Goal: Information Seeking & Learning: Find specific fact

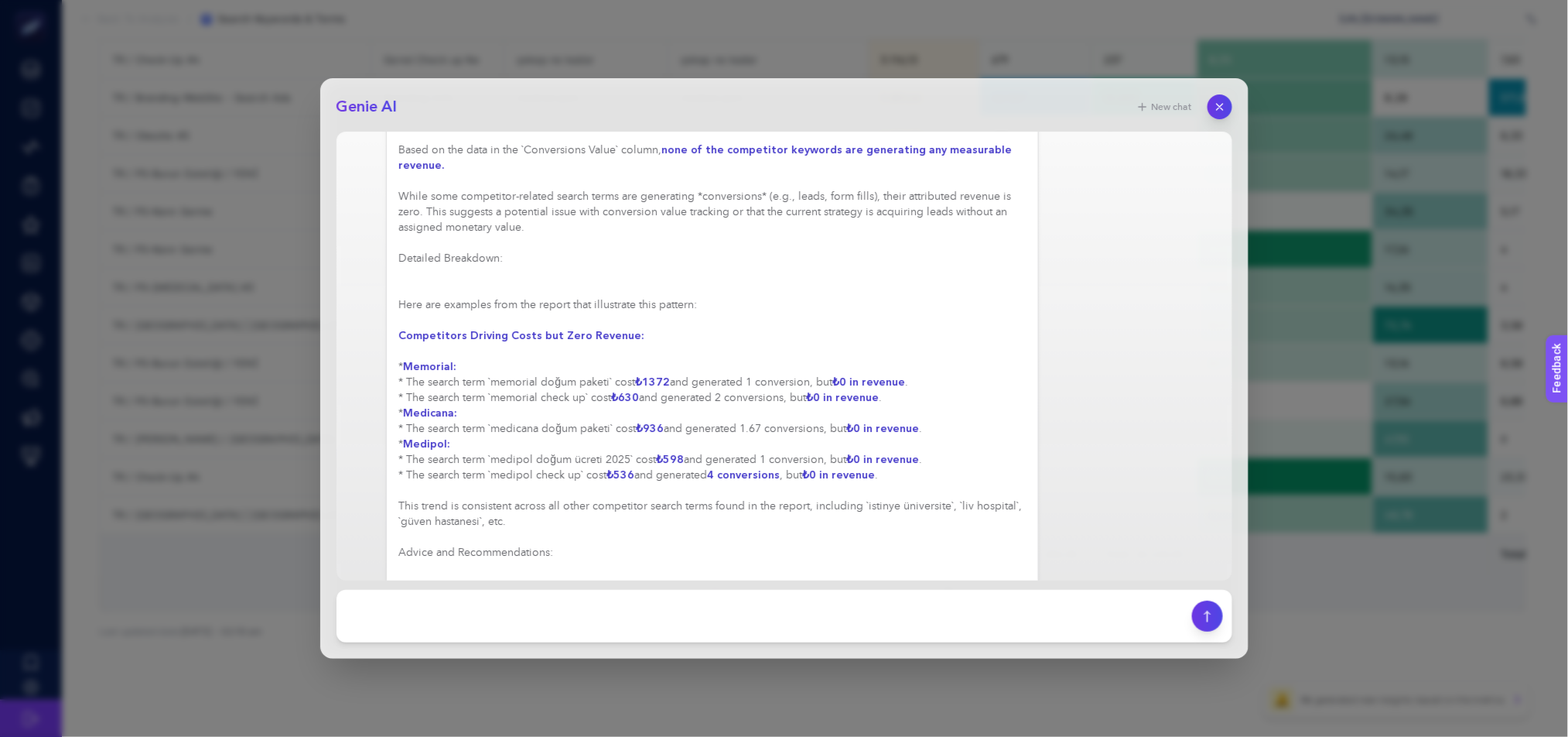
scroll to position [3694, 0]
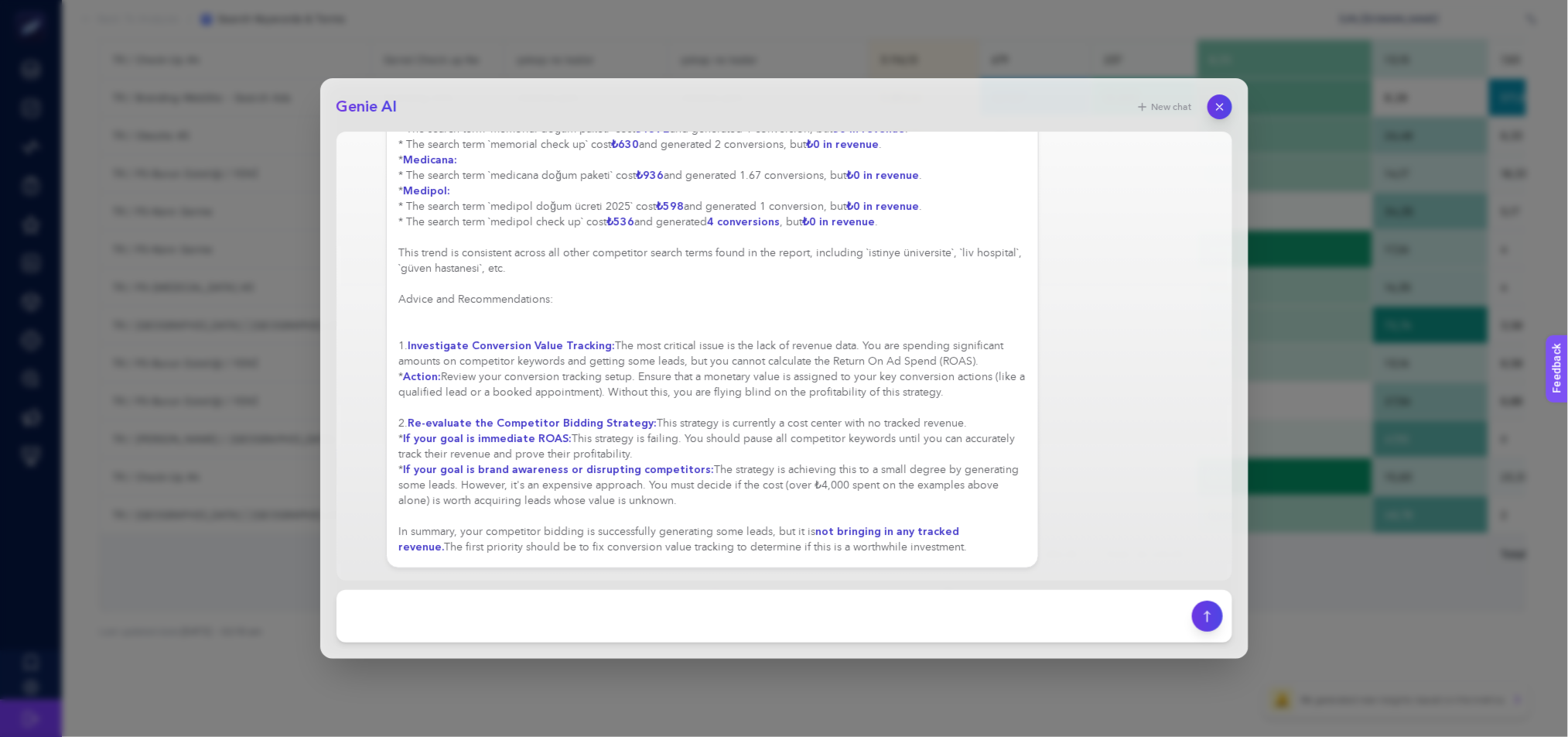
click at [958, 618] on textarea at bounding box center [764, 616] width 837 height 34
type textarea "ok lets focus on conversion number and lead or lbm"
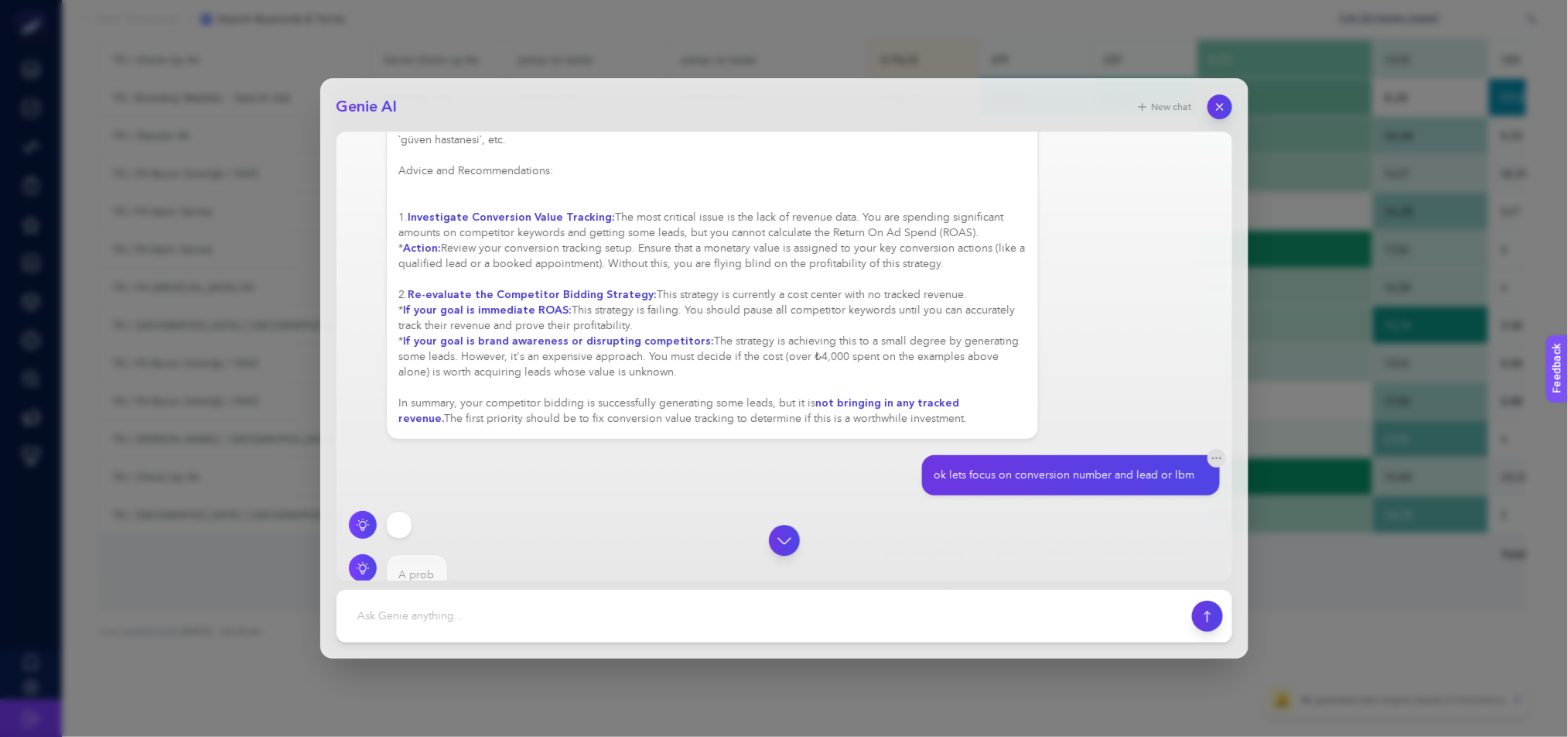
scroll to position [3882, 0]
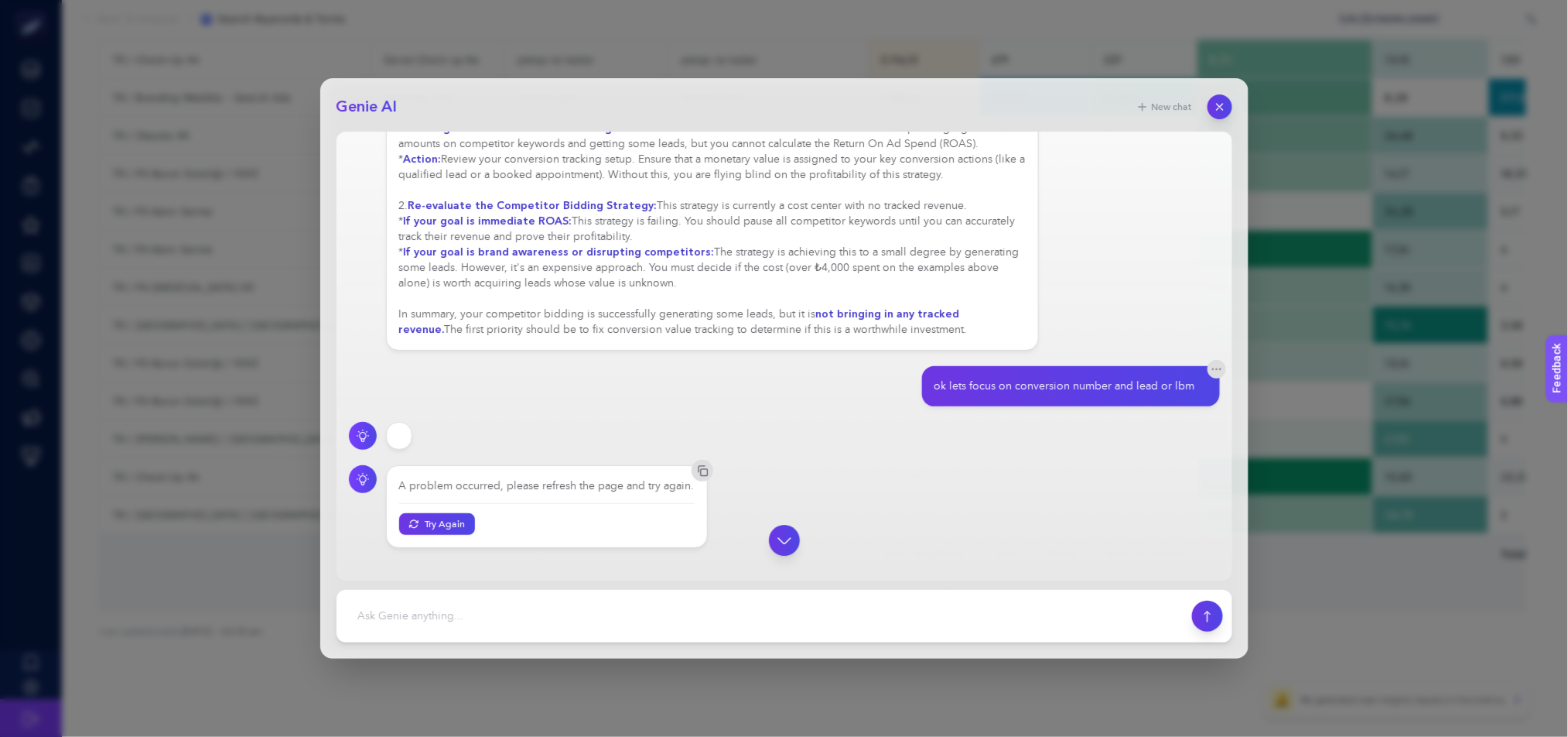
click at [459, 551] on div at bounding box center [784, 541] width 871 height 31
click at [455, 554] on div at bounding box center [784, 541] width 871 height 31
click at [423, 535] on button "Try Again" at bounding box center [437, 523] width 80 height 22
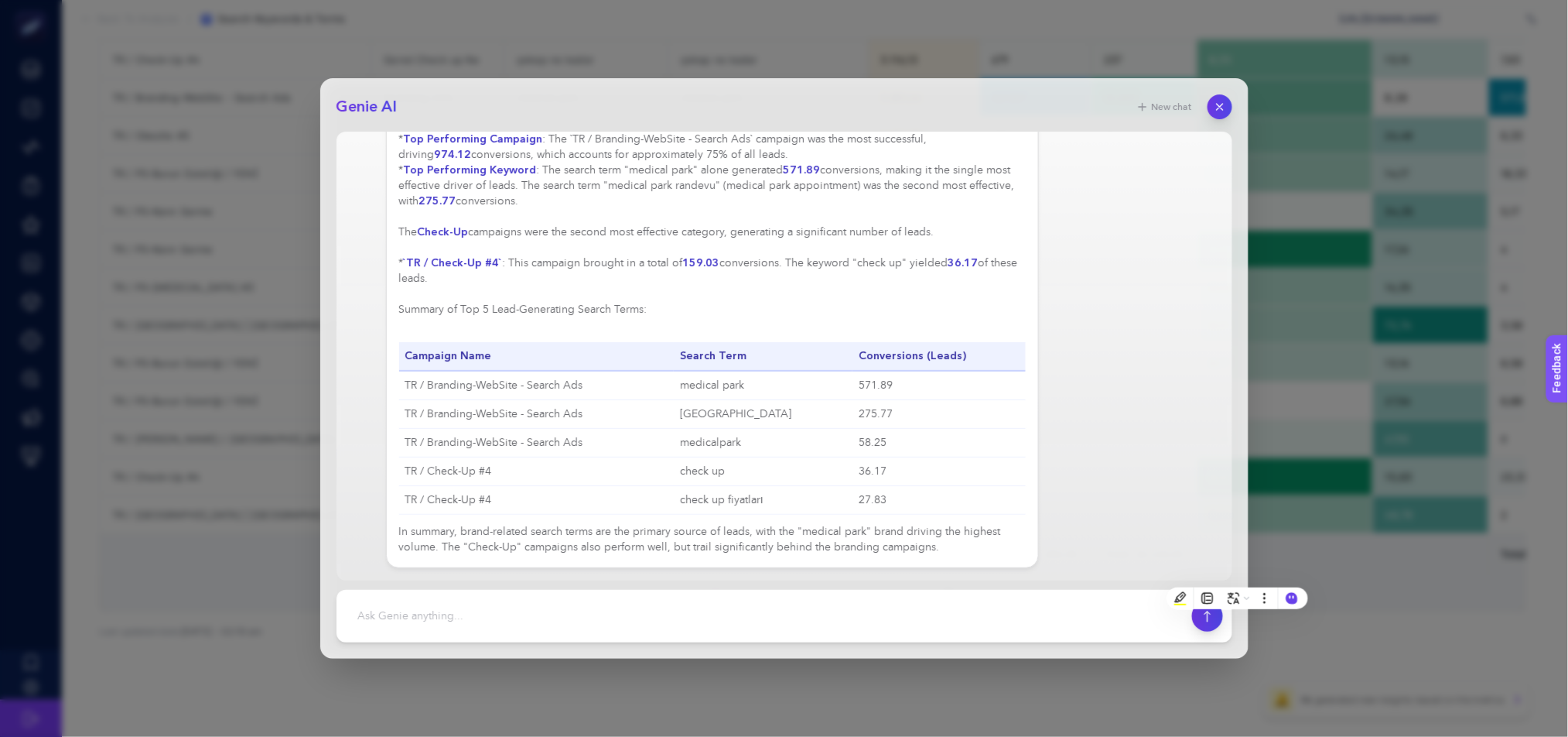
scroll to position [4434, 0]
click at [639, 602] on textarea at bounding box center [764, 616] width 837 height 34
click at [640, 608] on textarea at bounding box center [764, 616] width 837 height 34
type textarea "no I'm talking about competitor keywords with their conversion number, and cost…"
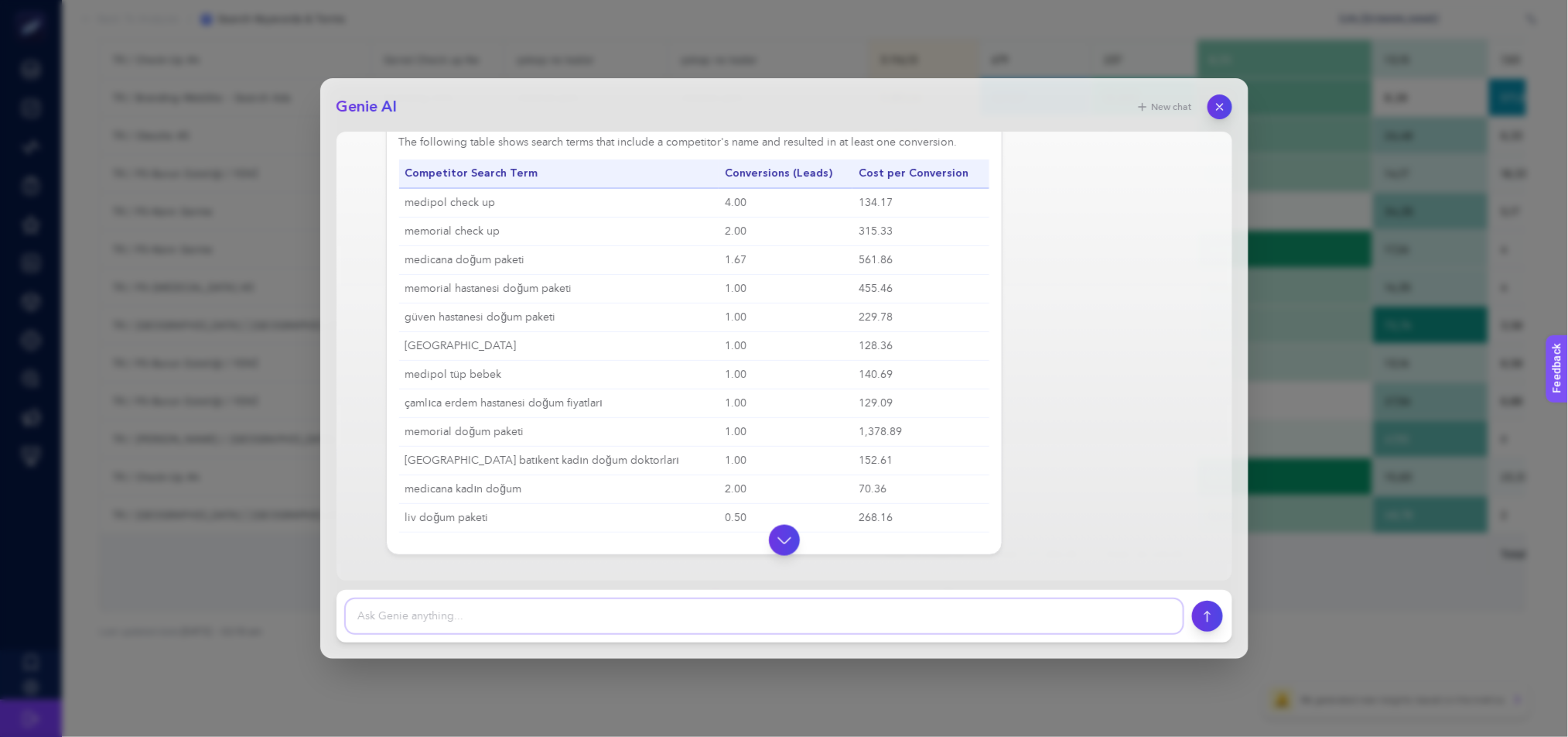
scroll to position [5006, 0]
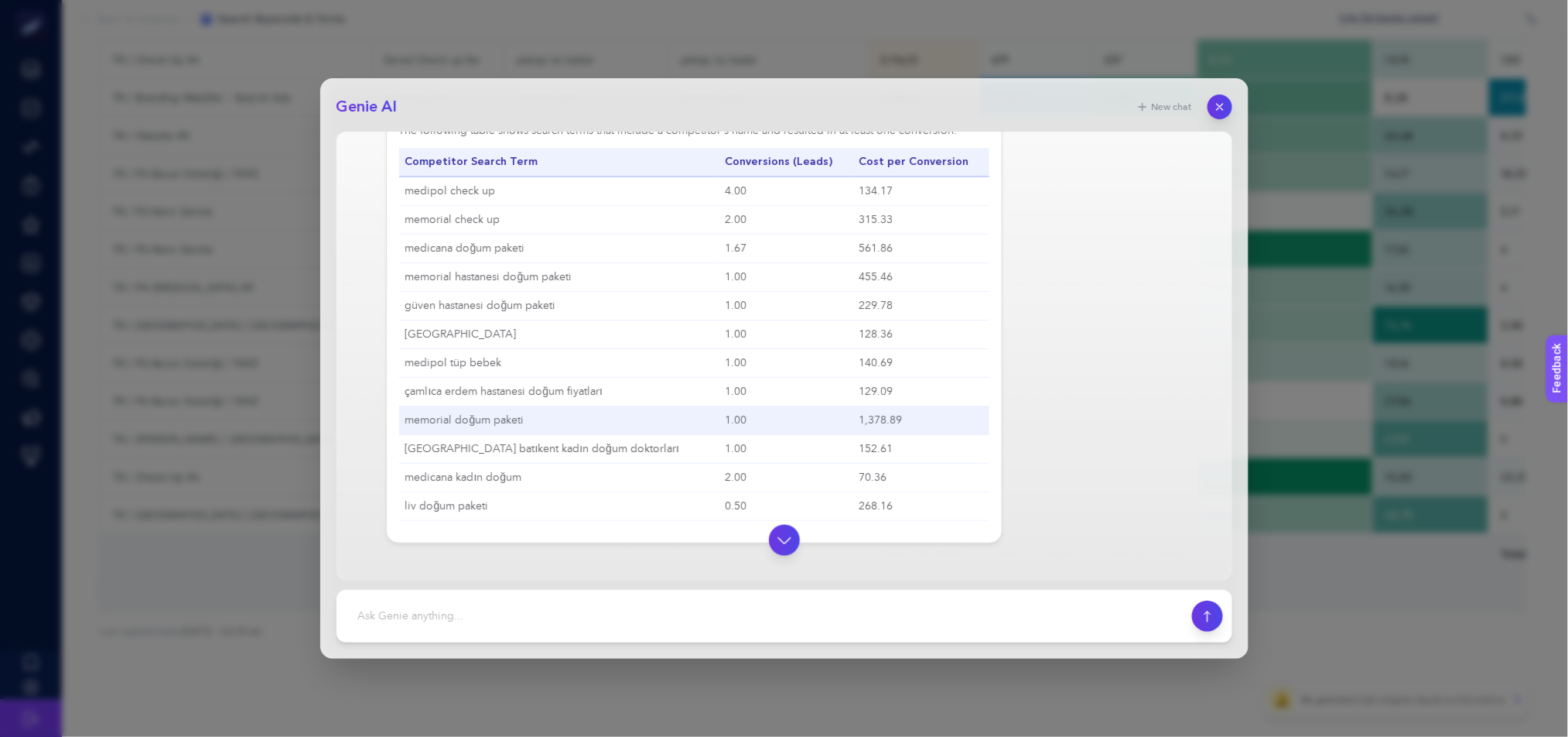
click at [884, 435] on td "1,378.89" at bounding box center [920, 420] width 136 height 28
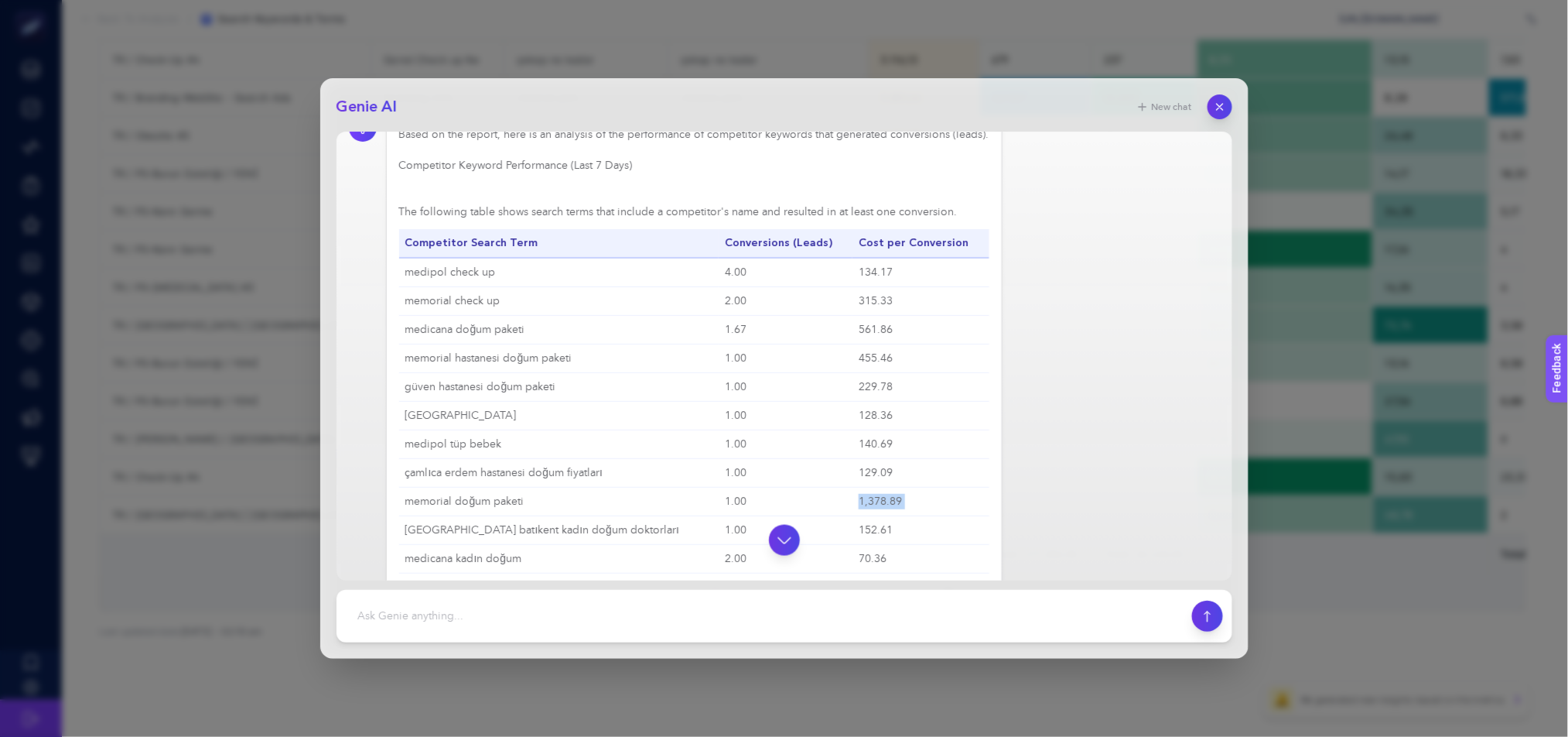
scroll to position [5016, 0]
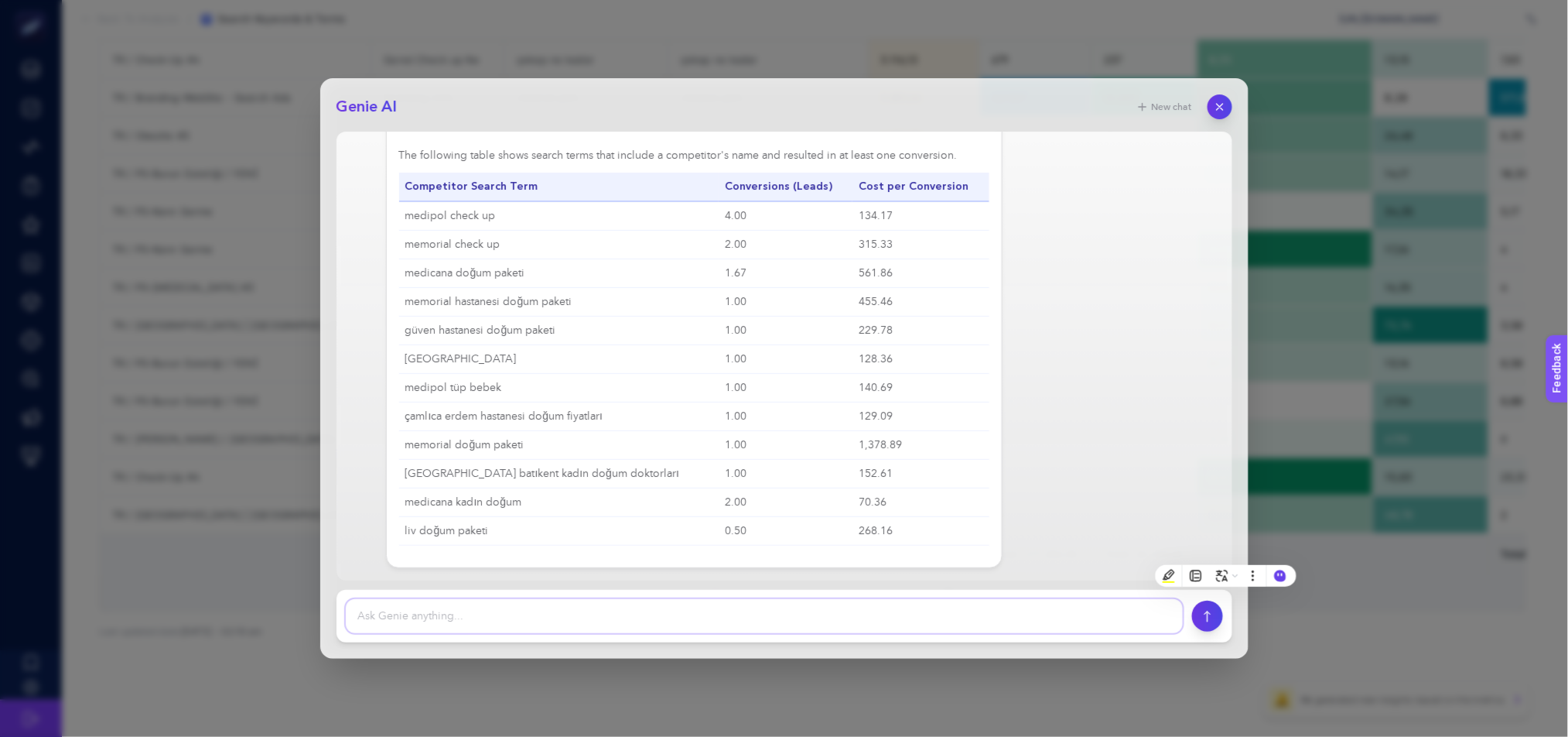
click at [817, 629] on textarea at bounding box center [764, 616] width 837 height 34
type textarea "can you check same for last 30 days"
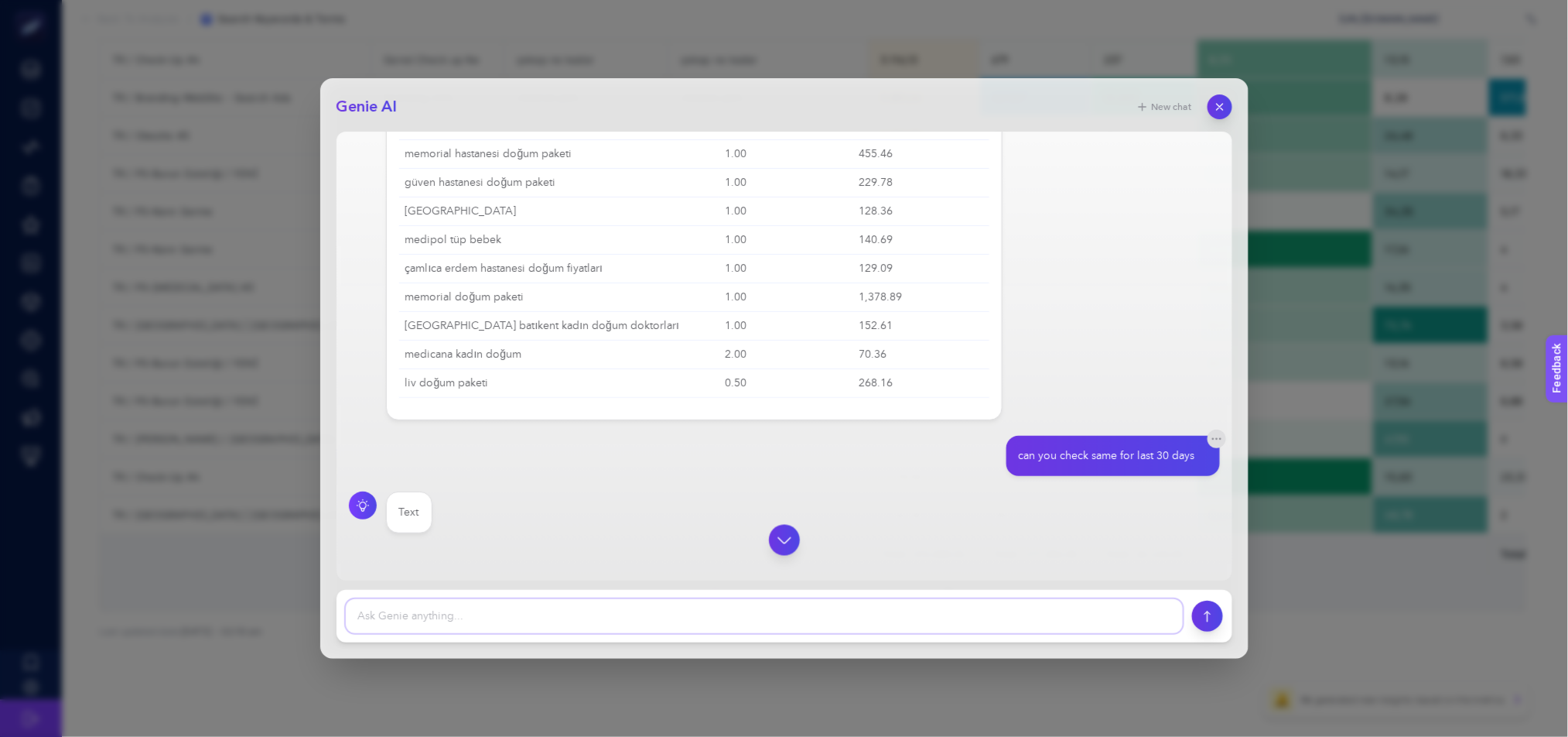
scroll to position [5129, 0]
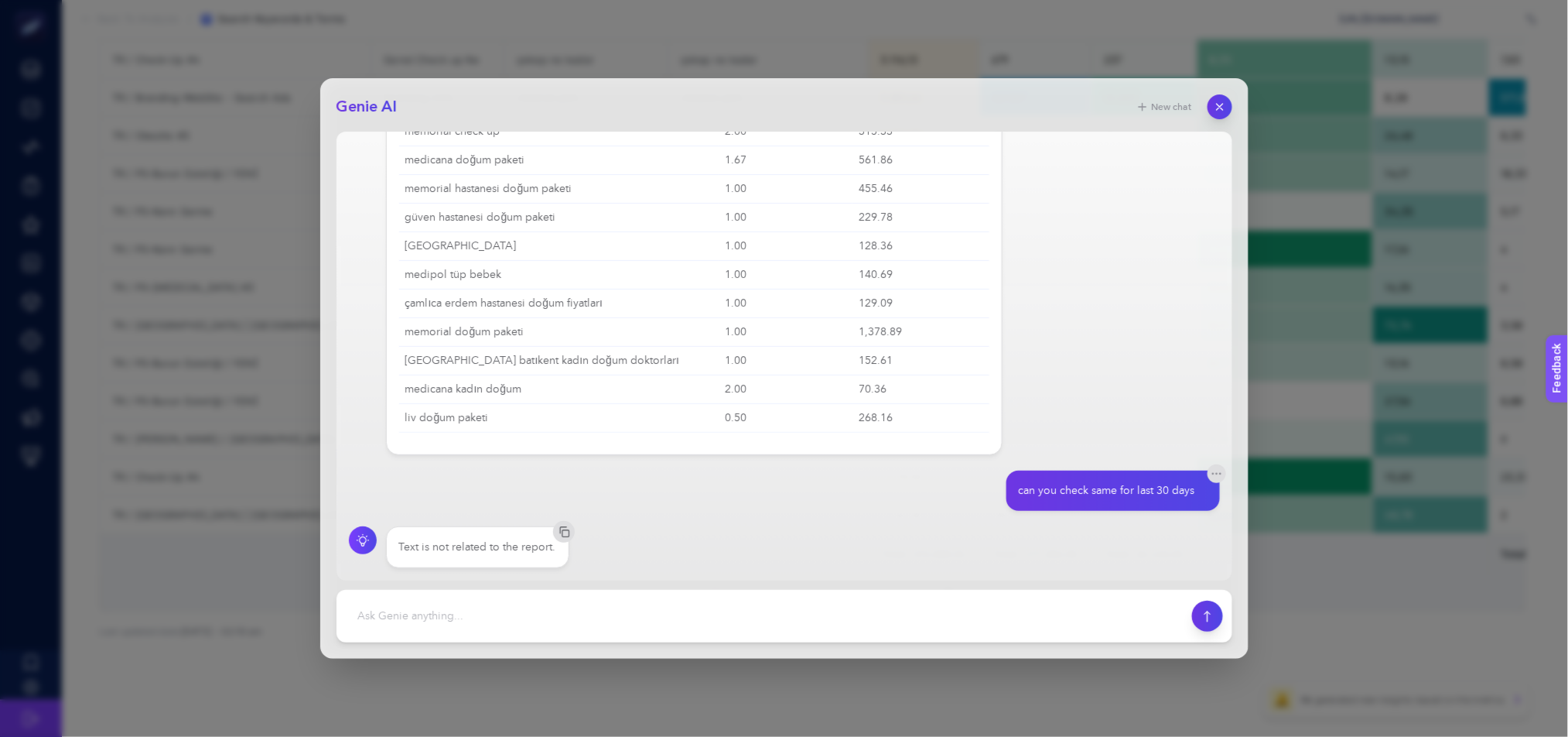
click at [1129, 488] on div "can you check same for last 30 days" at bounding box center [1106, 490] width 176 height 16
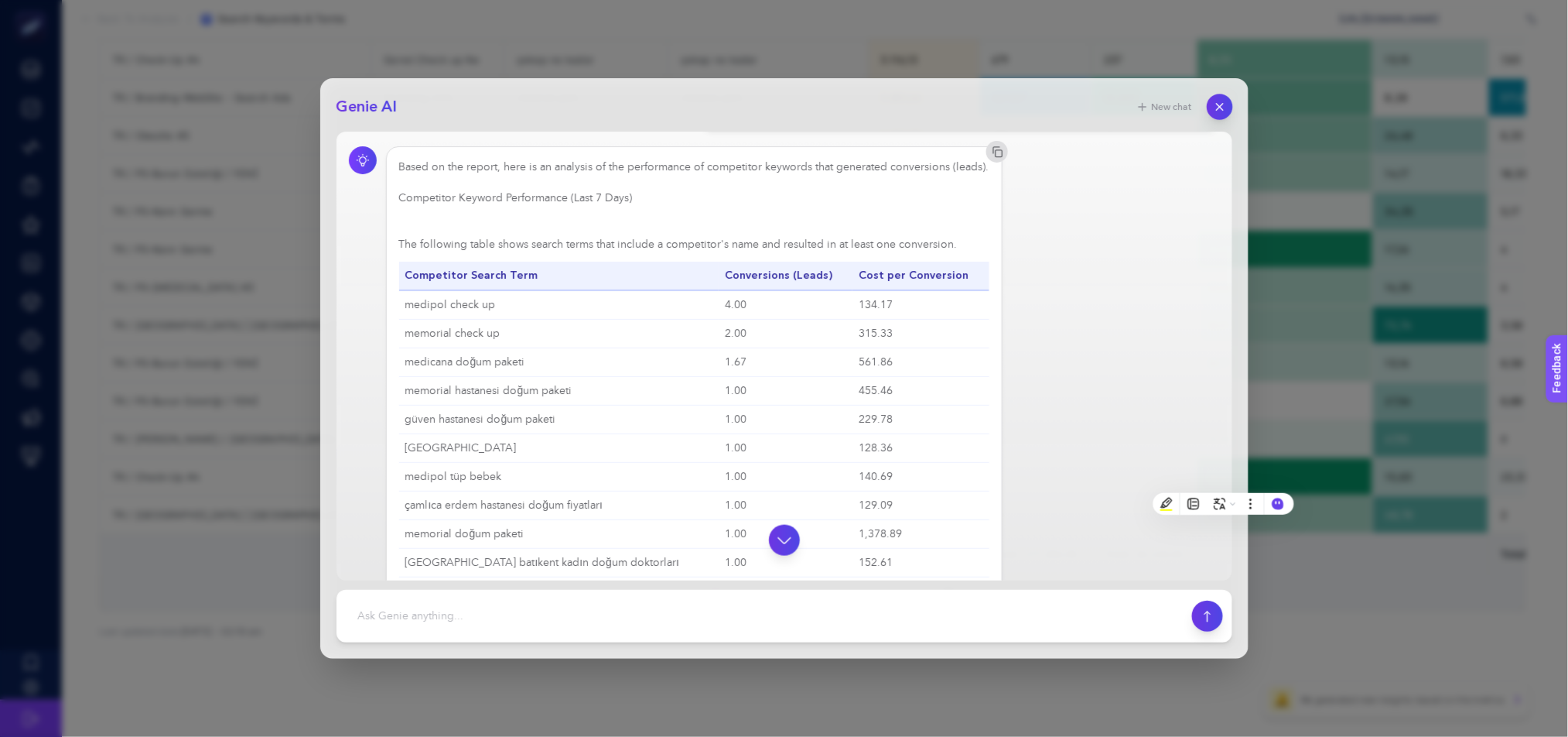
click at [1211, 106] on button "button" at bounding box center [1219, 106] width 27 height 27
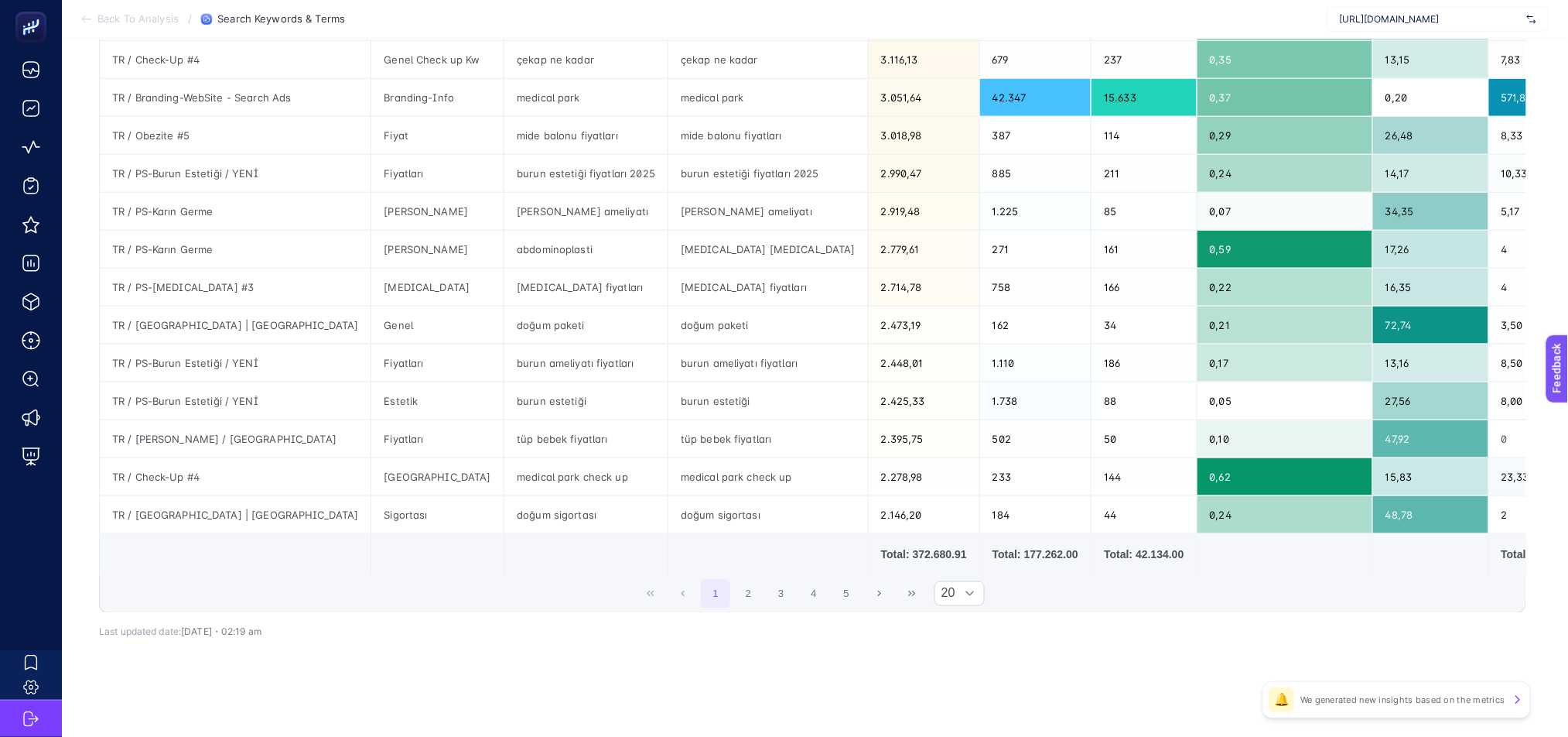
scroll to position [0, 0]
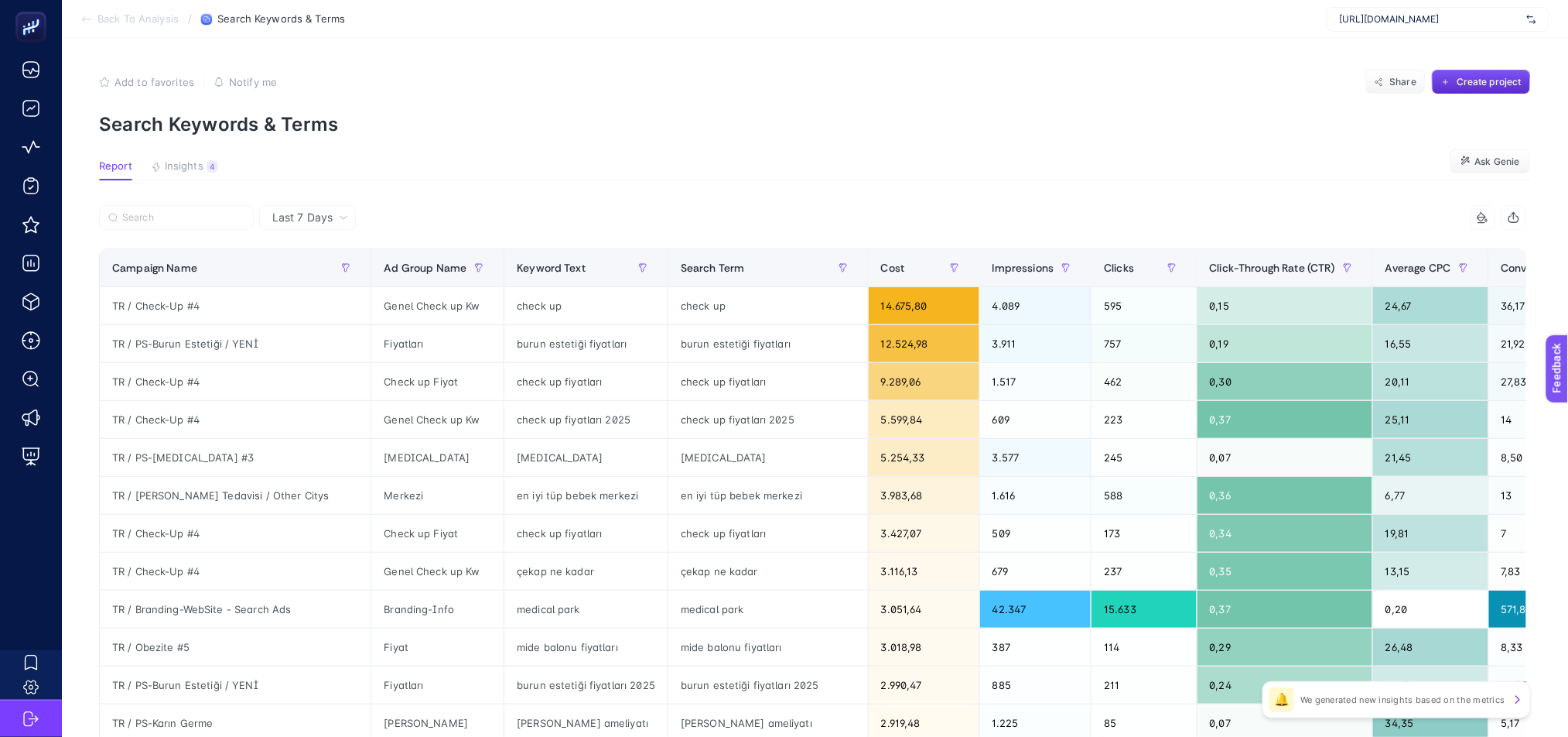
click at [325, 202] on article "Add to favorites false Notify me Share Create project Search Keywords & Terms R…" at bounding box center [815, 643] width 1507 height 1210
click at [325, 211] on span "Last 7 Days" at bounding box center [303, 217] width 61 height 16
click at [339, 285] on li "Last 30 Days" at bounding box center [307, 278] width 87 height 28
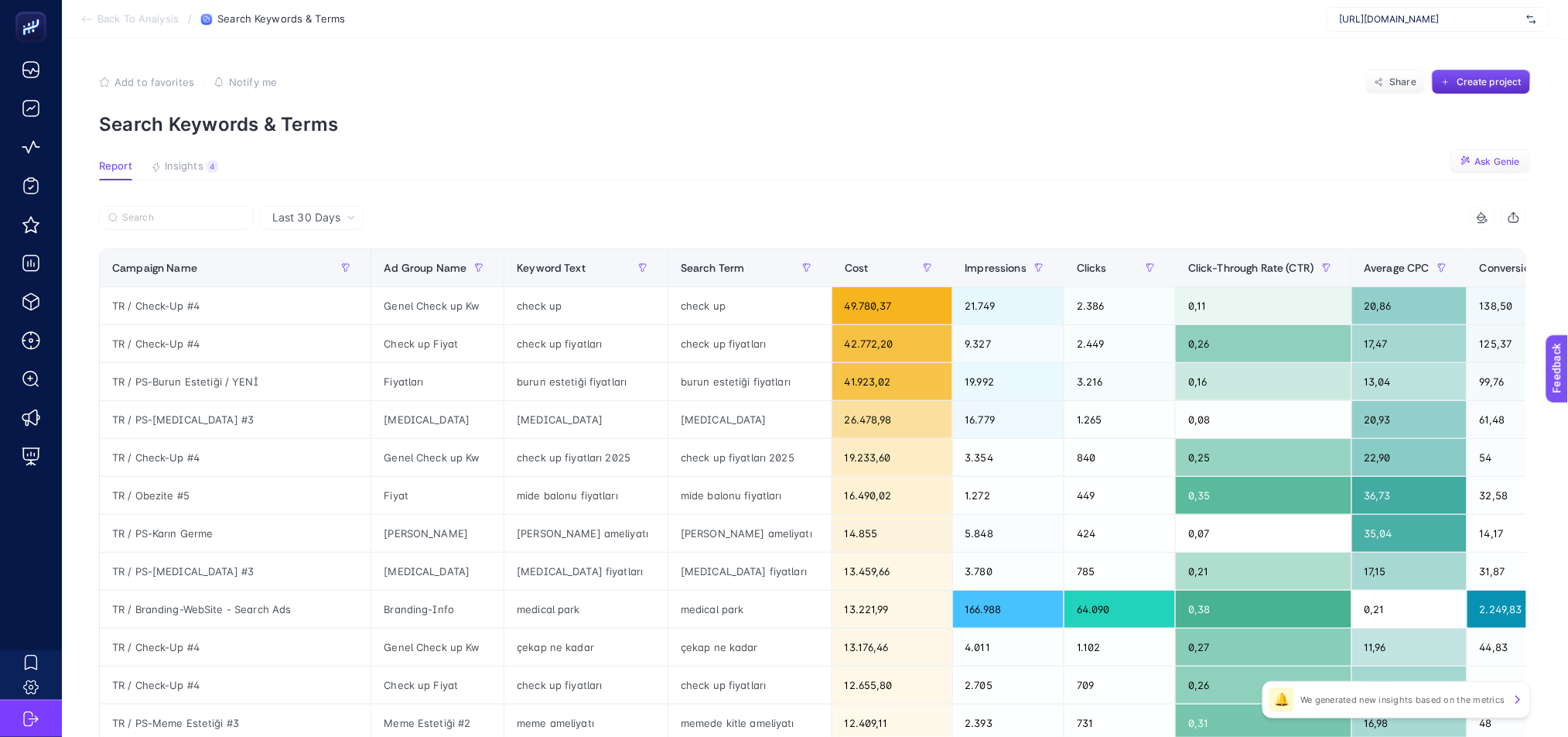
click at [1494, 155] on span "Ask Genie" at bounding box center [1497, 161] width 45 height 12
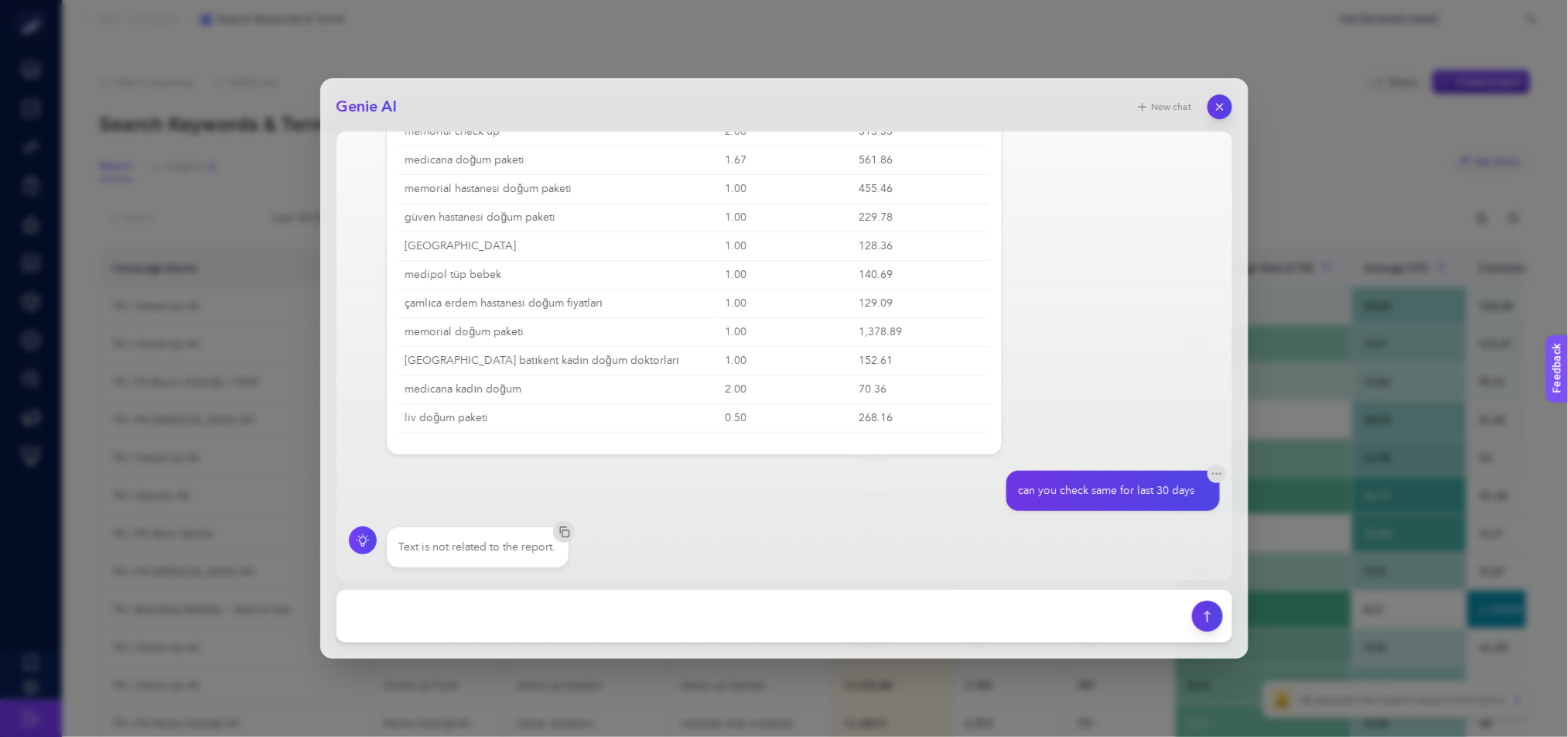
scroll to position [518, 0]
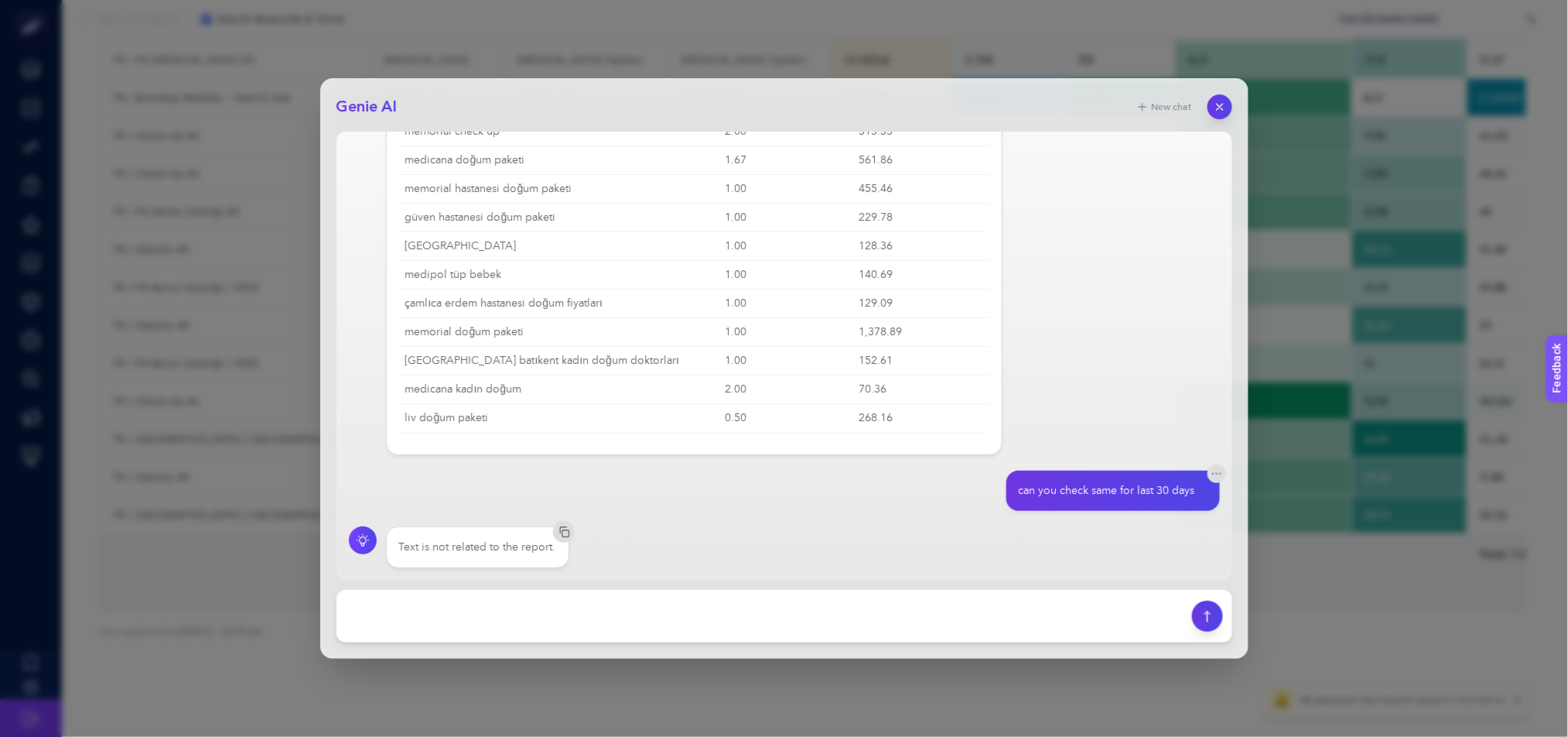
click at [1064, 494] on div "can you check same for last 30 days" at bounding box center [1106, 490] width 176 height 16
click at [663, 609] on textarea at bounding box center [764, 616] width 837 height 34
drag, startPoint x: 660, startPoint y: 622, endPoint x: 530, endPoint y: 610, distance: 130.6
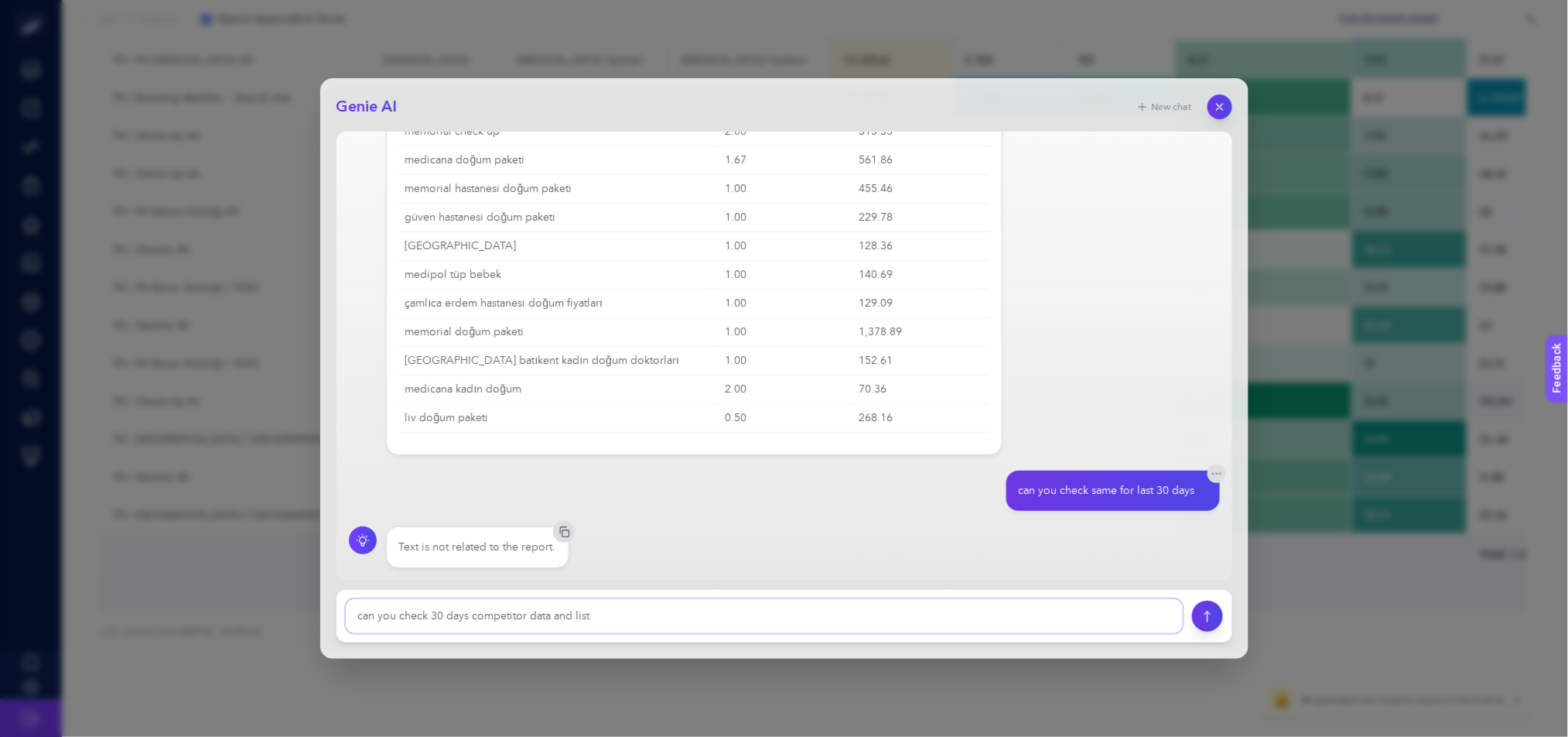
click at [530, 610] on textarea at bounding box center [764, 616] width 837 height 34
type textarea "can you check 30 days competitor search term and list high cost but not convert…"
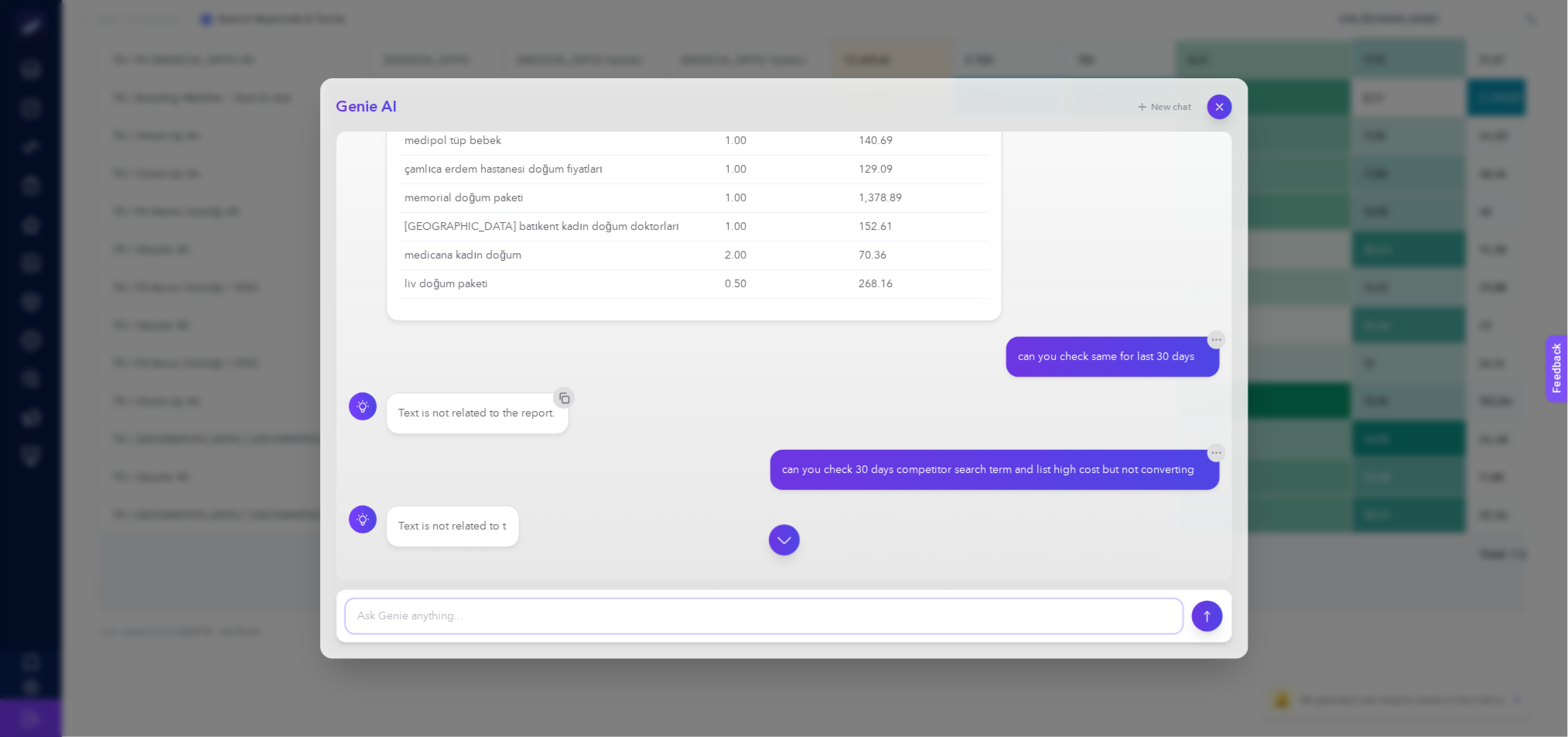
scroll to position [5242, 0]
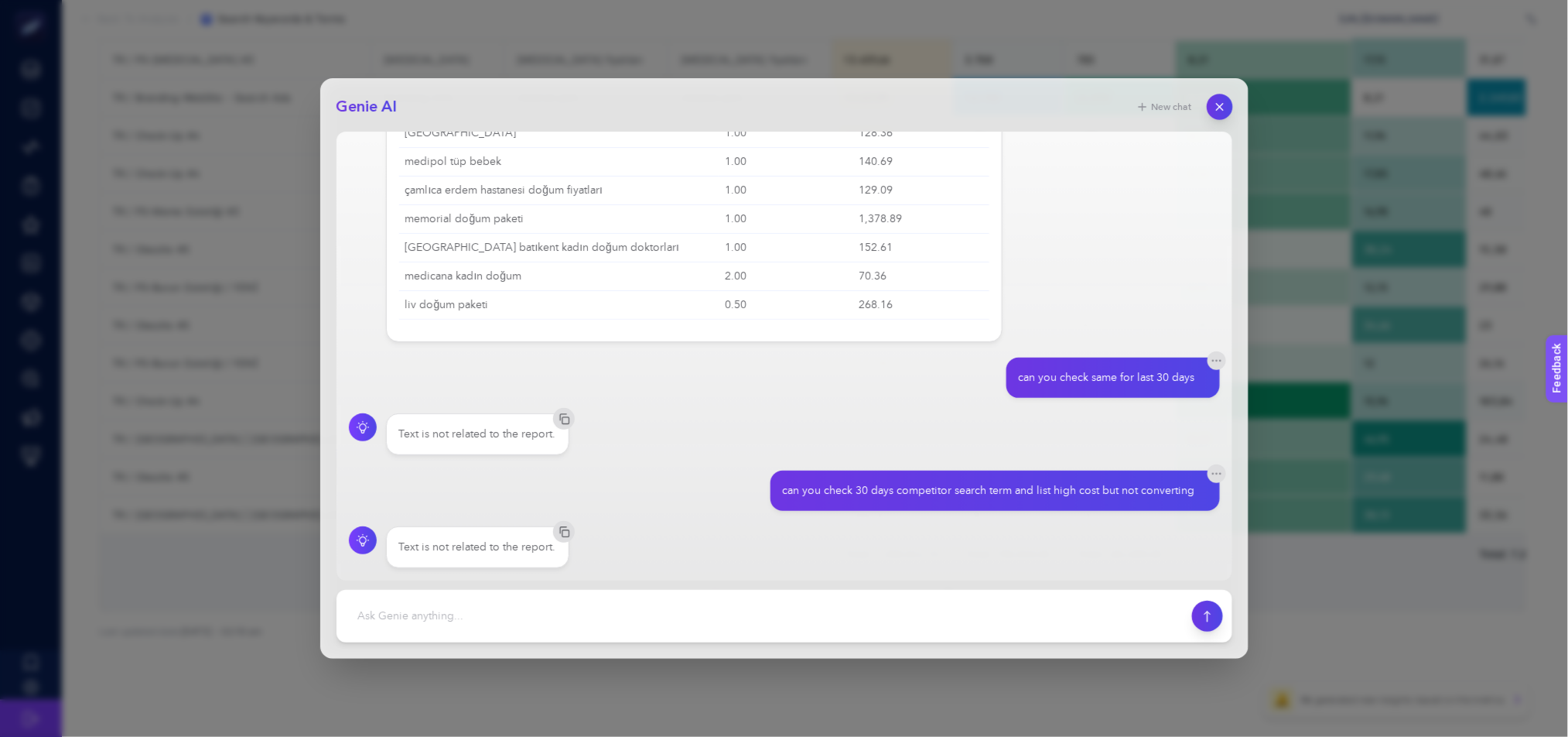
click at [1230, 101] on button "button" at bounding box center [1219, 106] width 27 height 27
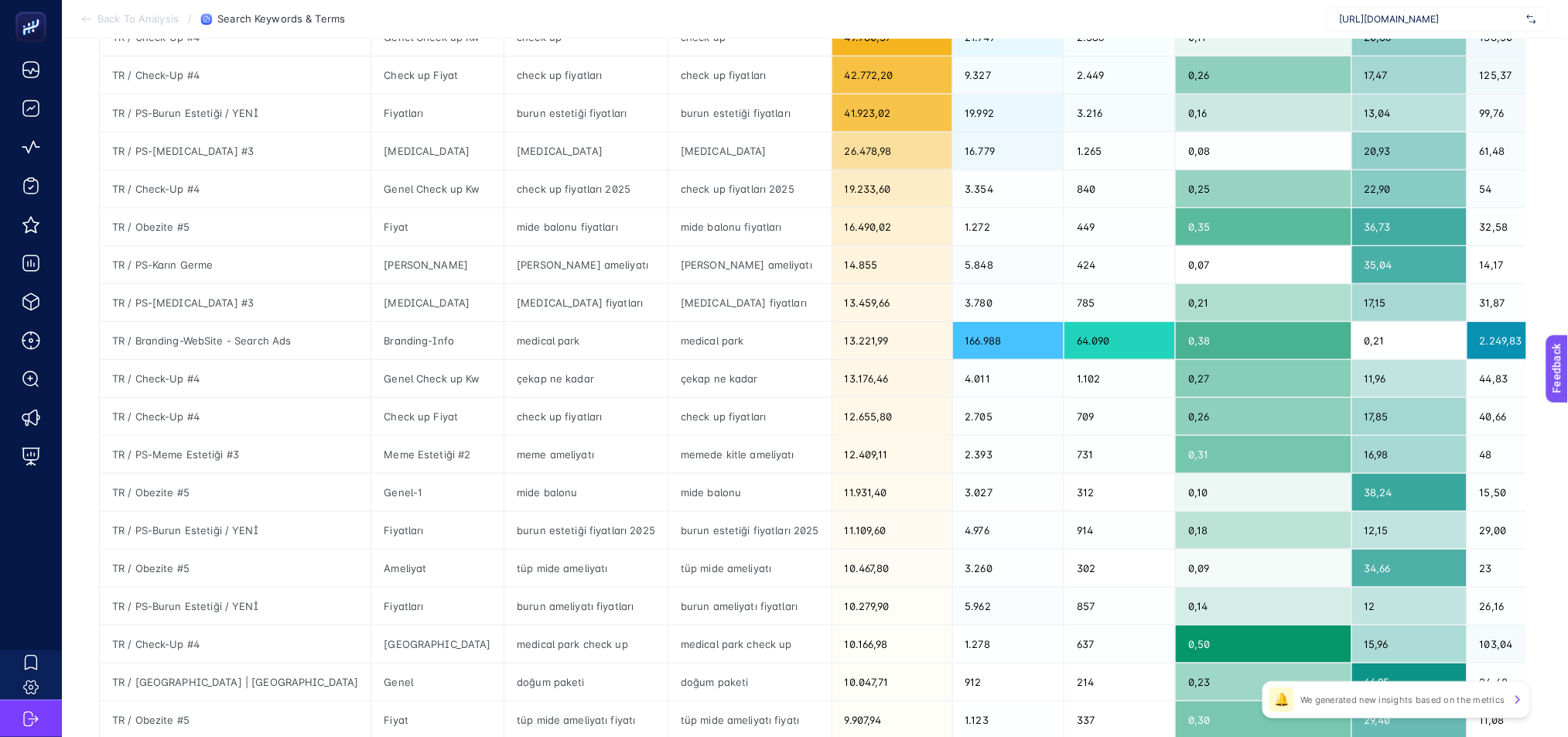
scroll to position [518, 0]
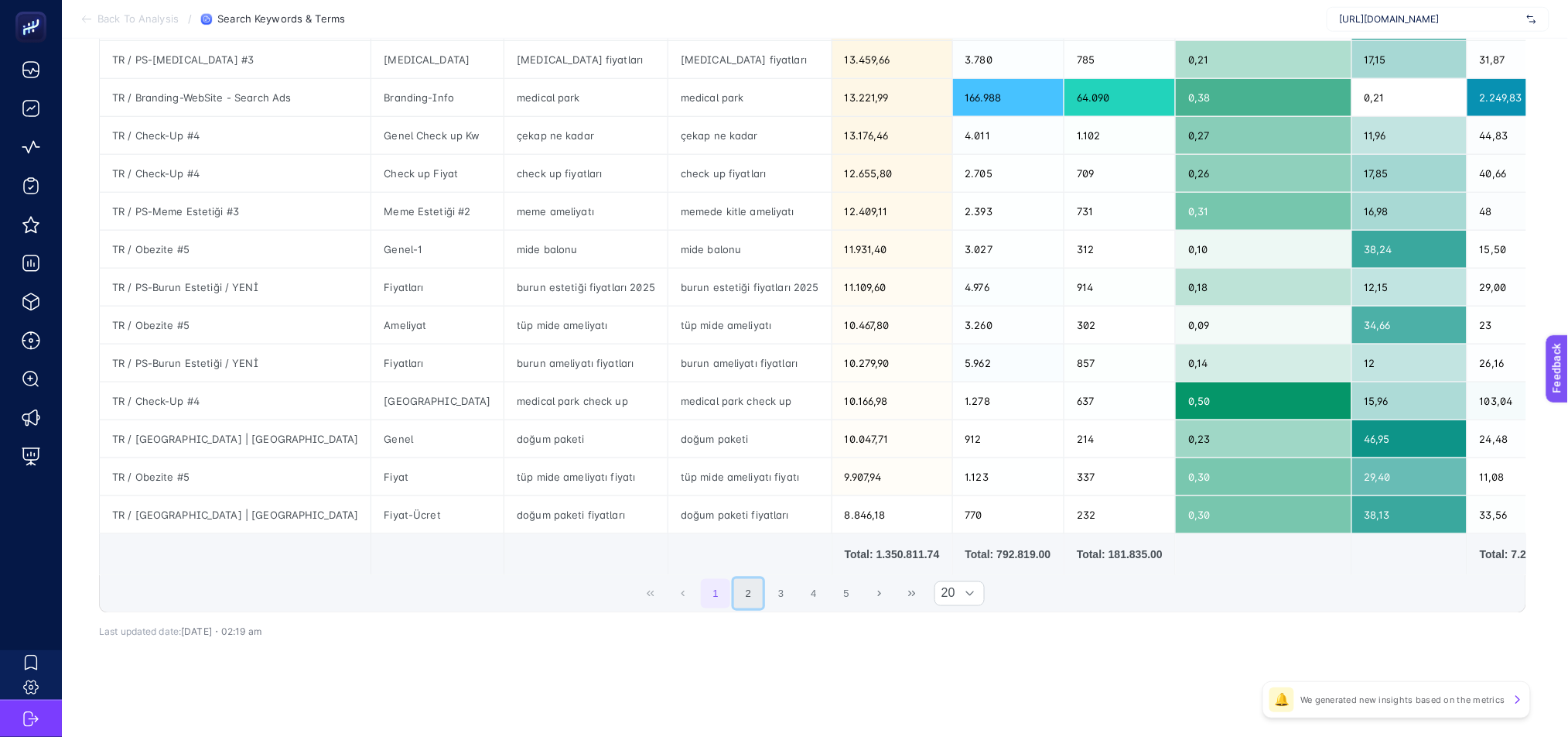
click at [759, 600] on button "2" at bounding box center [749, 594] width 29 height 29
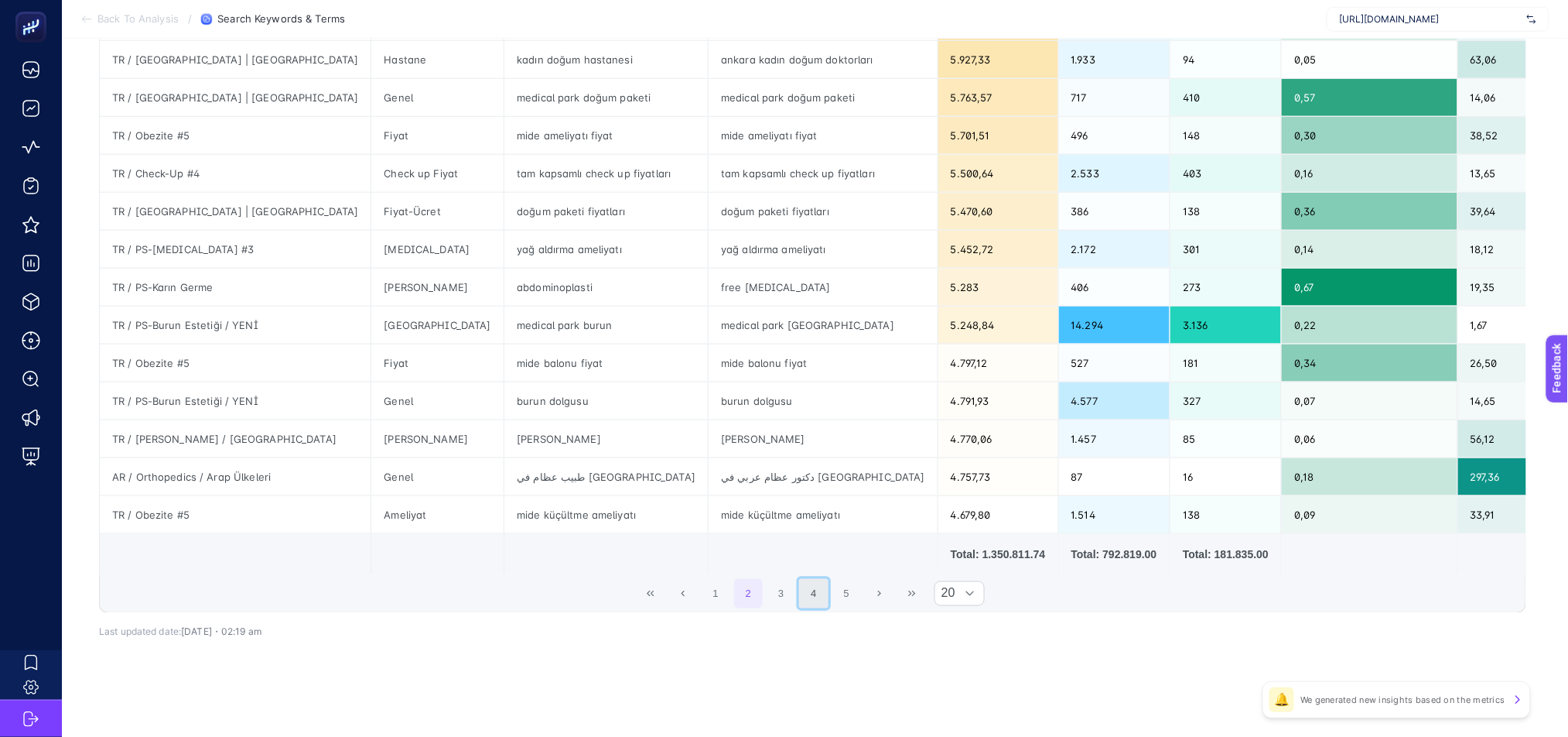
click at [818, 589] on button "4" at bounding box center [814, 594] width 29 height 29
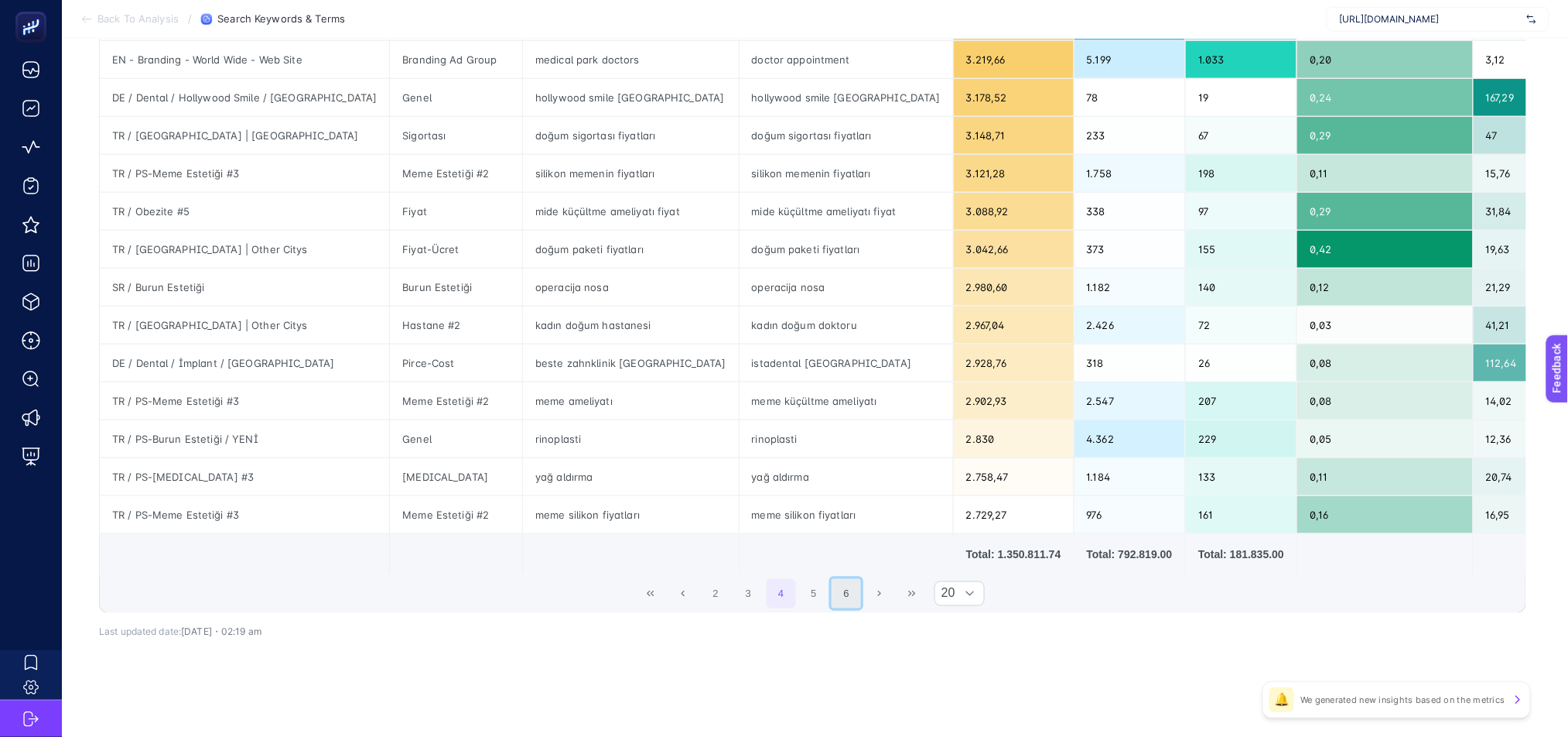
click at [846, 596] on button "6" at bounding box center [846, 594] width 29 height 29
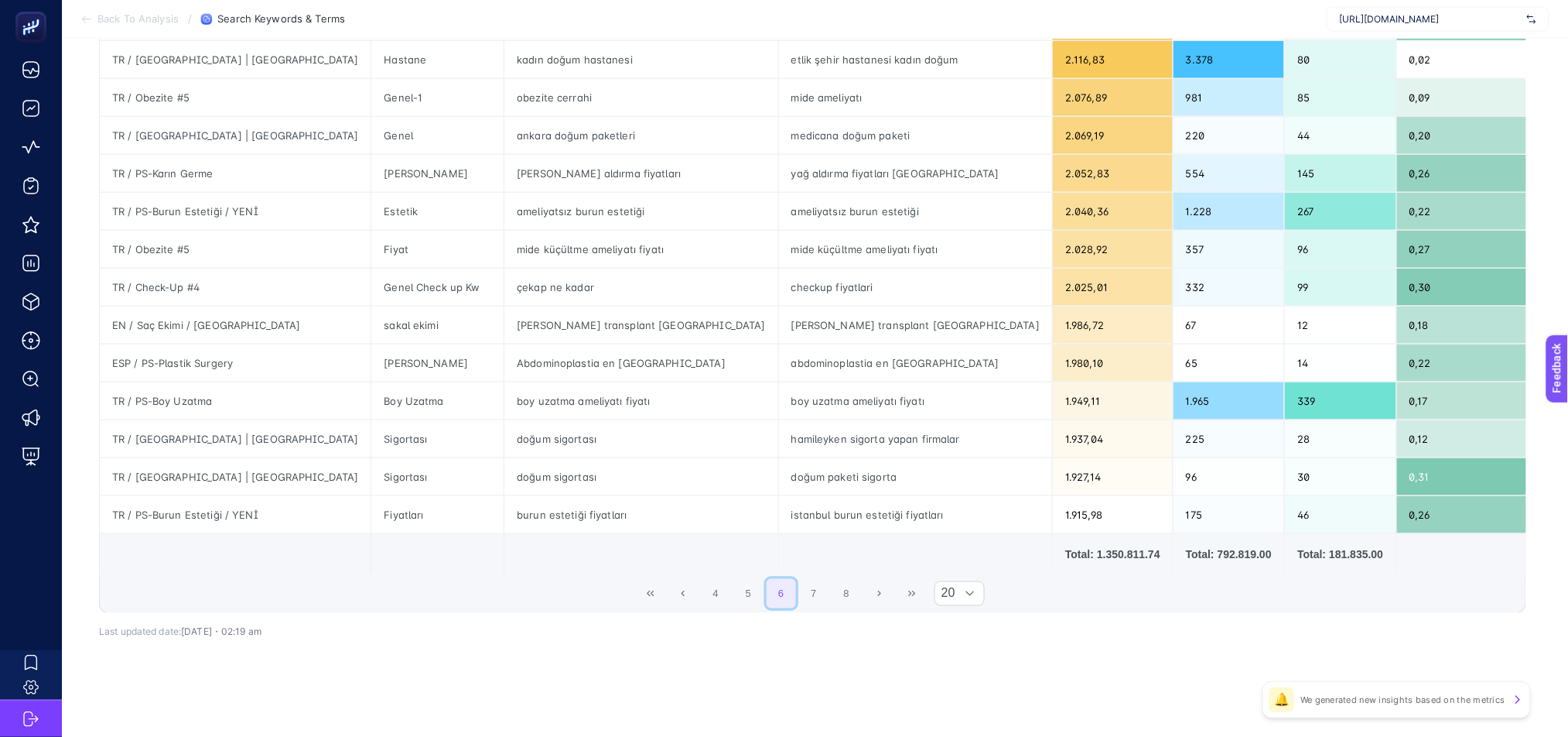
scroll to position [0, 0]
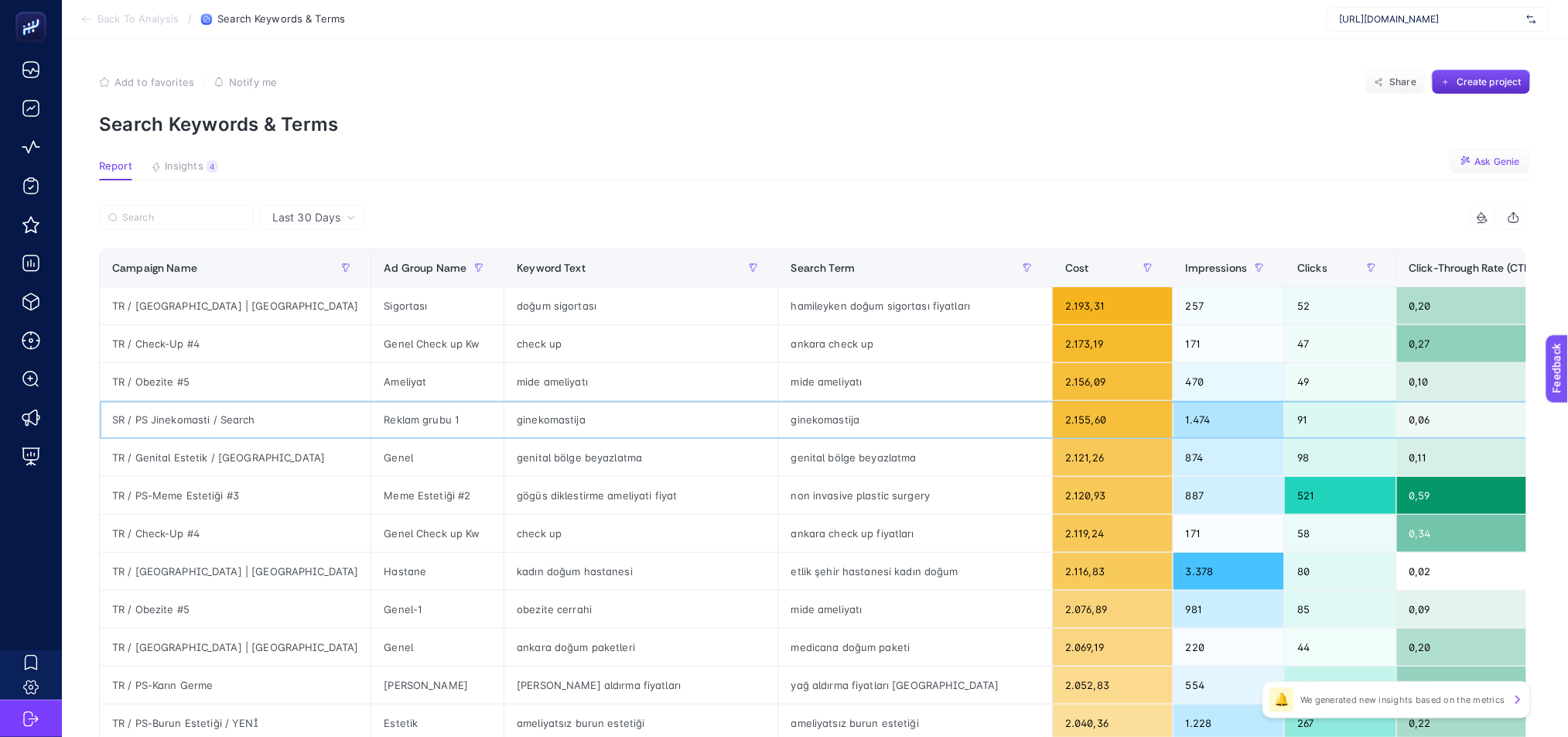
click at [372, 404] on div "Reklam grubu 1" at bounding box center [438, 419] width 132 height 37
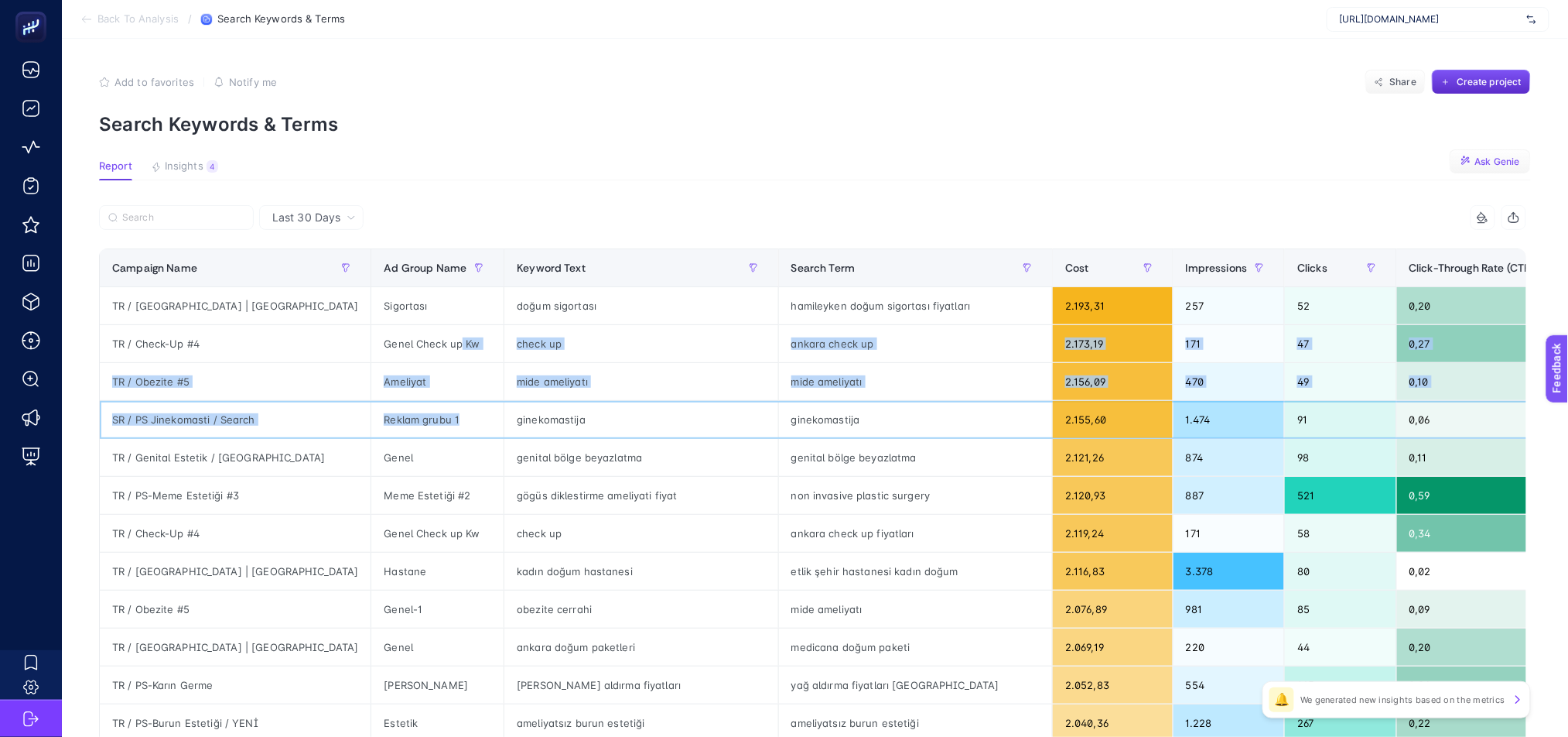
drag, startPoint x: 356, startPoint y: 404, endPoint x: 356, endPoint y: 357, distance: 47.0
click at [356, 357] on tbody "TR / [GEOGRAPHIC_DATA] | [GEOGRAPHIC_DATA] Sigortası doğum sigortası hamileyken…" at bounding box center [1166, 666] width 2132 height 758
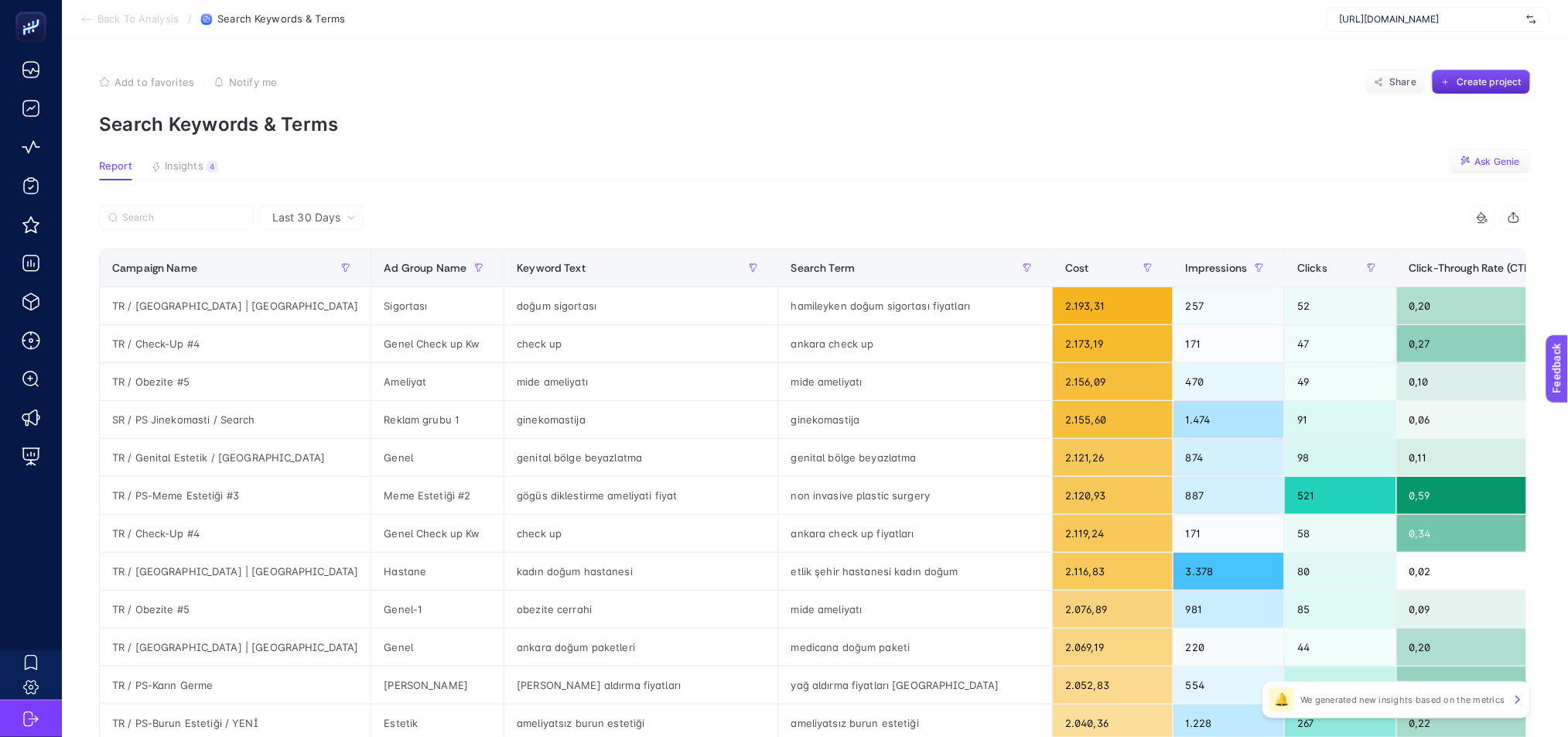
click at [673, 76] on div "Add to favorites false Notify me Share Create project" at bounding box center [815, 82] width 1432 height 25
click at [85, 17] on icon at bounding box center [86, 18] width 12 height 12
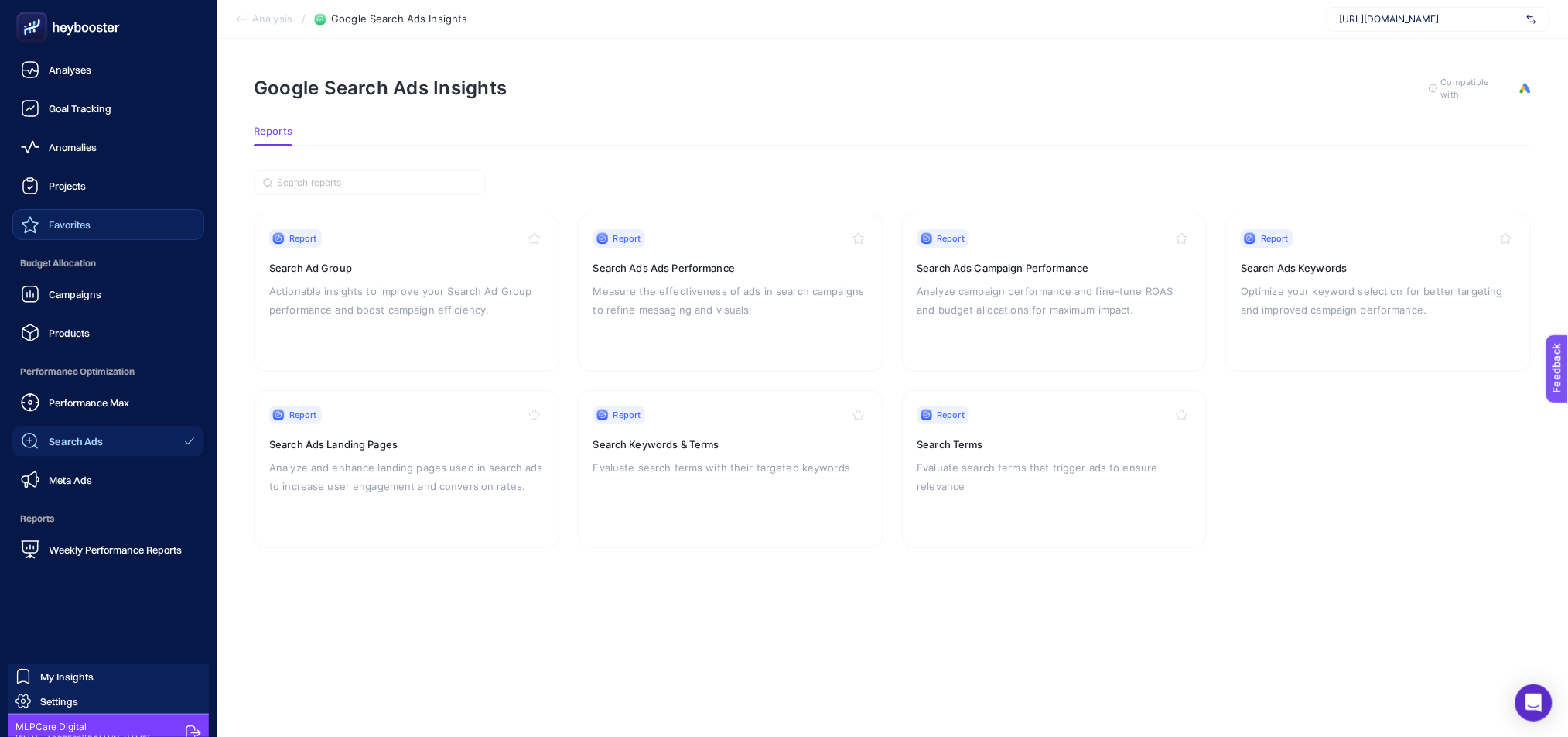
click at [90, 234] on link "Favorites" at bounding box center [107, 225] width 192 height 31
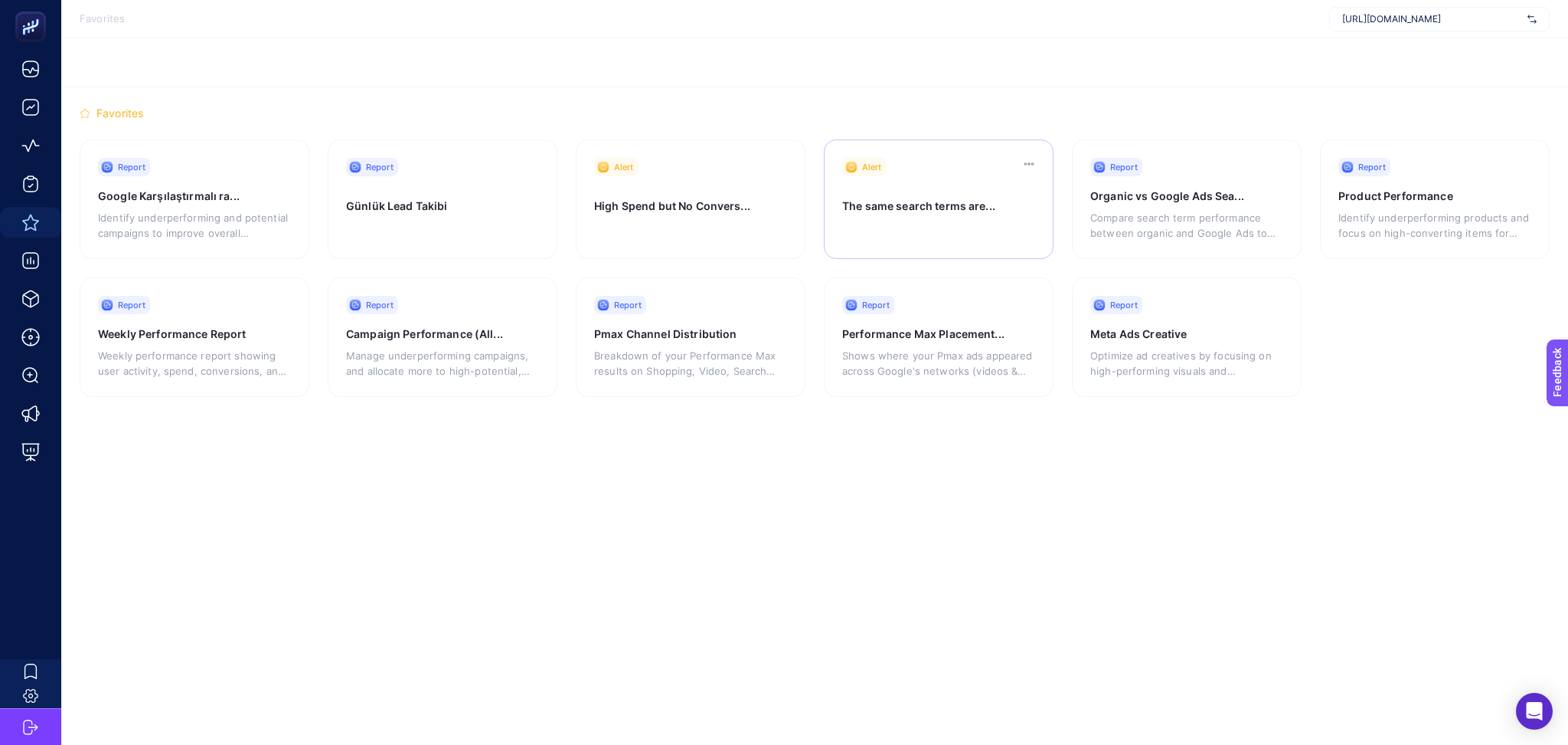
click at [928, 232] on div at bounding box center [937, 233] width 191 height 16
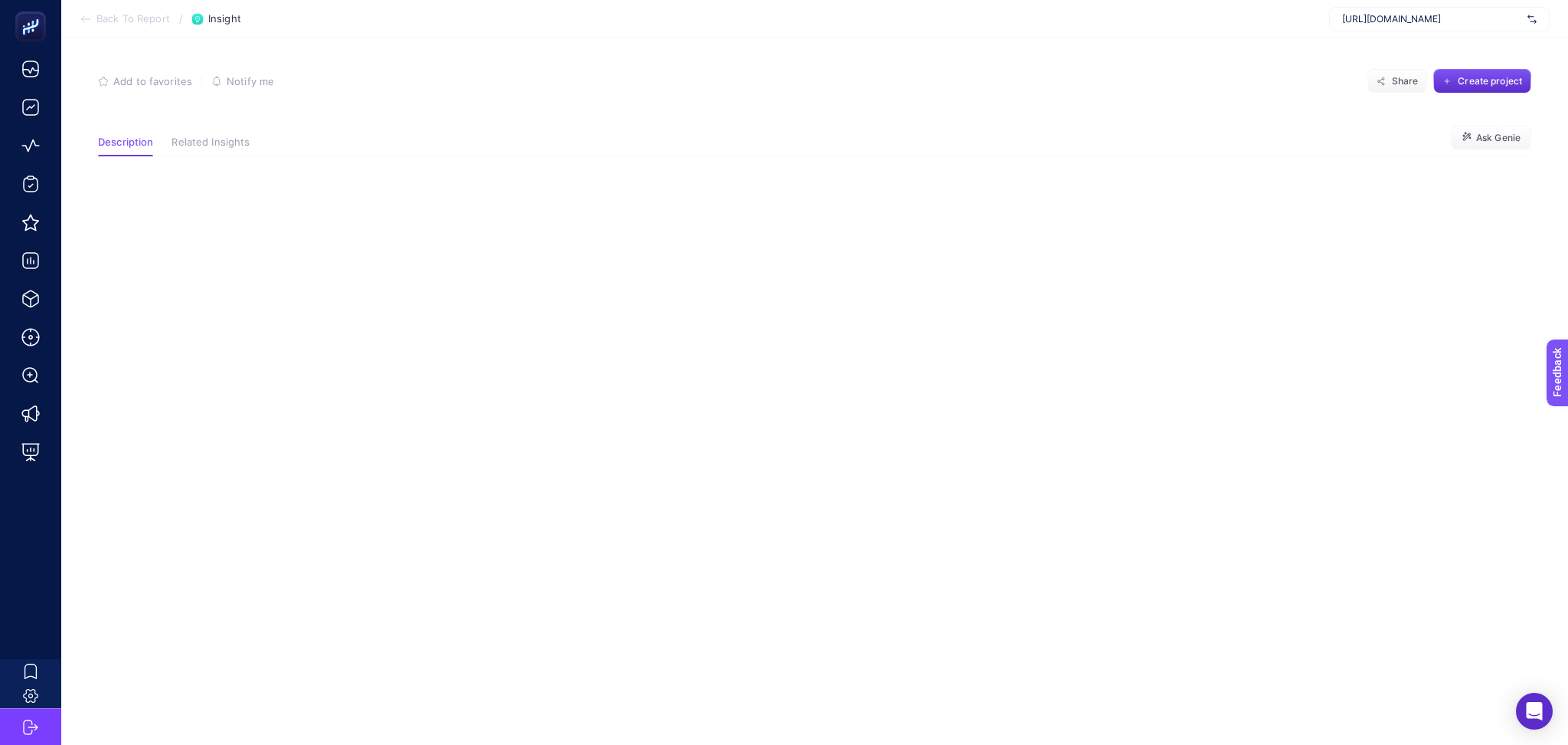
click at [223, 139] on span "Related Insights" at bounding box center [211, 142] width 78 height 12
click at [109, 142] on span "Description" at bounding box center [125, 142] width 55 height 12
click at [1506, 135] on span "Ask Genie" at bounding box center [1498, 137] width 44 height 12
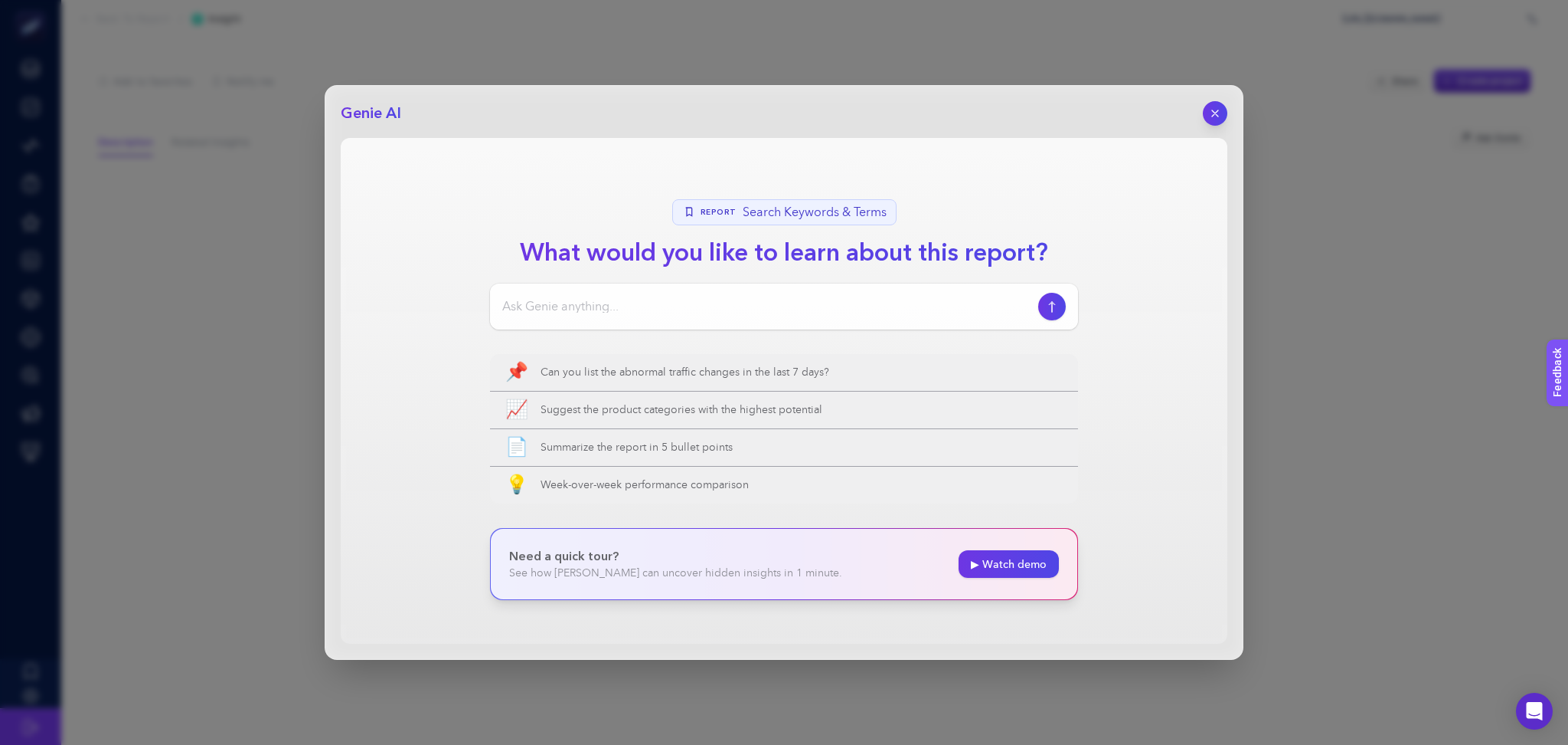
click at [813, 310] on input at bounding box center [766, 306] width 529 height 18
type input "can you list same search brand term is triggered in different campaigns"
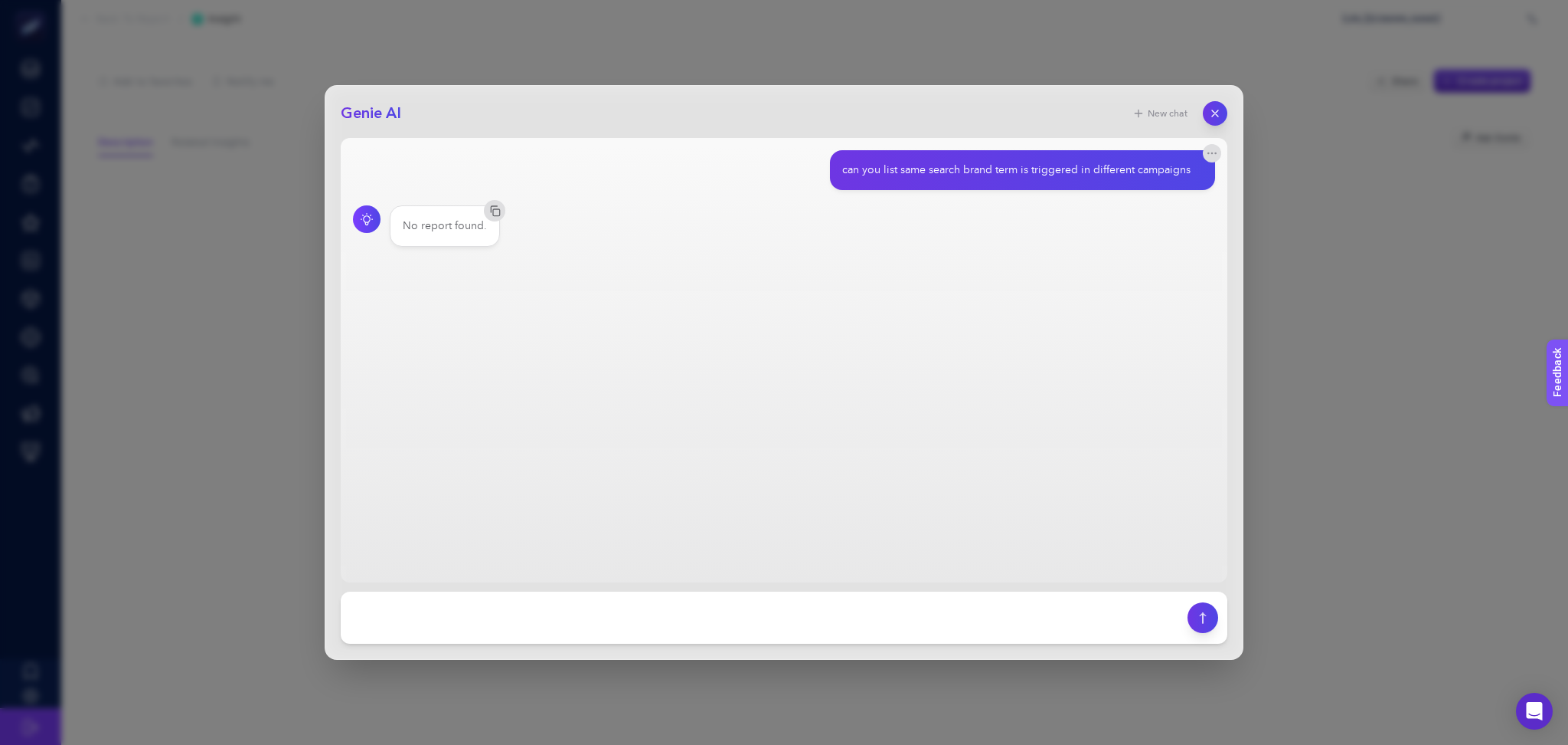
click at [1208, 118] on button "button" at bounding box center [1215, 113] width 25 height 25
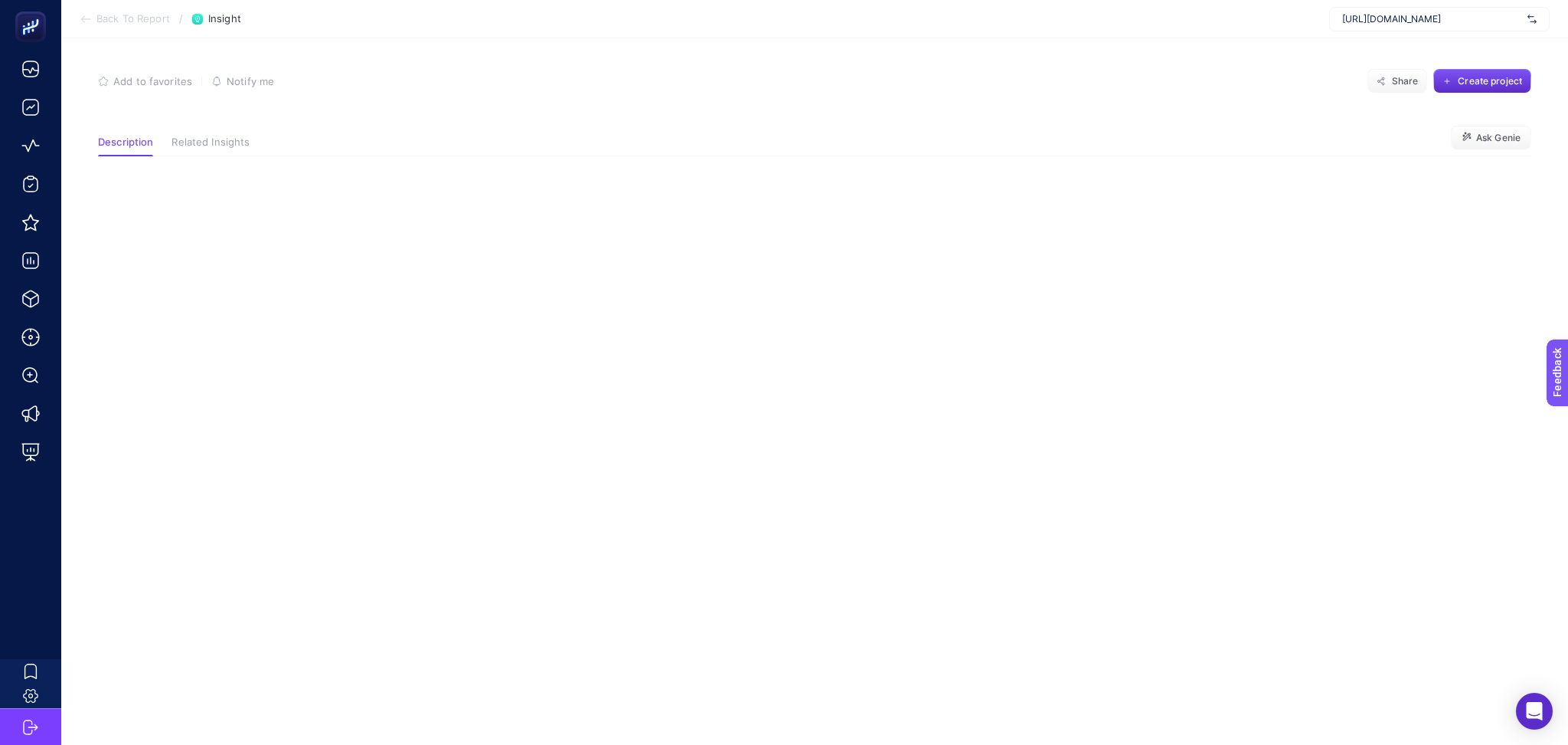
click at [89, 17] on icon at bounding box center [85, 18] width 12 height 12
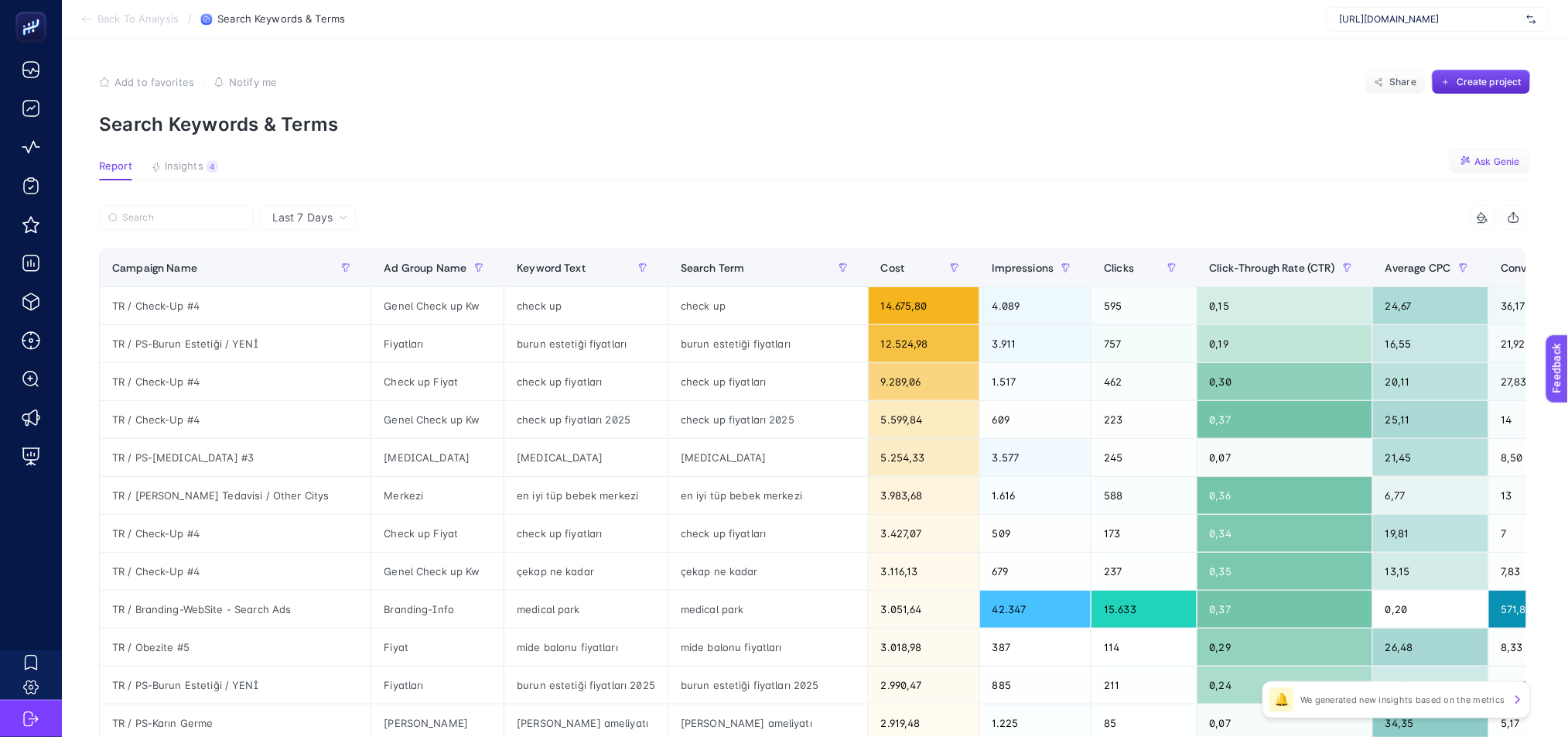
click at [1505, 158] on span "Ask Genie" at bounding box center [1497, 161] width 45 height 12
click at [978, 156] on article "Add to favorites false Notify me Share Create project Search Keywords & Terms R…" at bounding box center [815, 643] width 1507 height 1210
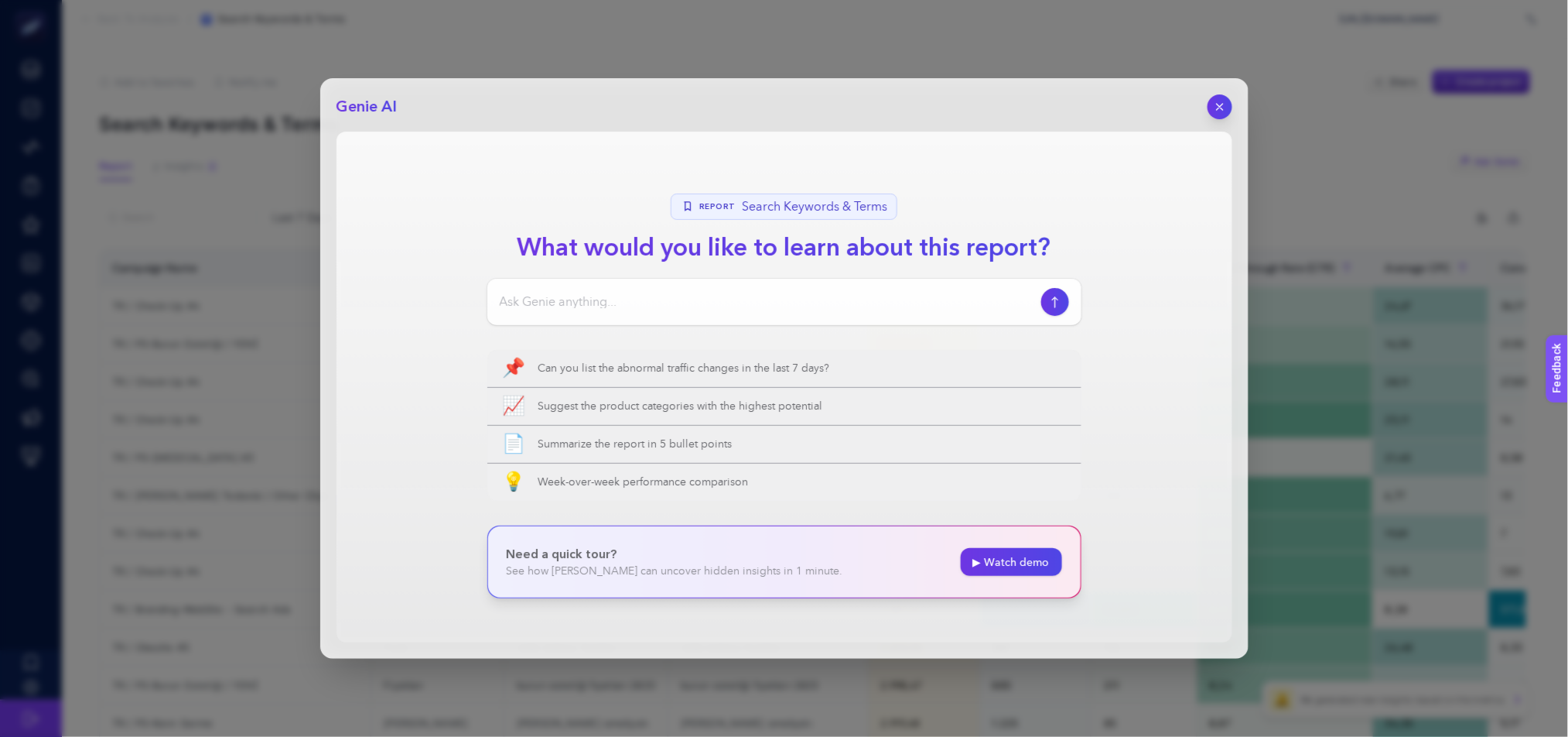
drag, startPoint x: 1218, startPoint y: 110, endPoint x: 1106, endPoint y: 131, distance: 114.0
click at [1218, 110] on icon "button" at bounding box center [1219, 106] width 12 height 12
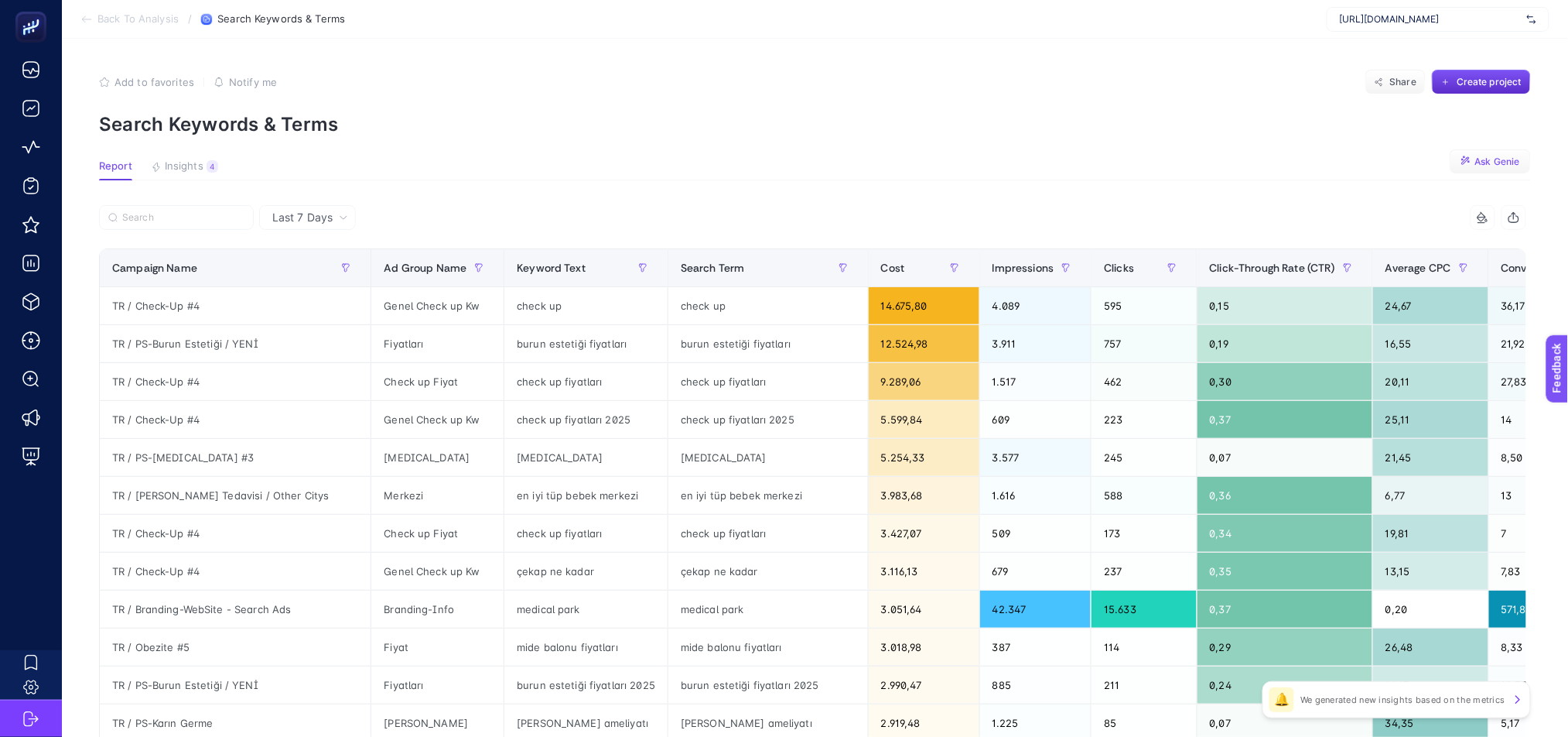
click at [298, 210] on span "Last 7 Days" at bounding box center [303, 217] width 61 height 16
click at [325, 276] on li "Last 30 Days" at bounding box center [307, 278] width 87 height 28
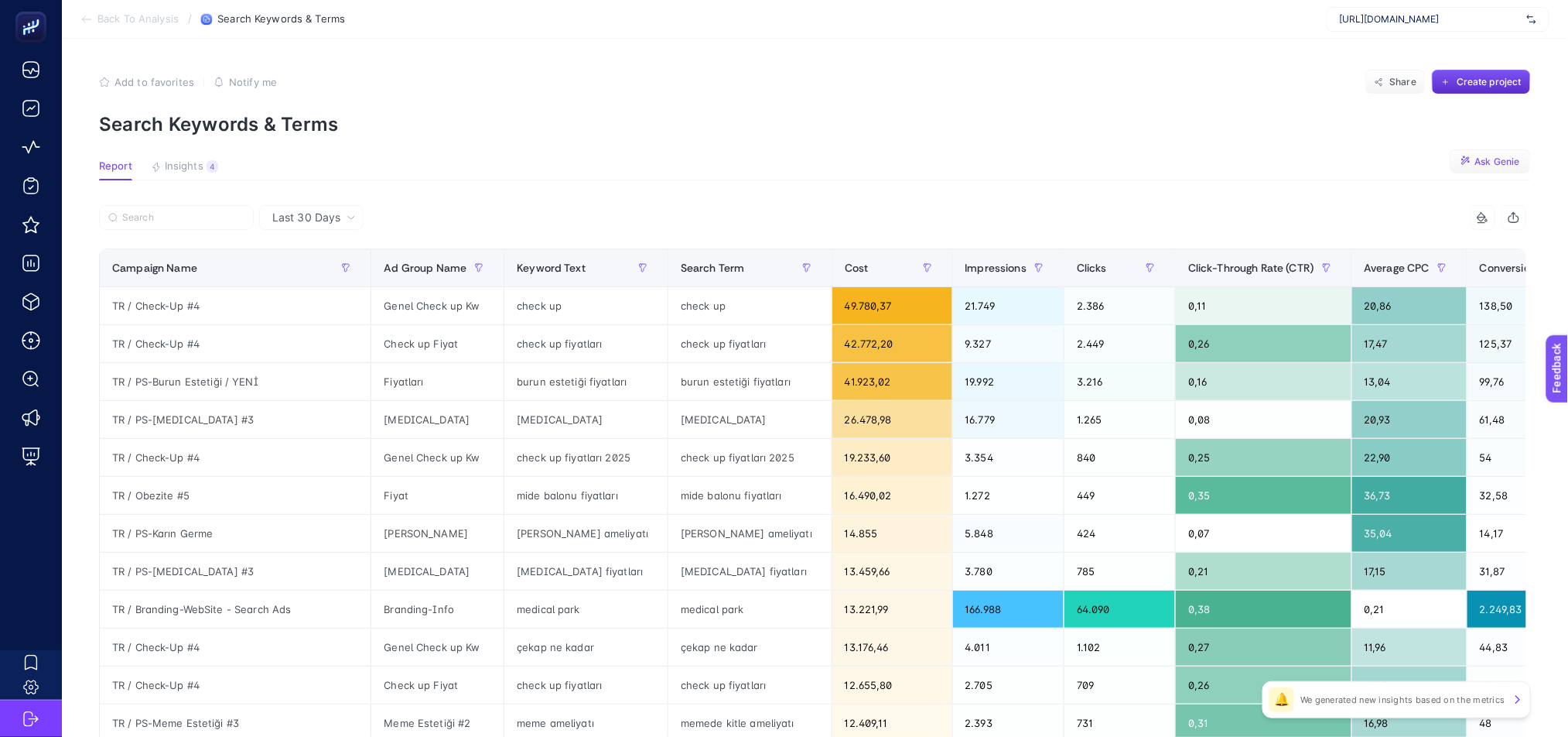
click at [1511, 159] on span "Ask Genie" at bounding box center [1497, 161] width 45 height 12
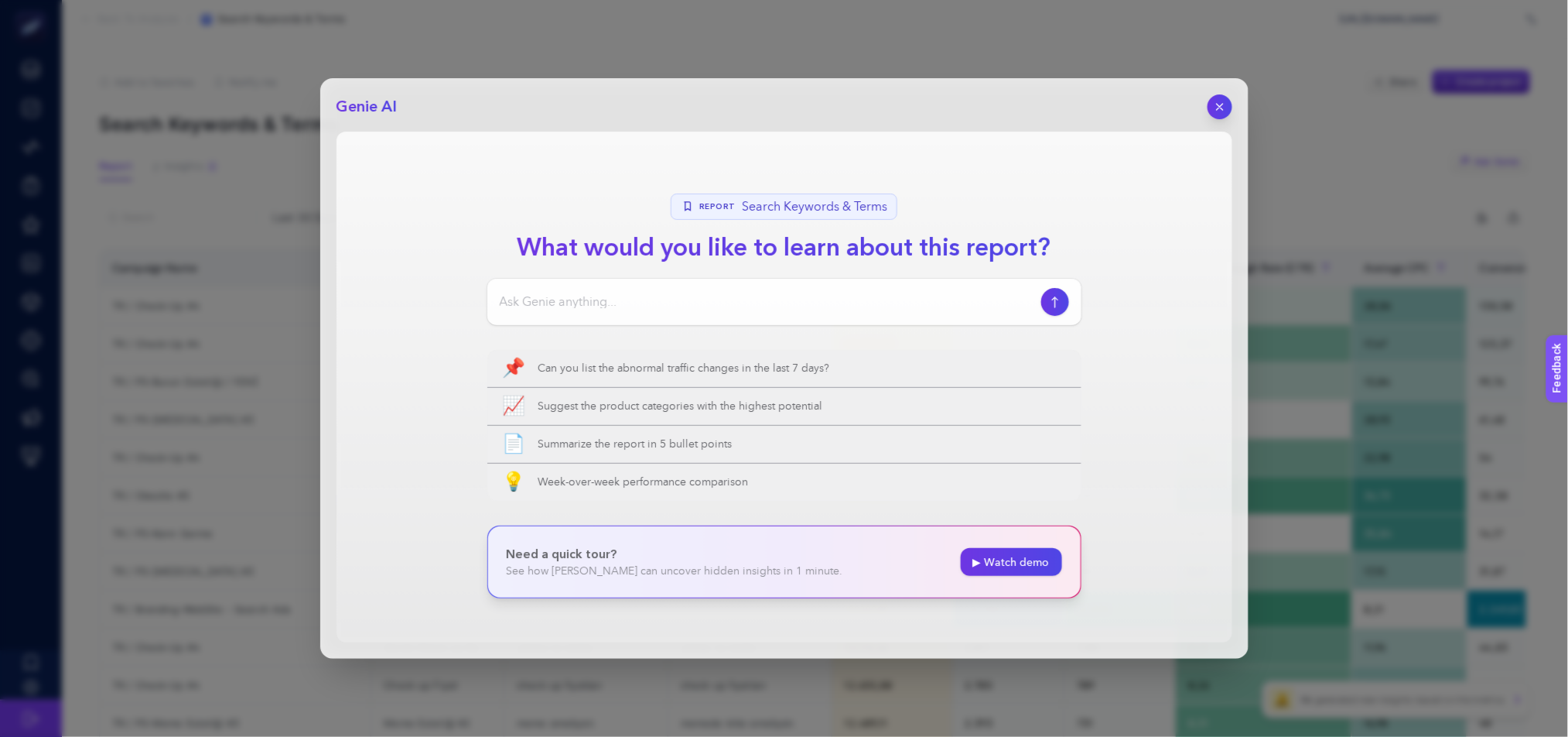
click at [663, 288] on div at bounding box center [784, 302] width 595 height 47
click at [660, 296] on input at bounding box center [767, 302] width 535 height 18
type input "can you list the same search terms triggered in different campaigns that potent…"
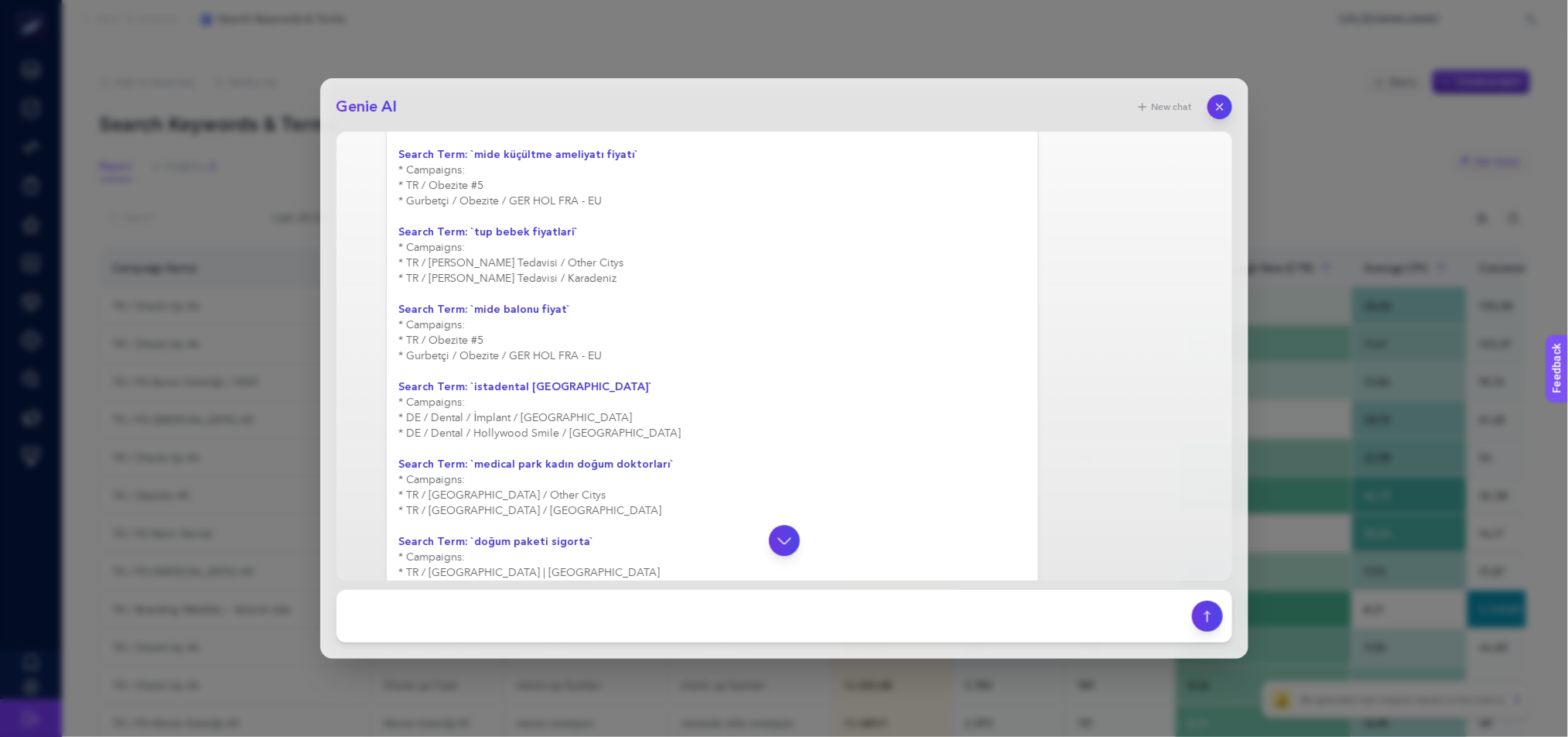
scroll to position [1417, 0]
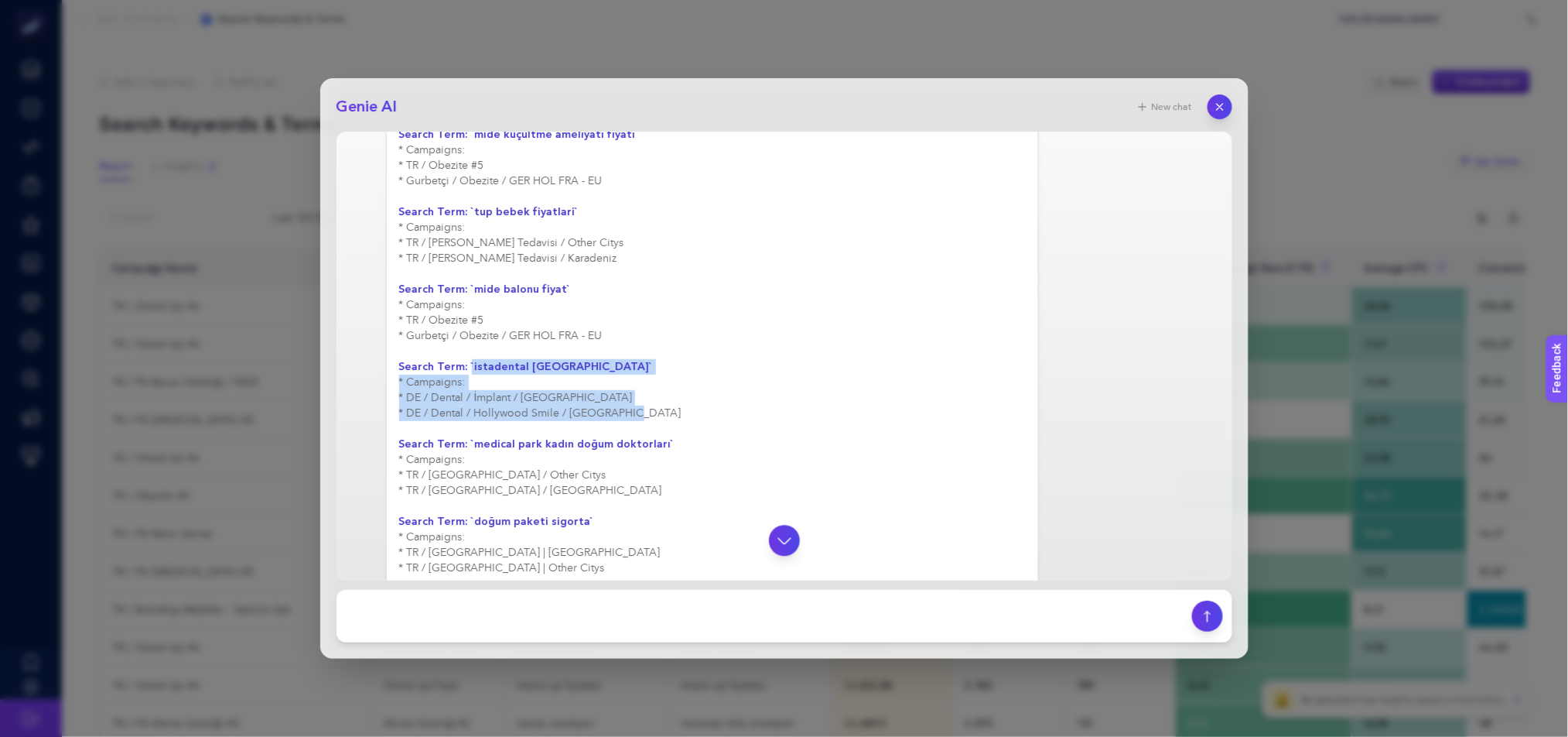
drag, startPoint x: 466, startPoint y: 374, endPoint x: 619, endPoint y: 429, distance: 162.6
click at [619, 429] on div "Based on the report, here is a list of search terms that have been triggered in…" at bounding box center [713, 352] width 628 height 3080
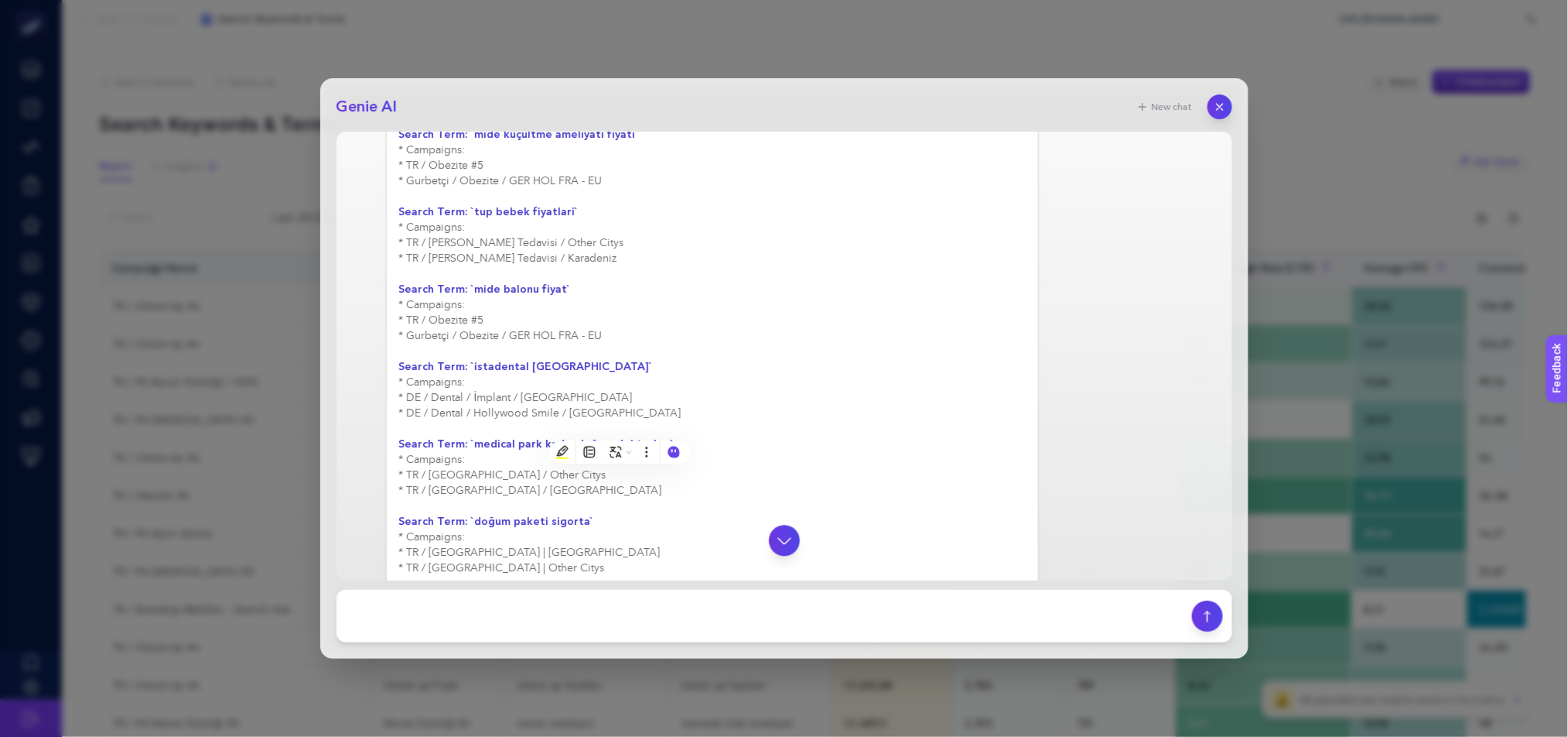
click at [830, 346] on div "Based on the report, here is a list of search terms that have been triggered in…" at bounding box center [713, 352] width 628 height 3080
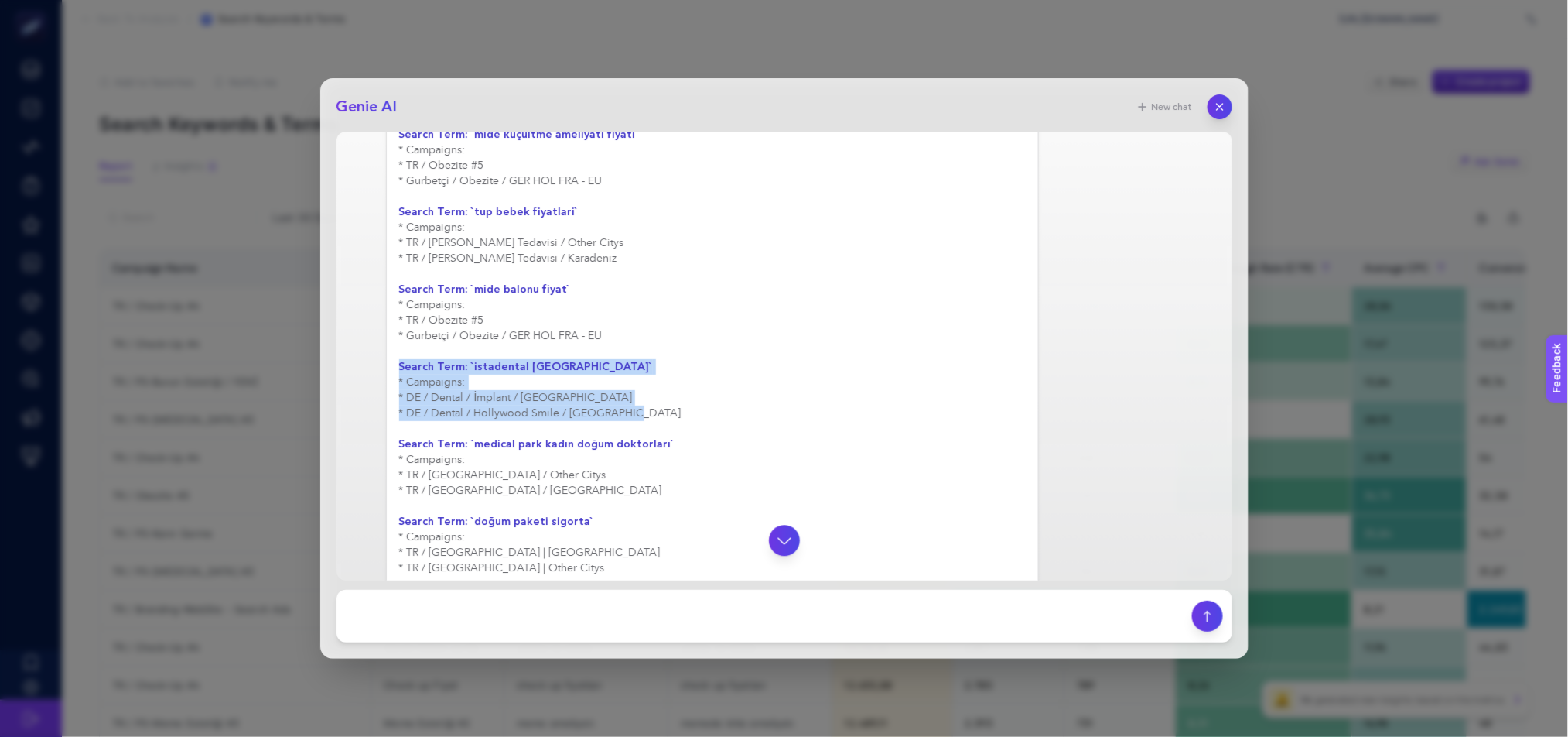
drag, startPoint x: 657, startPoint y: 421, endPoint x: 396, endPoint y: 379, distance: 264.4
click at [396, 379] on div "Based on the report, here is a list of search terms that have been triggered in…" at bounding box center [713, 352] width 653 height 3106
copy div "Search Term: `istadental istanbul` * Campaigns: * DE / Dental / İmplant / [GEOG…"
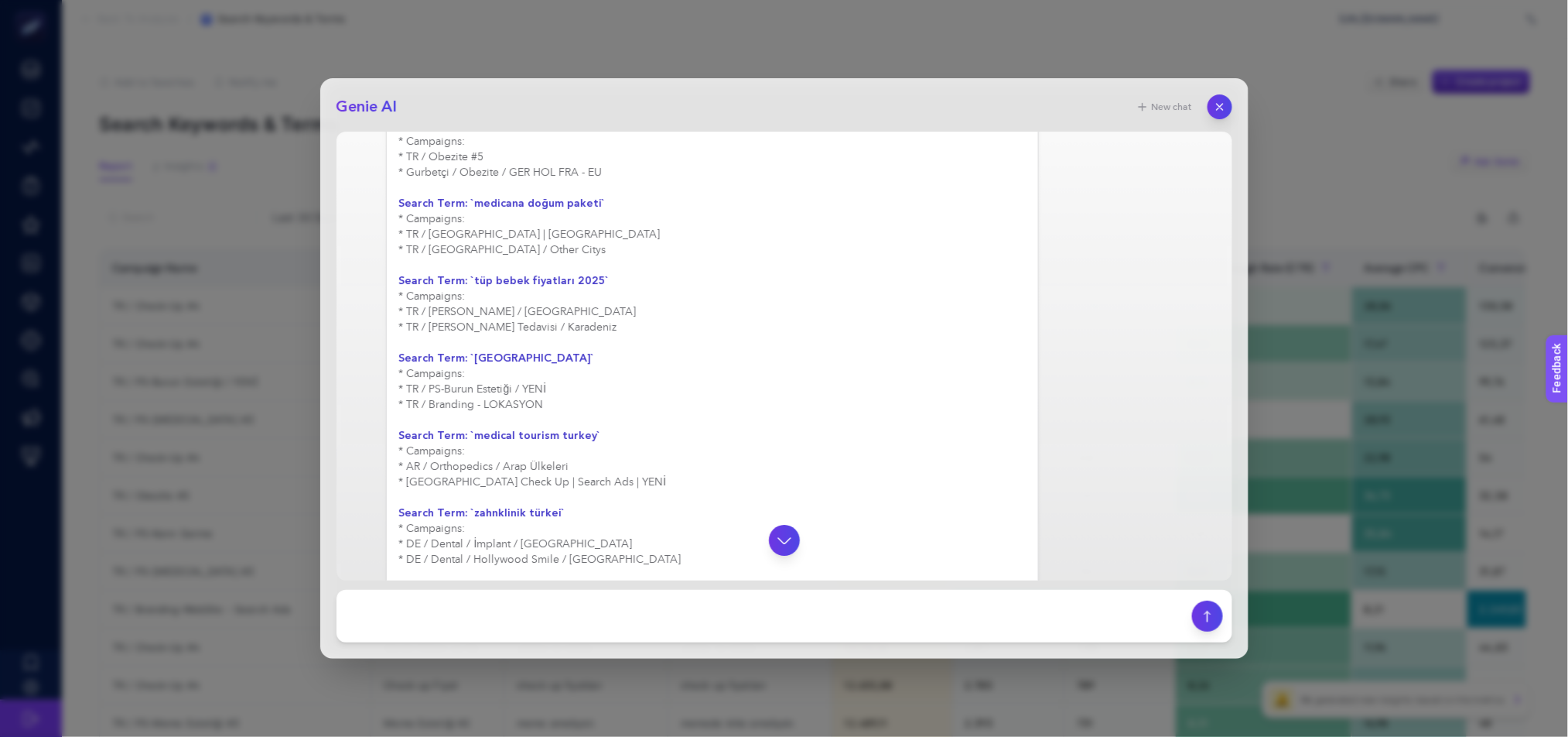
scroll to position [1896, 0]
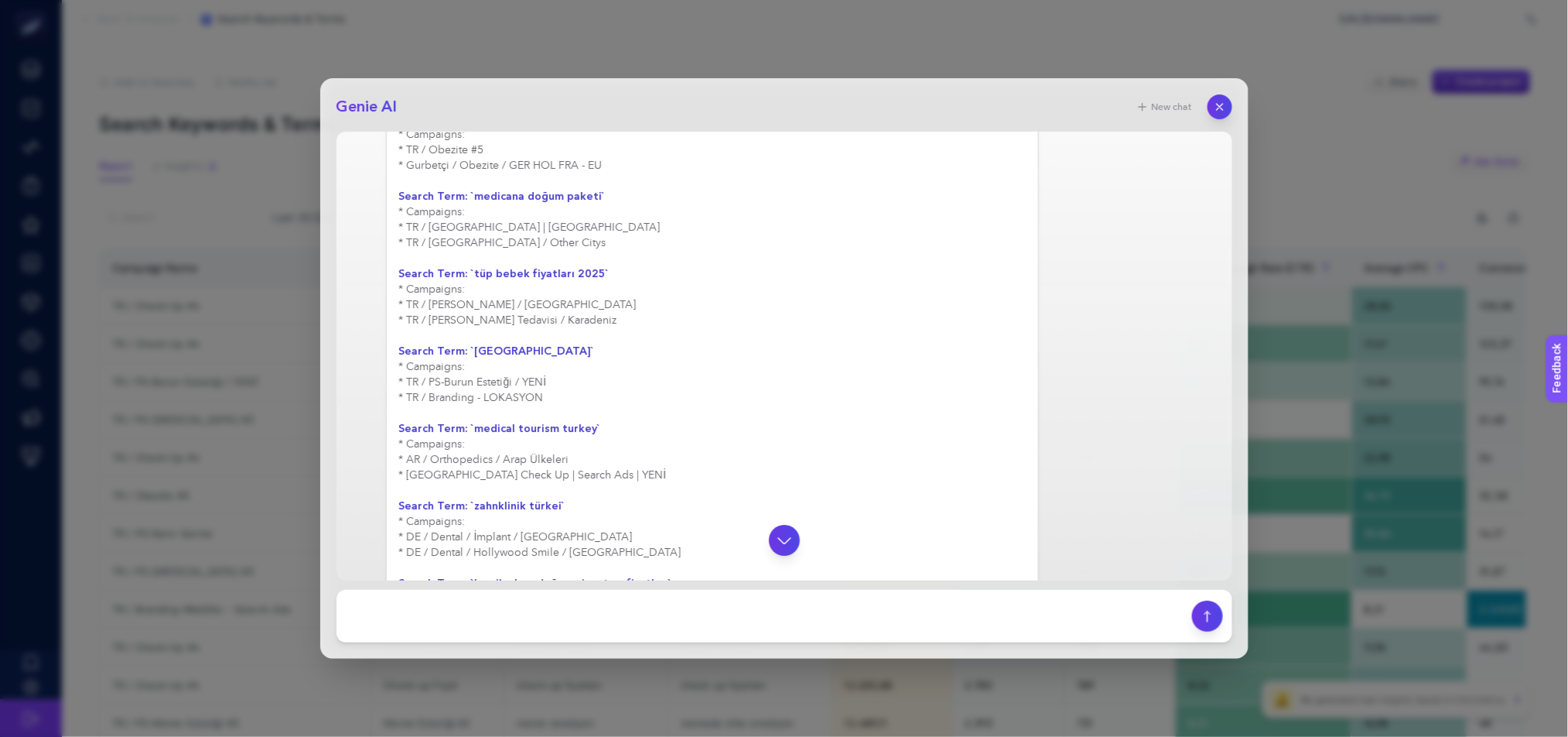
drag, startPoint x: 397, startPoint y: 373, endPoint x: 539, endPoint y: 421, distance: 149.9
copy div "Search Term: `bursa medical park` * Campaigns: * TR / PS-Burun Estetiği / YENİ …"
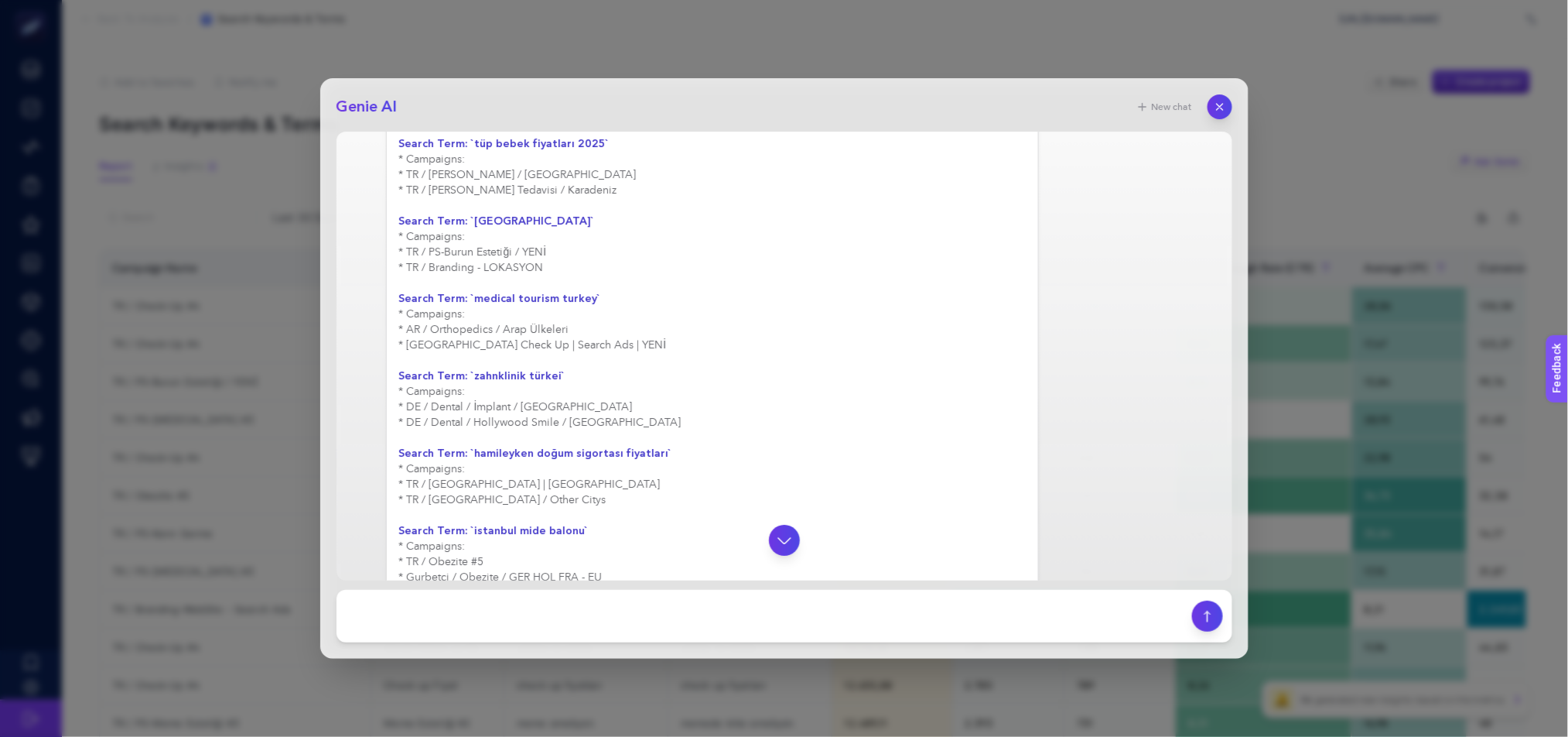
scroll to position [2047, 0]
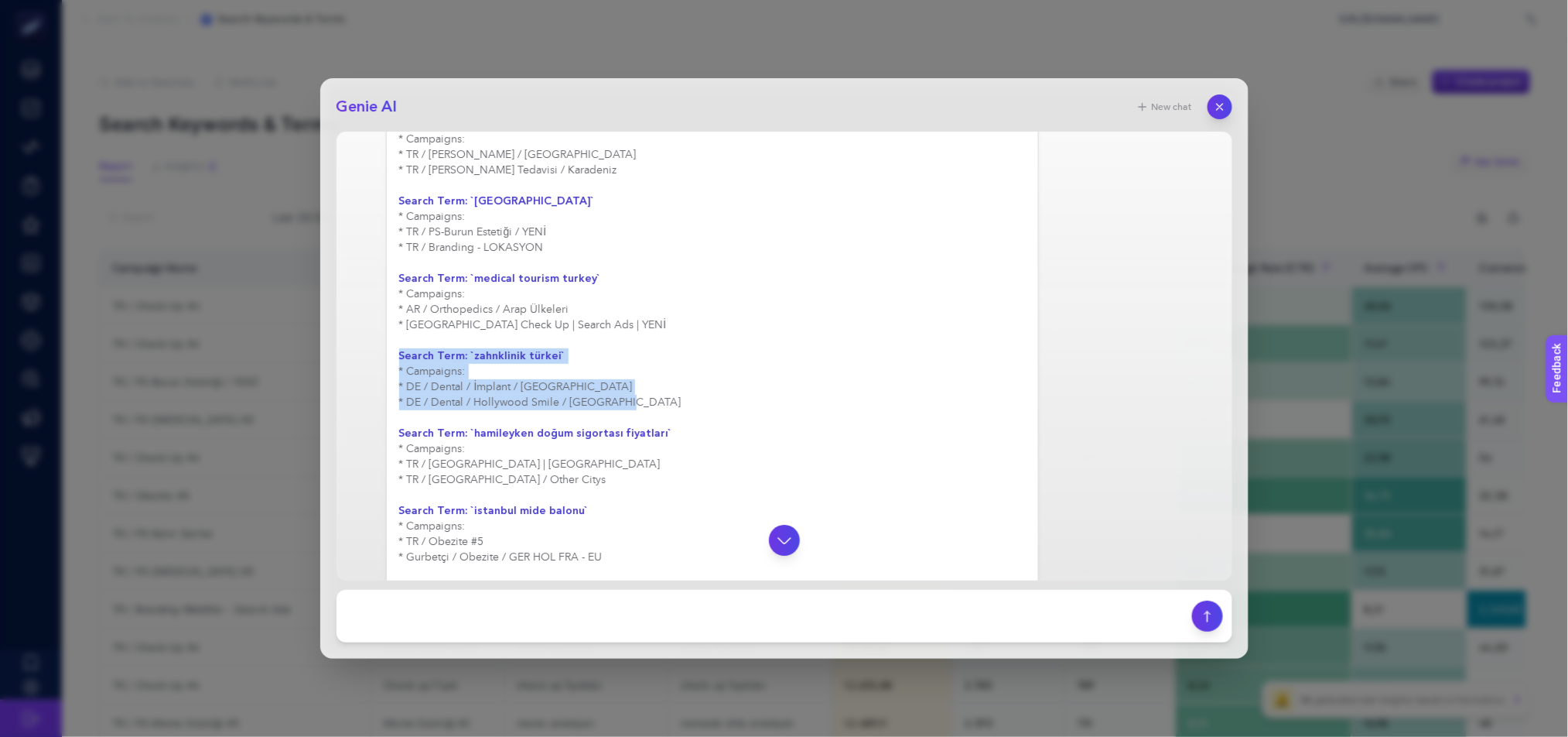
drag, startPoint x: 399, startPoint y: 382, endPoint x: 604, endPoint y: 422, distance: 208.9
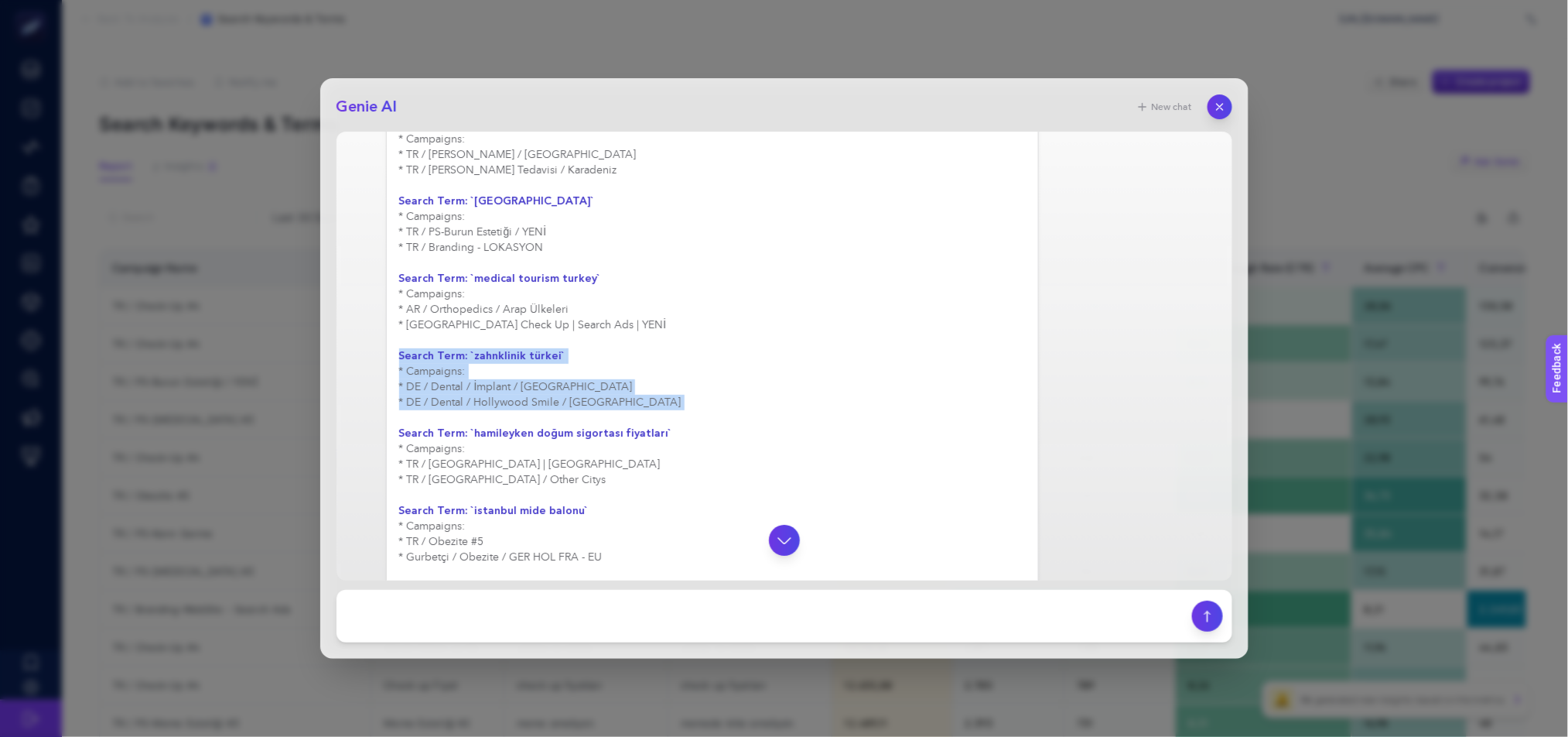
drag, startPoint x: 608, startPoint y: 421, endPoint x: 400, endPoint y: 381, distance: 211.8
copy div "Search Term: `zahnklinik türkei` * Campaigns: * DE / Dental / İmplant / [GEOGRA…"
click at [1218, 105] on icon "button" at bounding box center [1219, 107] width 13 height 13
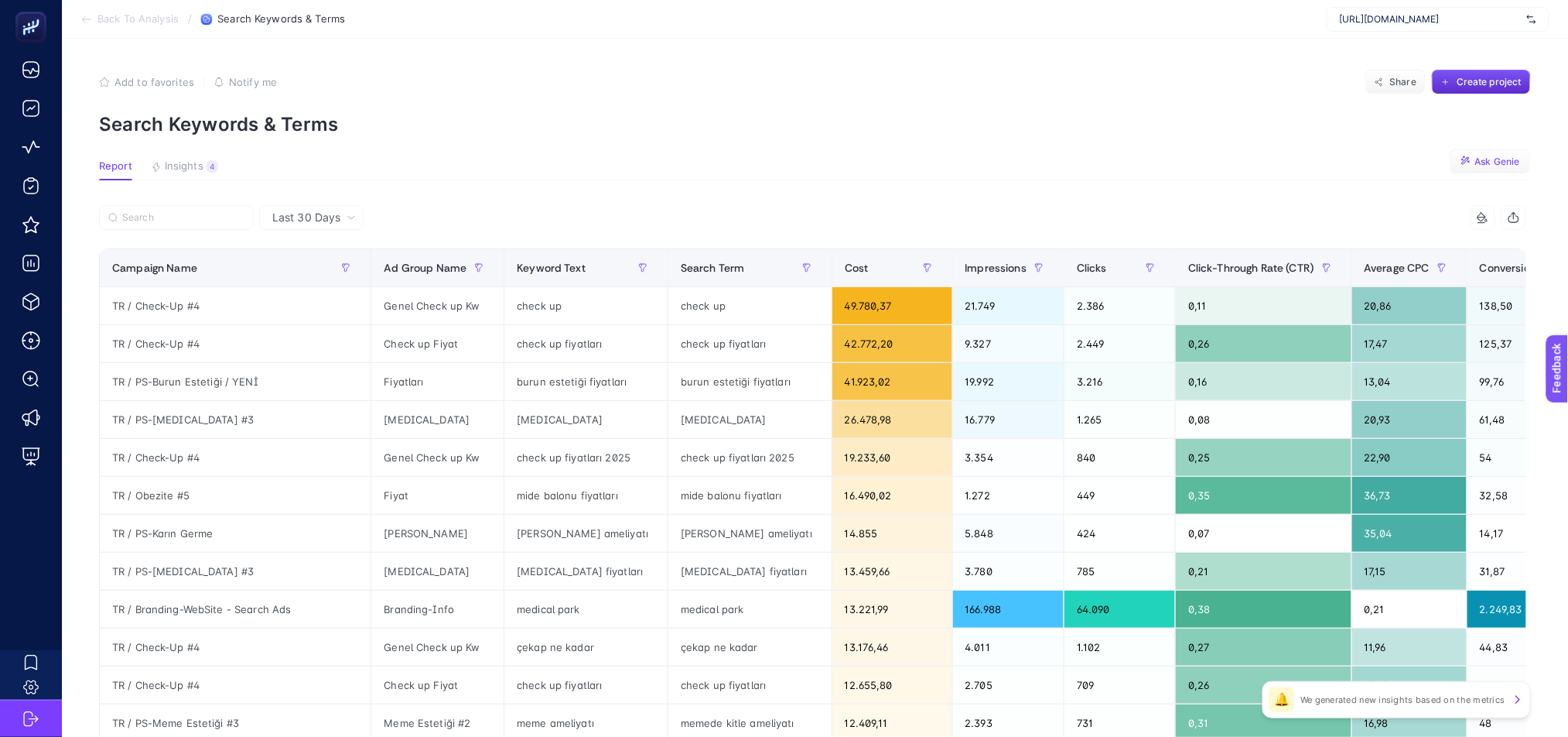
click at [1507, 161] on span "Ask Genie" at bounding box center [1497, 161] width 45 height 12
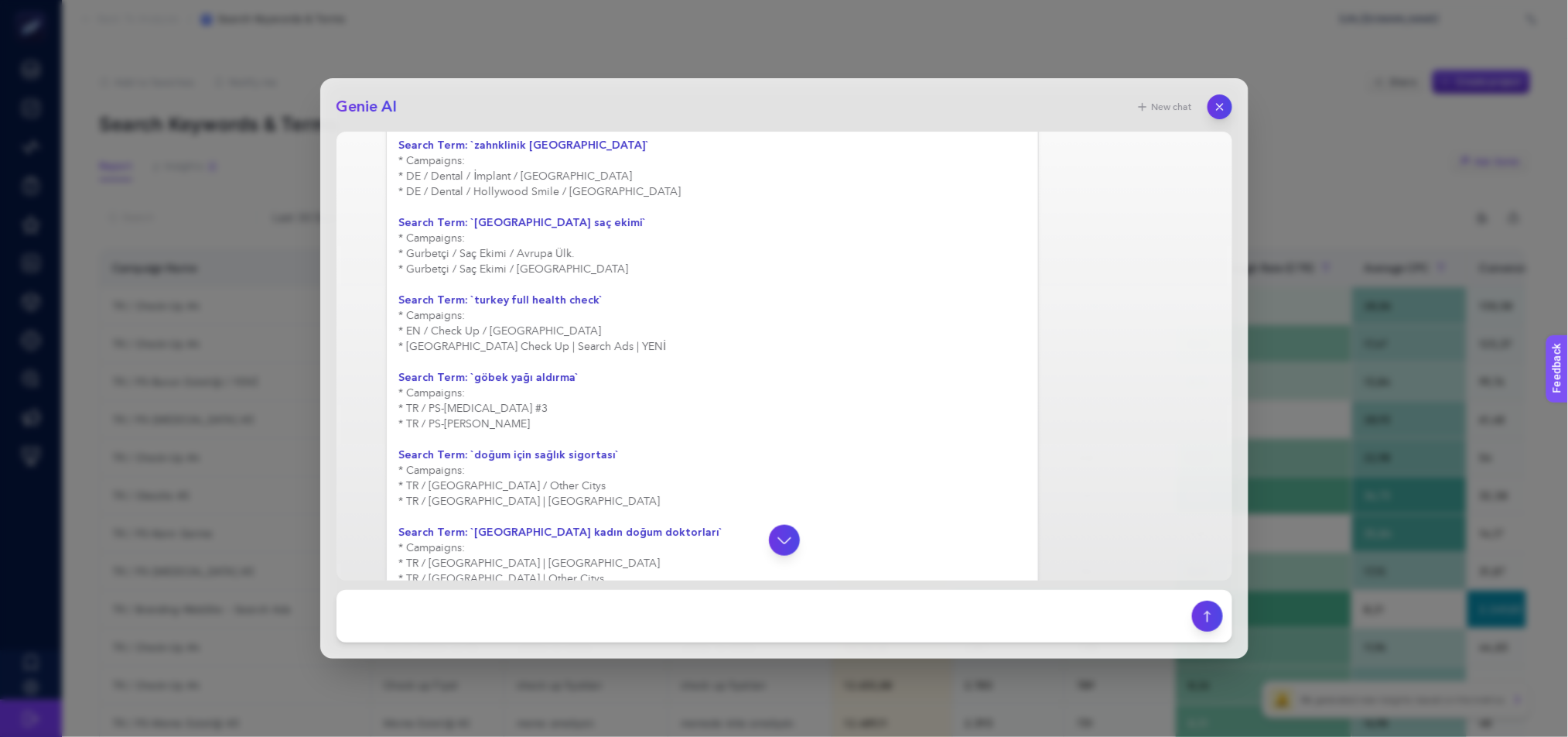
scroll to position [2638, 0]
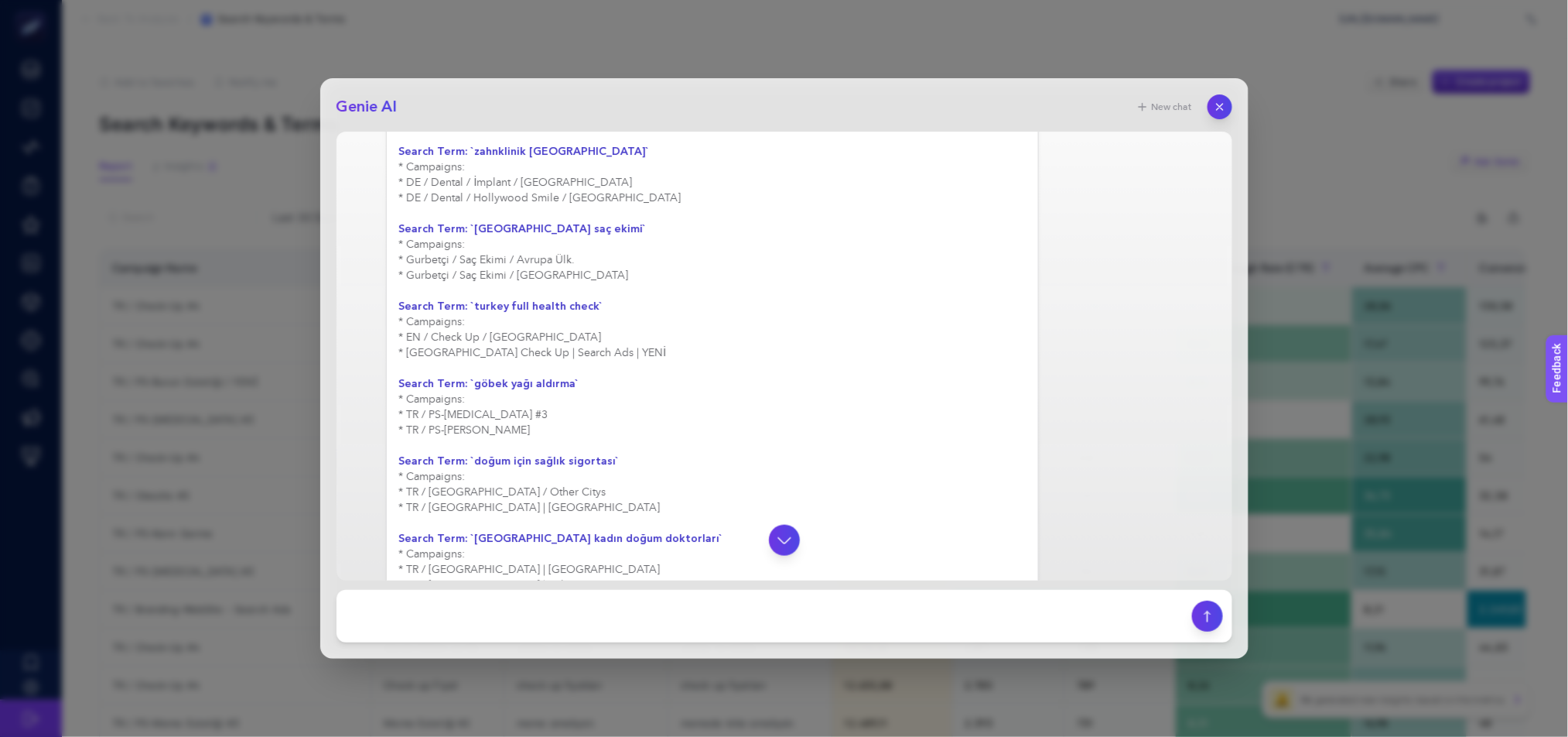
drag, startPoint x: 402, startPoint y: 410, endPoint x: 530, endPoint y: 448, distance: 133.5
click at [478, 391] on strong "Search Term: `göbek yağı aldırma`" at bounding box center [489, 384] width 180 height 15
click at [426, 391] on strong "Search Term: `göbek yağı aldırma`" at bounding box center [489, 384] width 180 height 15
click at [417, 391] on strong "Search Term: `göbek yağı aldırma`" at bounding box center [489, 384] width 180 height 15
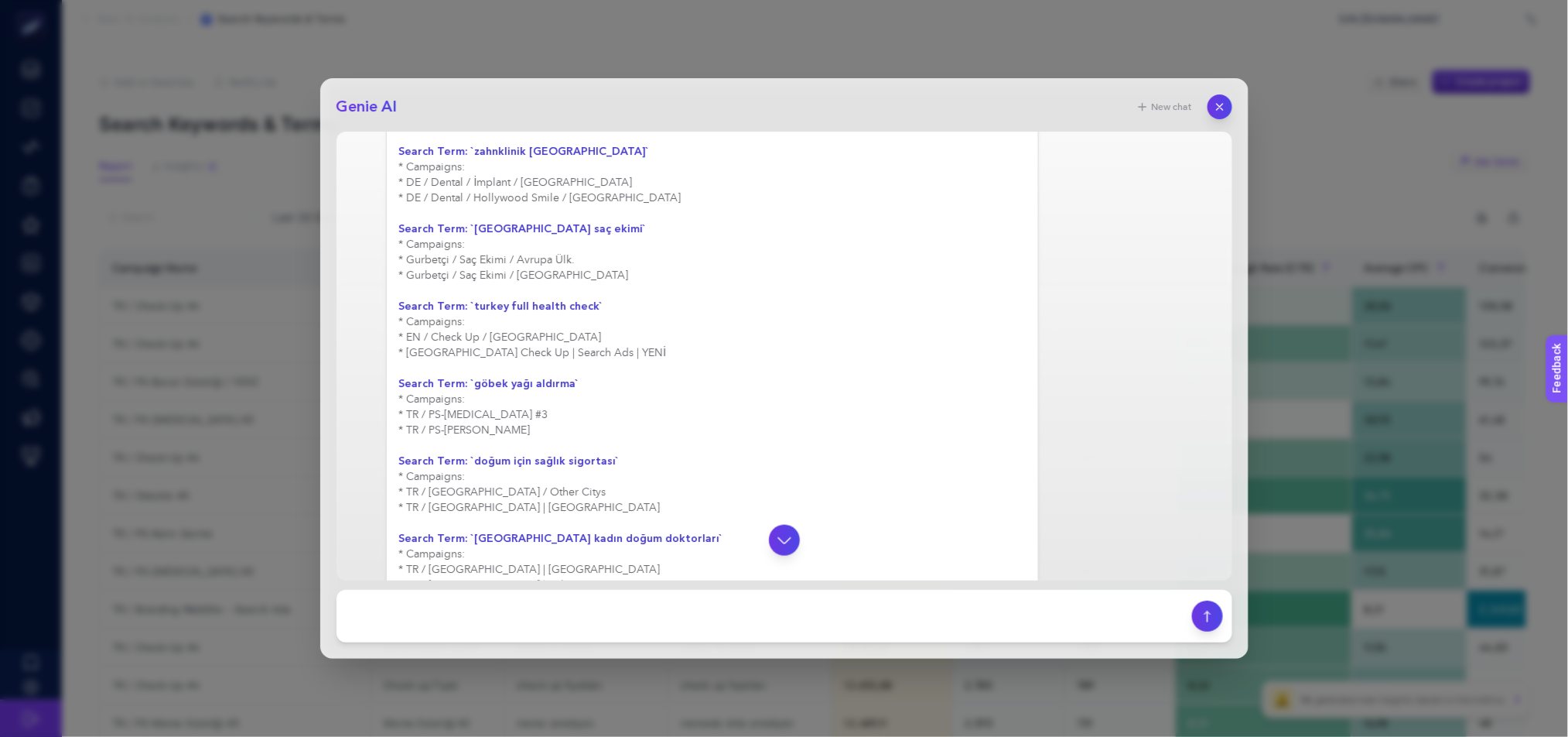
drag, startPoint x: 402, startPoint y: 408, endPoint x: 514, endPoint y: 461, distance: 123.9
copy div "Search Term: `göbek yağı aldırma` * Campaigns: * TR / PS-[MEDICAL_DATA] #3 * TR…"
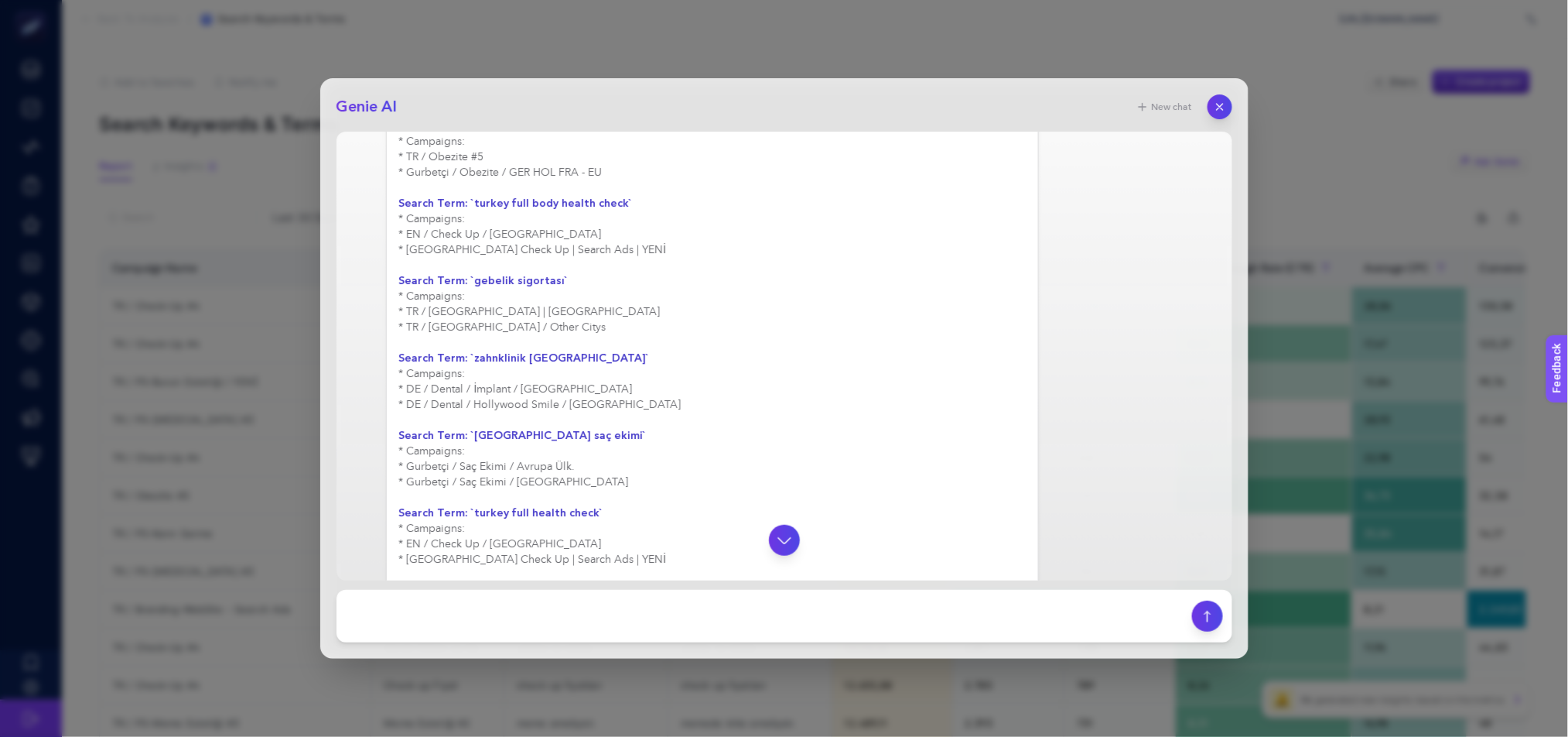
scroll to position [2398, 0]
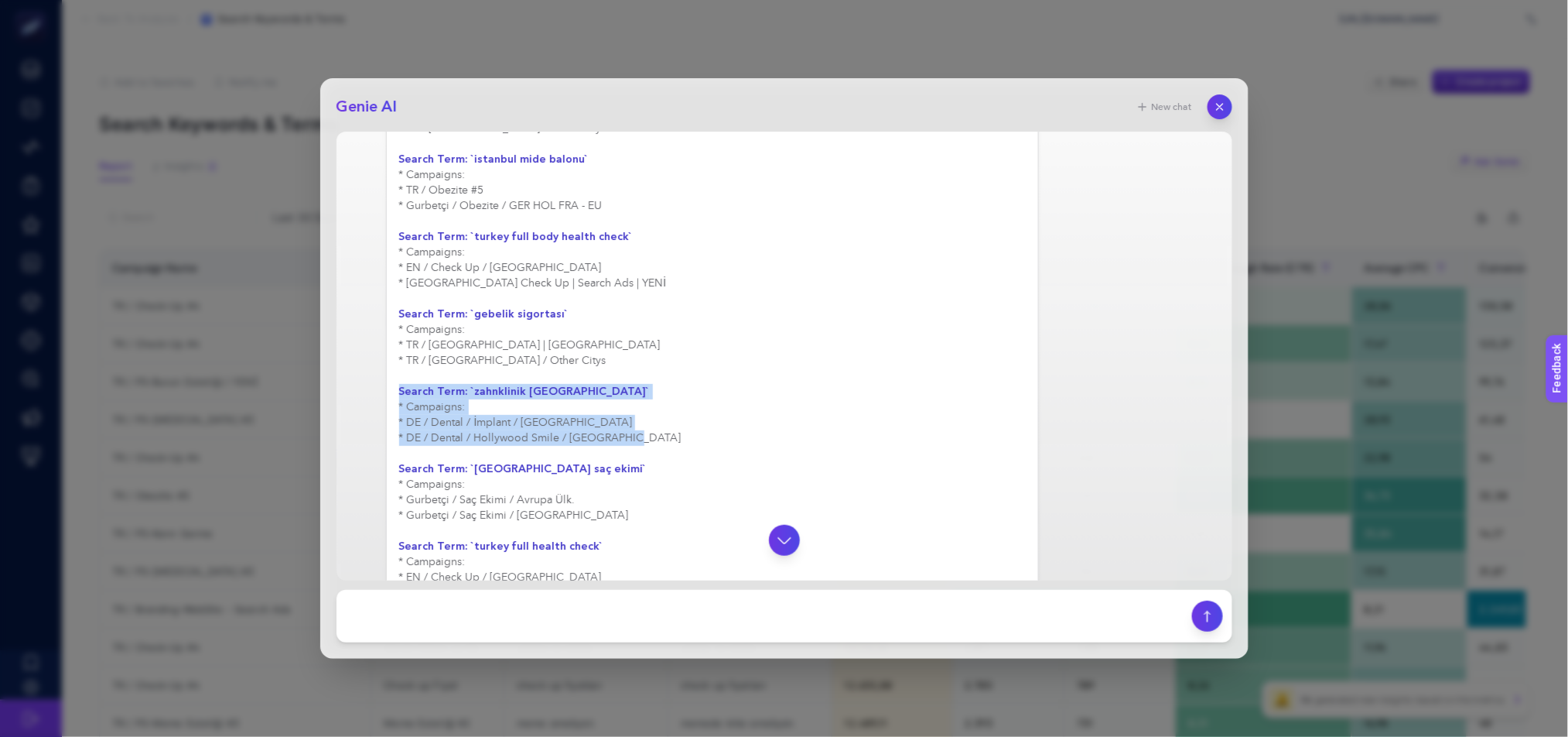
drag, startPoint x: 401, startPoint y: 417, endPoint x: 608, endPoint y: 461, distance: 211.6
copy div "Search Term: `zahnklinik istanbul` * Campaigns: * DE / Dental / İmplant / [GEOG…"
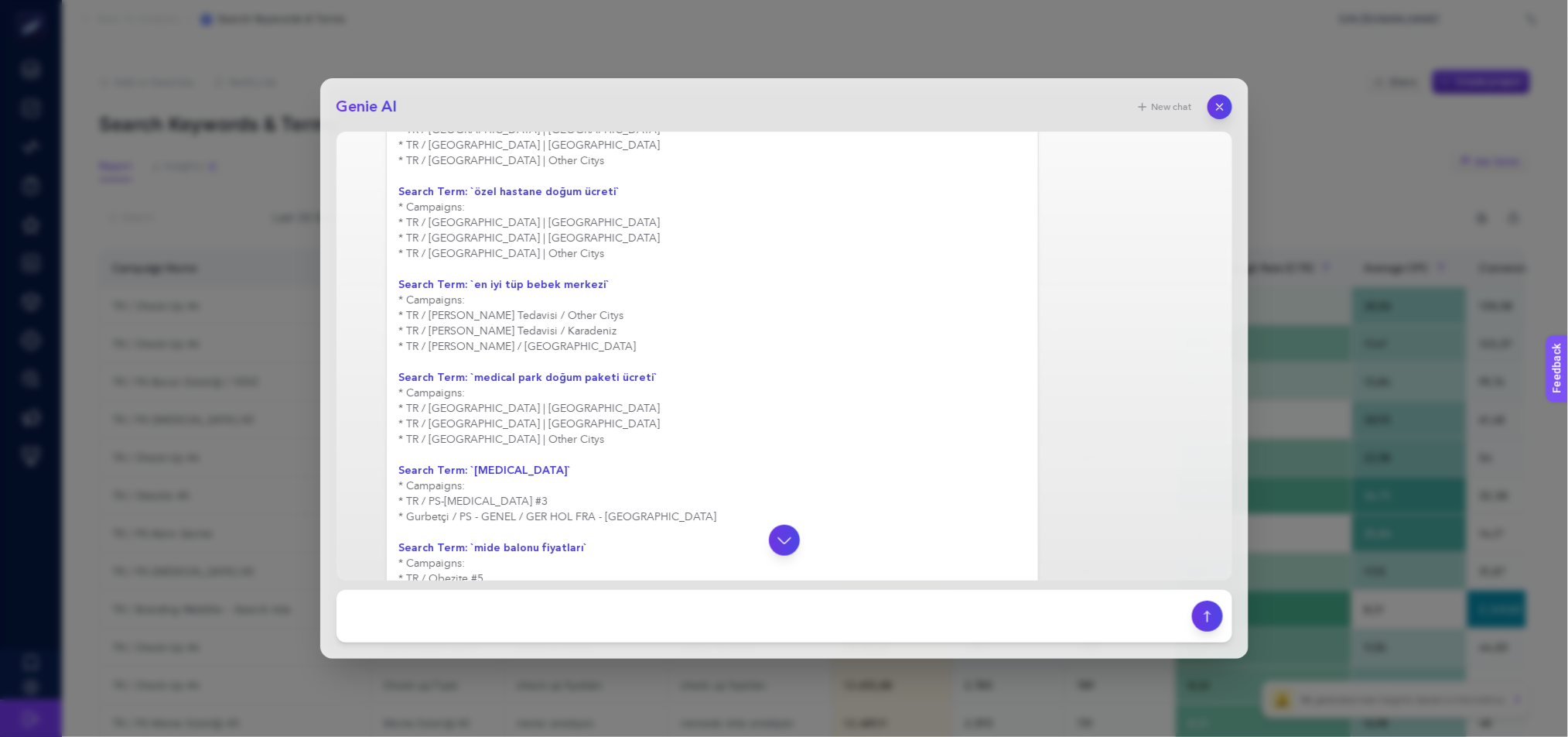
scroll to position [0, 0]
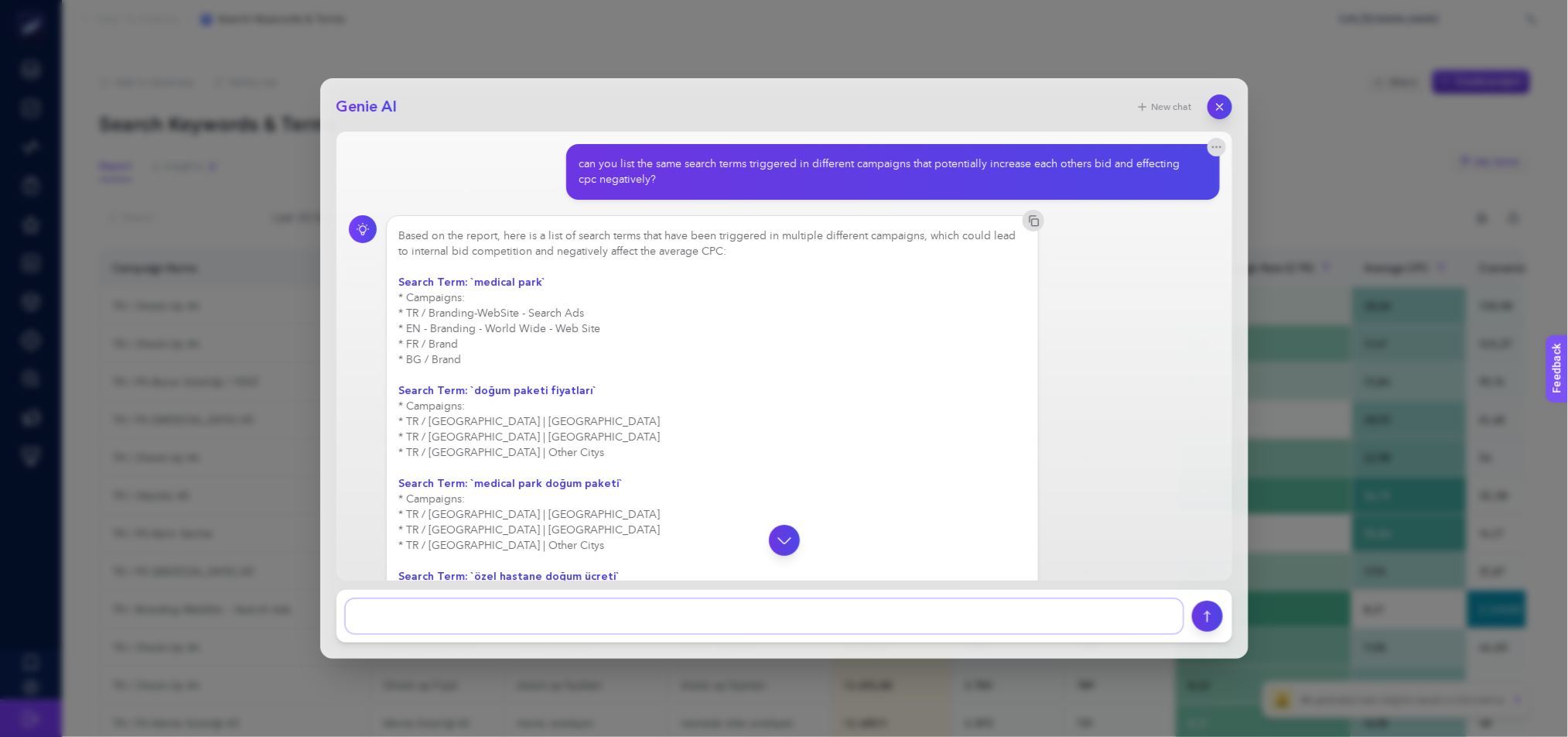
click at [752, 611] on textarea at bounding box center [764, 616] width 837 height 34
type textarea "p"
click at [554, 617] on textarea at bounding box center [764, 616] width 837 height 34
click at [905, 606] on textarea at bounding box center [764, 616] width 837 height 34
type textarea "can you list medical park related searchs terms triggered in different campaign…"
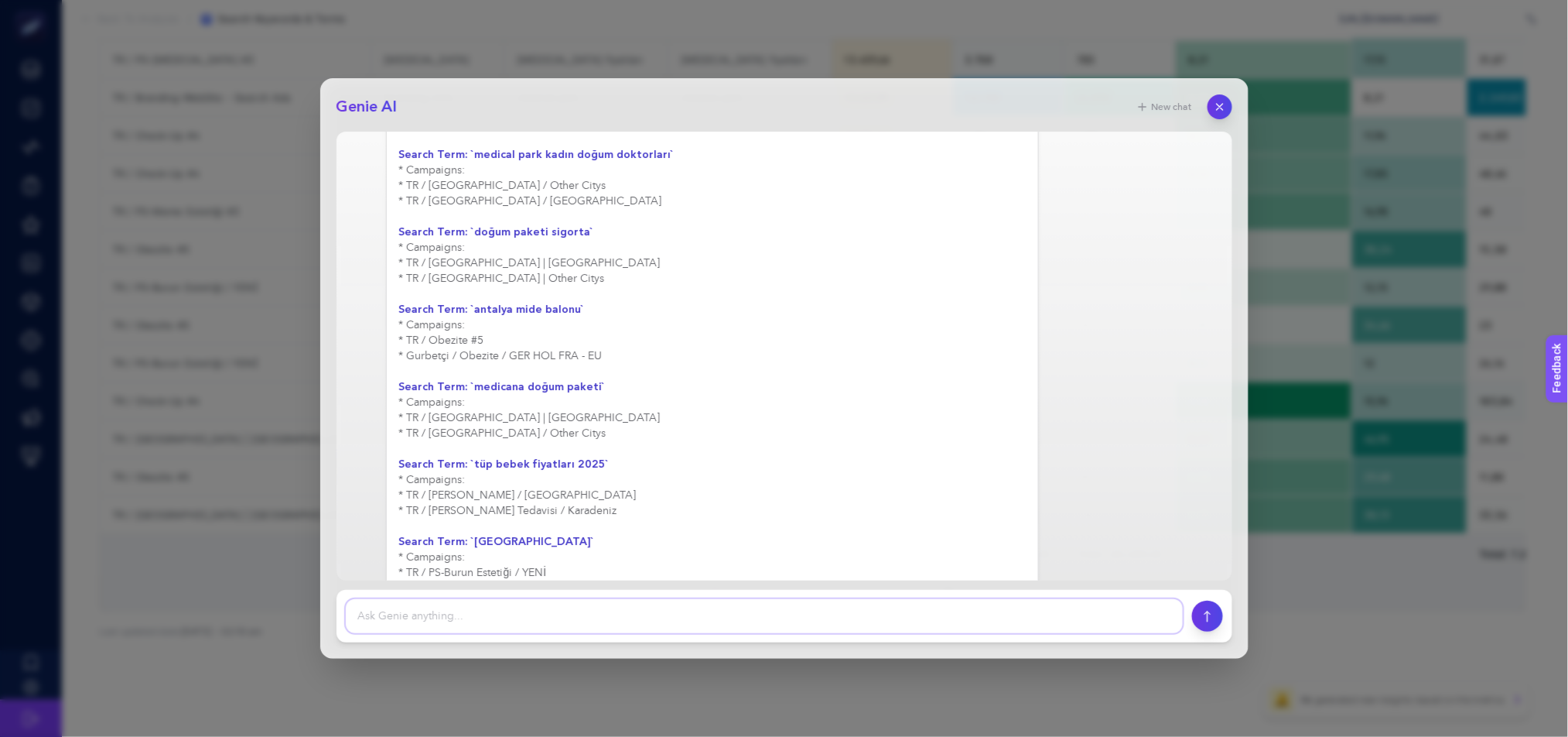
scroll to position [3512, 0]
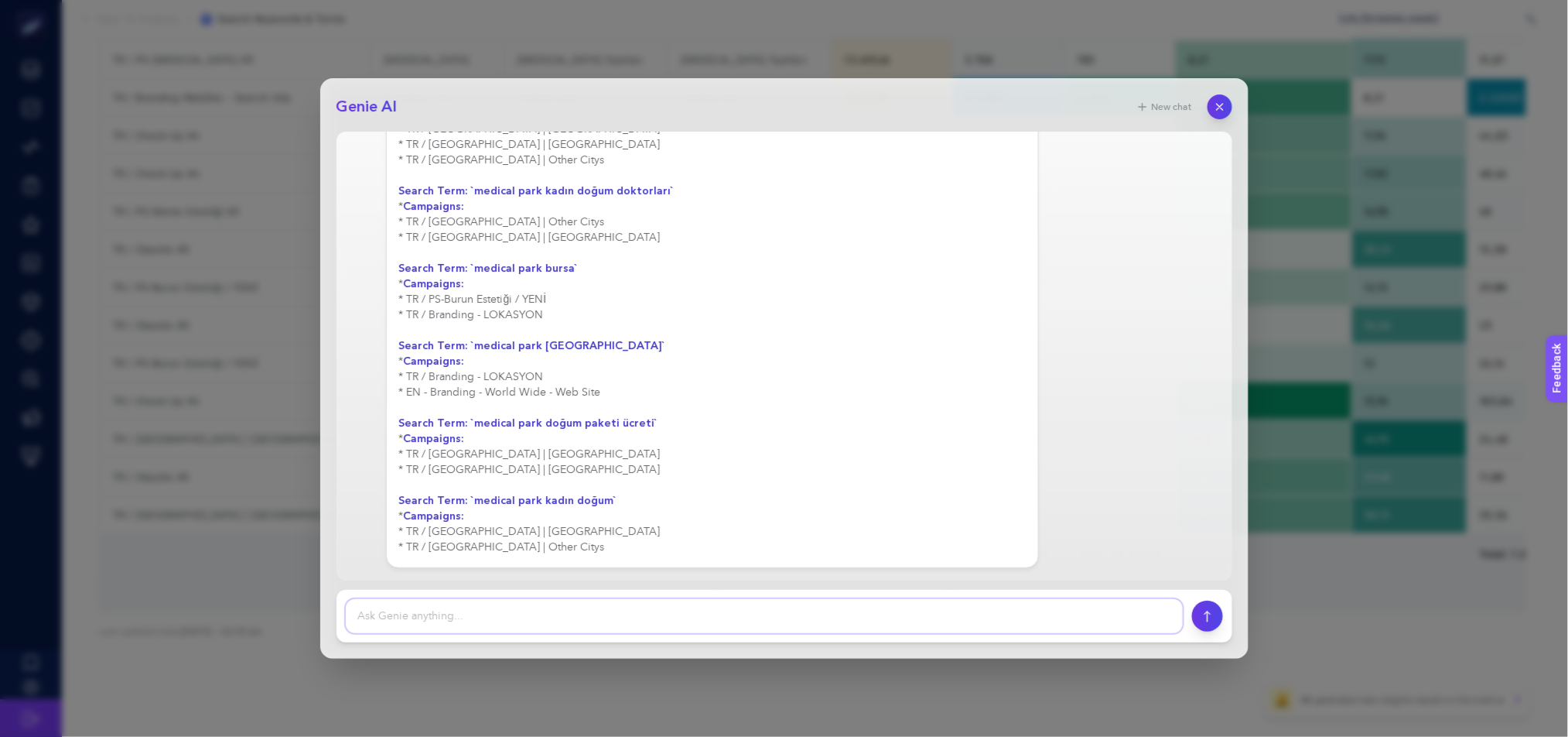
click at [647, 614] on textarea at bounding box center [764, 616] width 837 height 34
type textarea "list the most officent non brand keywords"
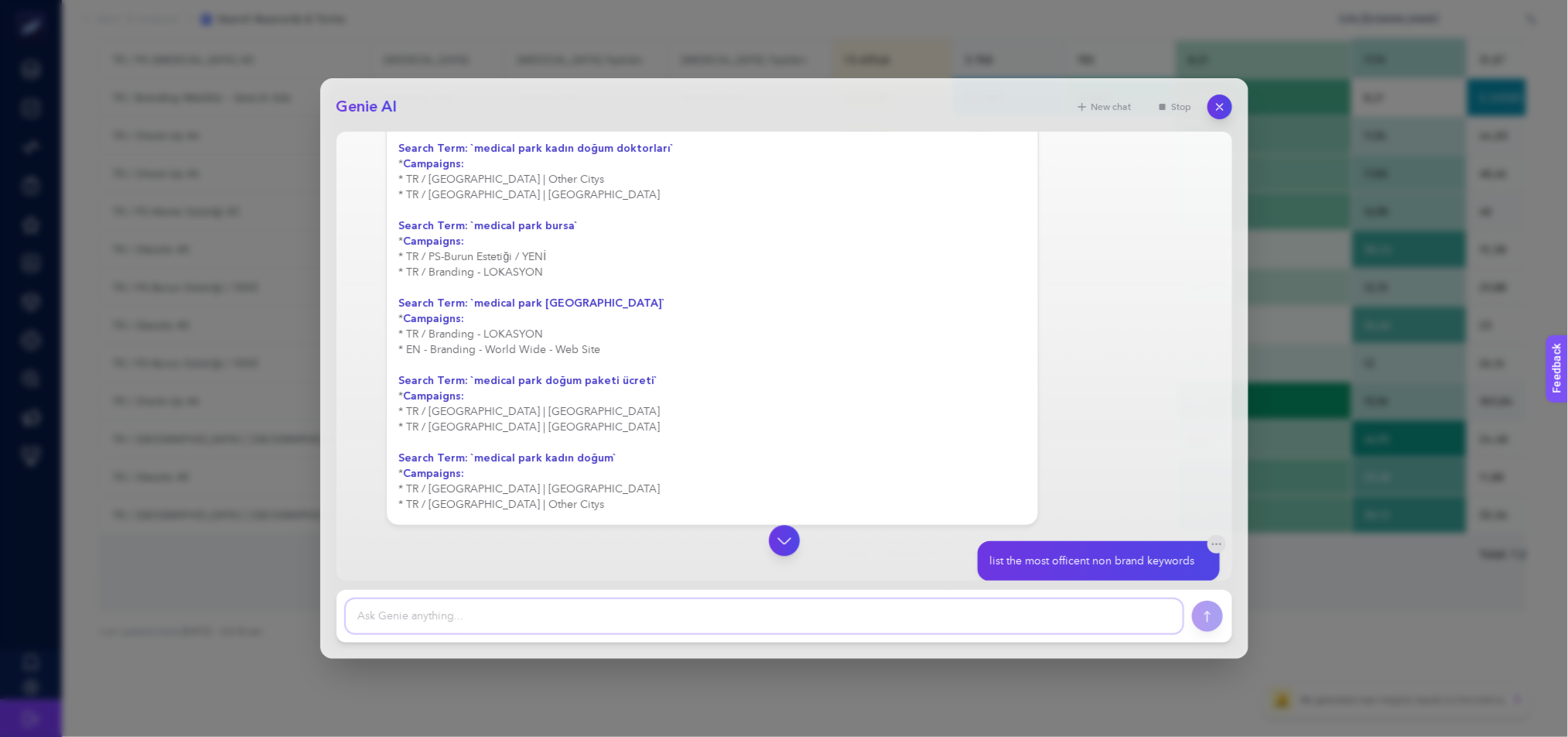
scroll to position [3612, 0]
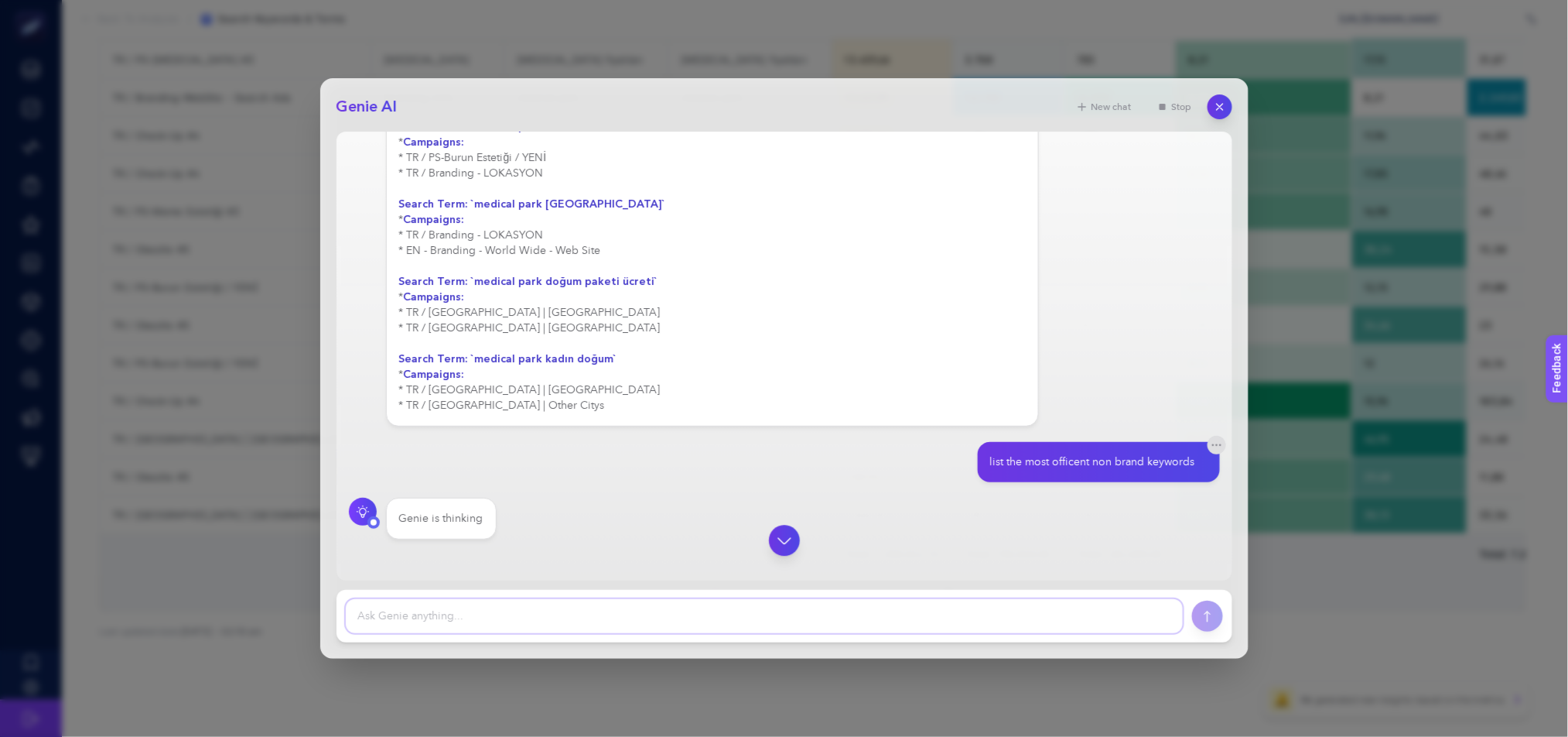
click at [617, 621] on textarea at bounding box center [764, 616] width 837 height 34
type textarea "efficent"
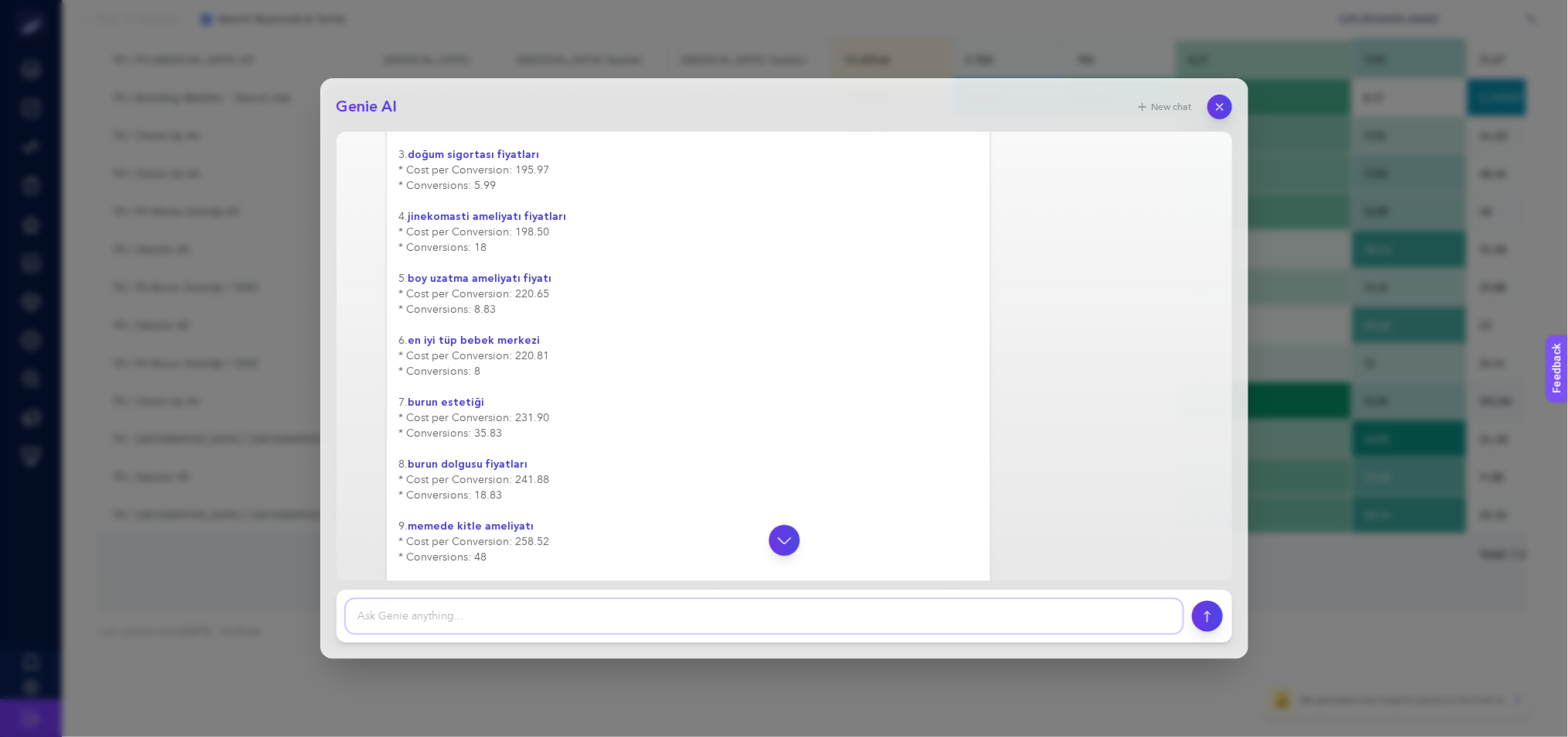
scroll to position [4316, 0]
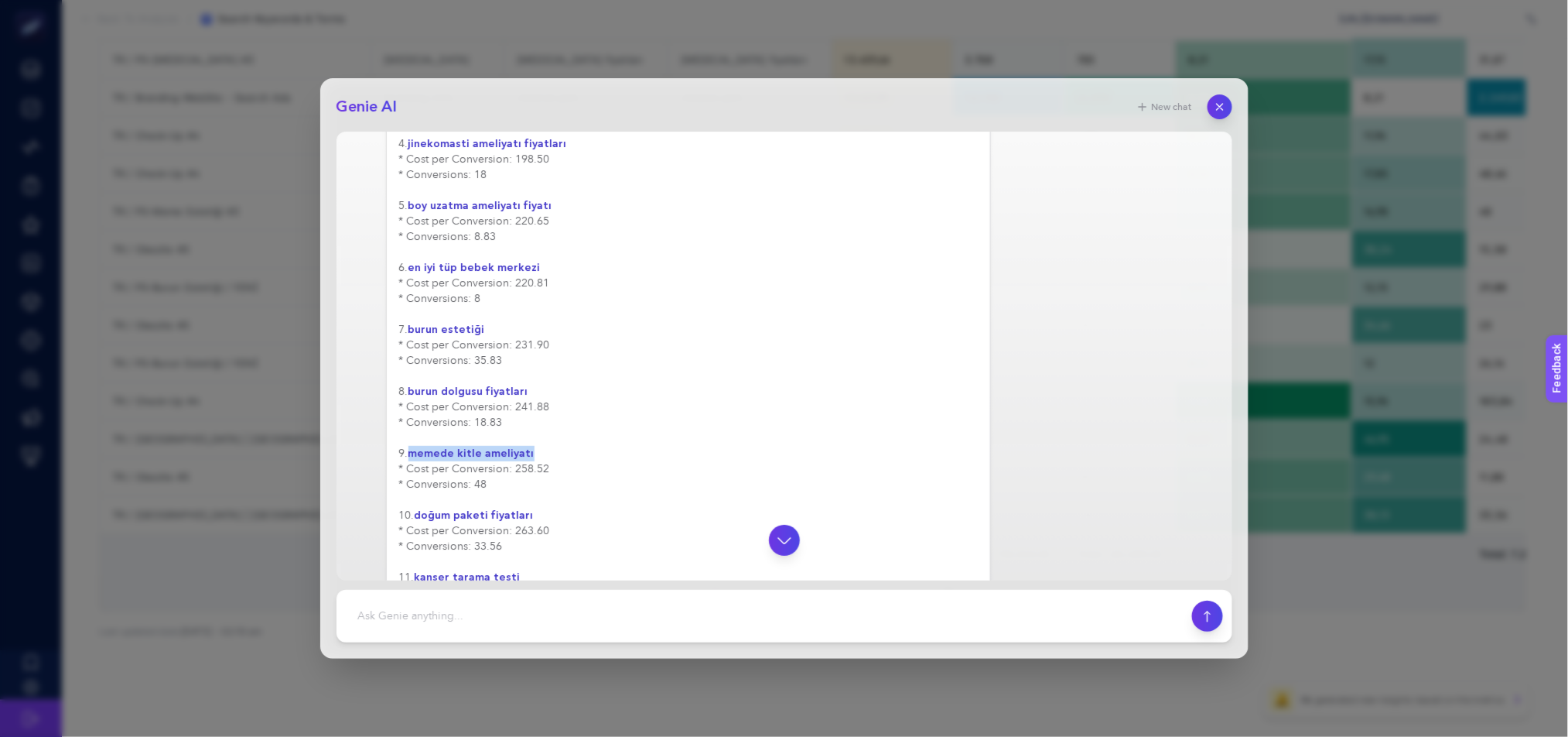
drag, startPoint x: 414, startPoint y: 501, endPoint x: 528, endPoint y: 498, distance: 114.0
click at [528, 498] on div "Based on the data, here is a list of the most efficient non-brand keywords, ran…" at bounding box center [688, 391] width 579 height 944
copy strong "memede kitle ameliyatı"
click at [572, 352] on div "Based on the data, here is a list of the most efficient non-brand keywords, ran…" at bounding box center [688, 391] width 579 height 944
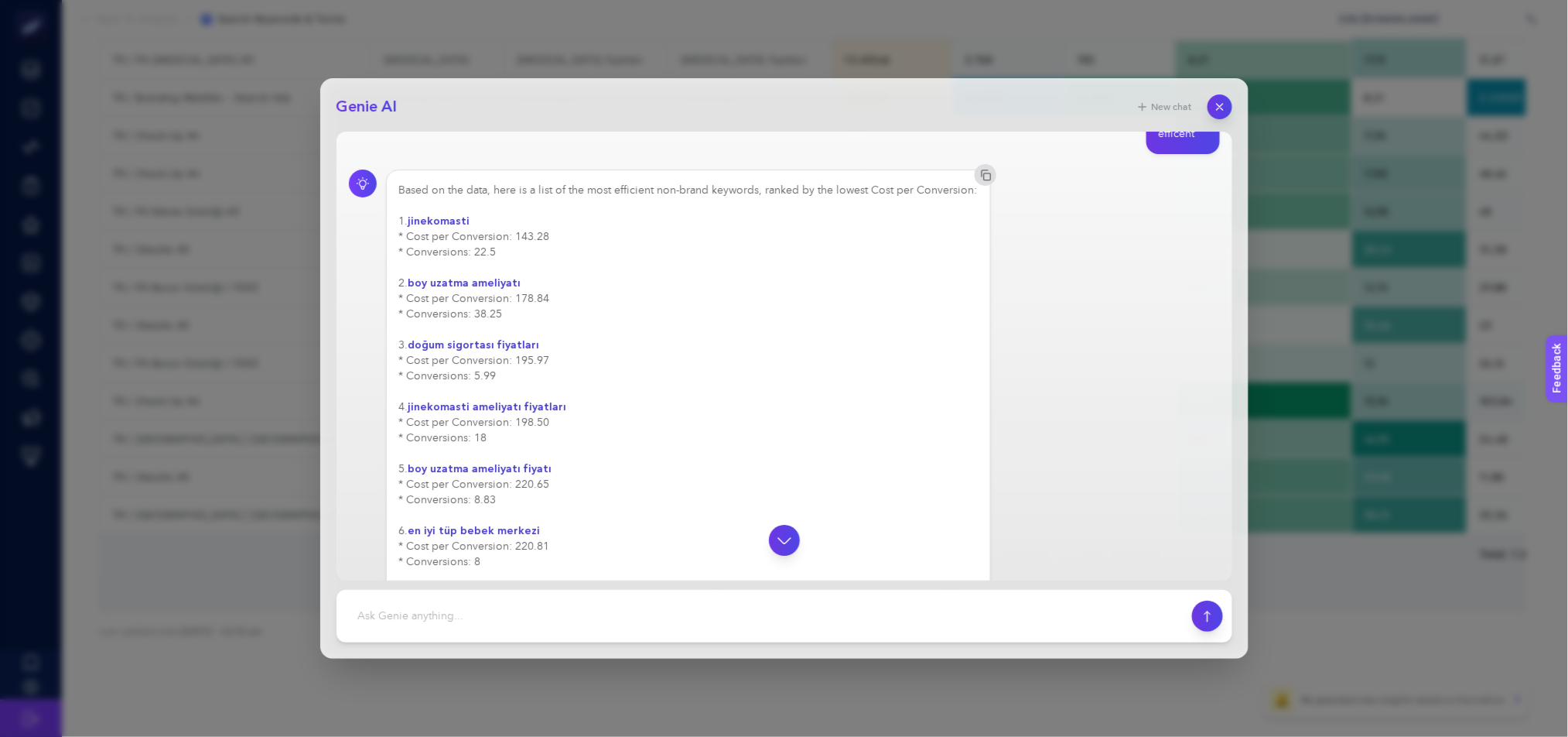
scroll to position [4042, 0]
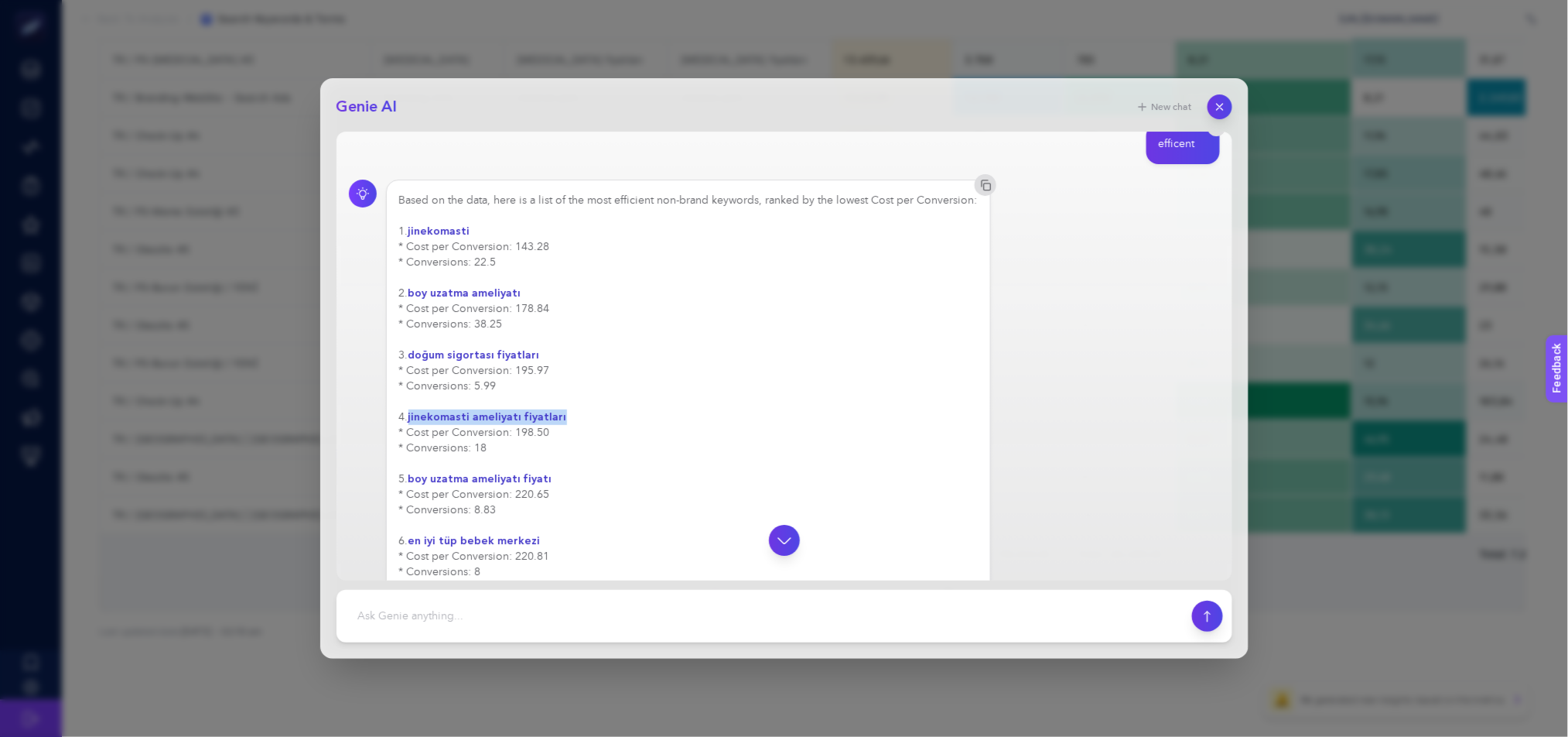
drag, startPoint x: 557, startPoint y: 459, endPoint x: 411, endPoint y: 460, distance: 146.0
click at [411, 460] on div "Based on the data, here is a list of the most efficient non-brand keywords, ran…" at bounding box center [688, 664] width 579 height 944
copy strong "jinekomasti ameliyatı fiyatları"
